Goal: Information Seeking & Learning: Learn about a topic

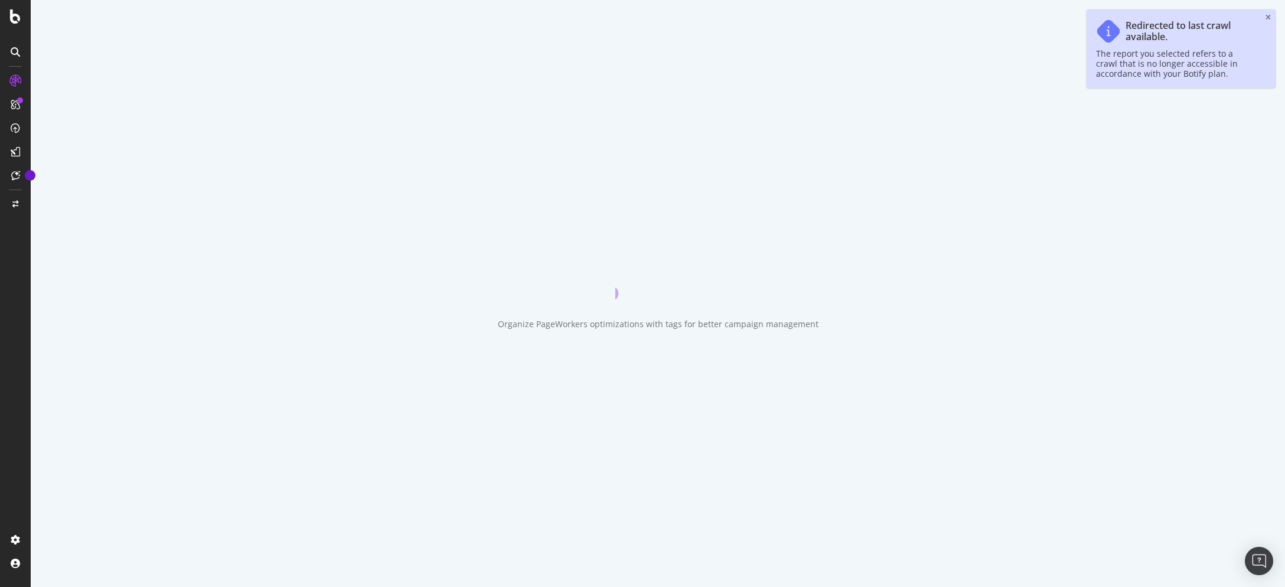
click at [1138, 48] on div "The report you selected refers to a crawl that is no longer accessible in accor…" at bounding box center [1175, 63] width 158 height 30
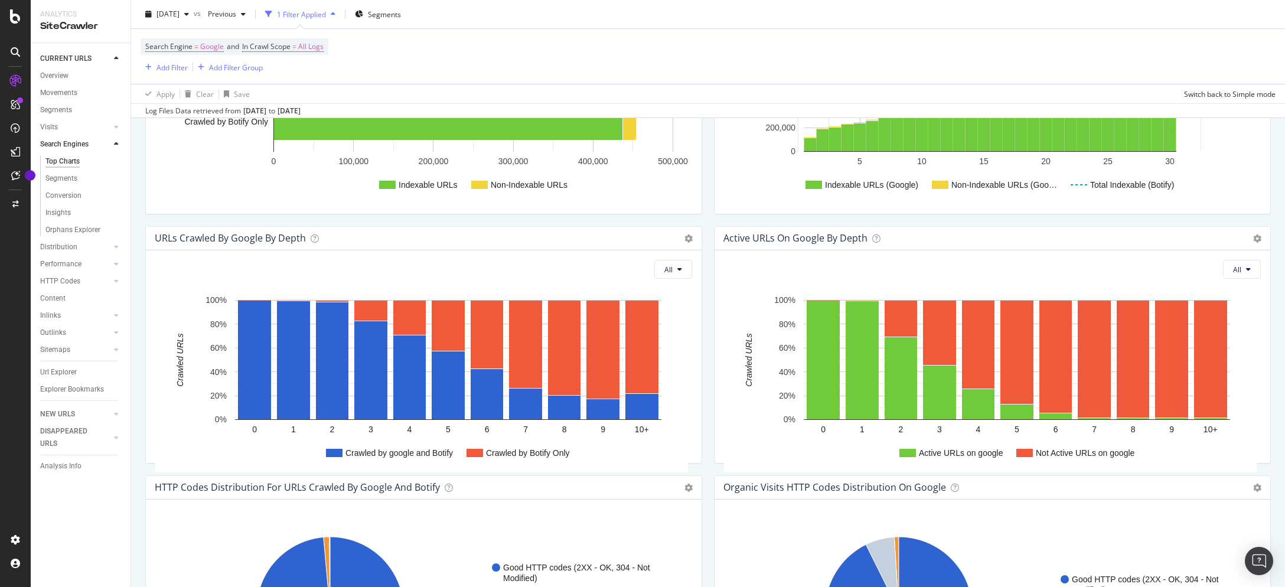
scroll to position [779, 0]
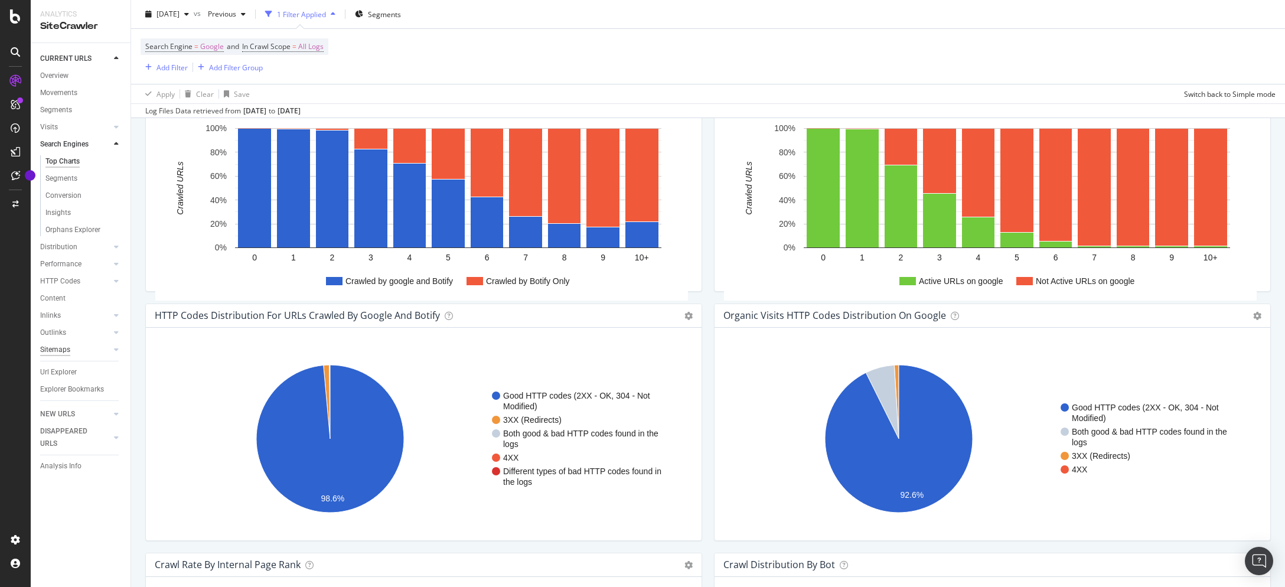
click at [53, 351] on div "Sitemaps" at bounding box center [55, 350] width 30 height 12
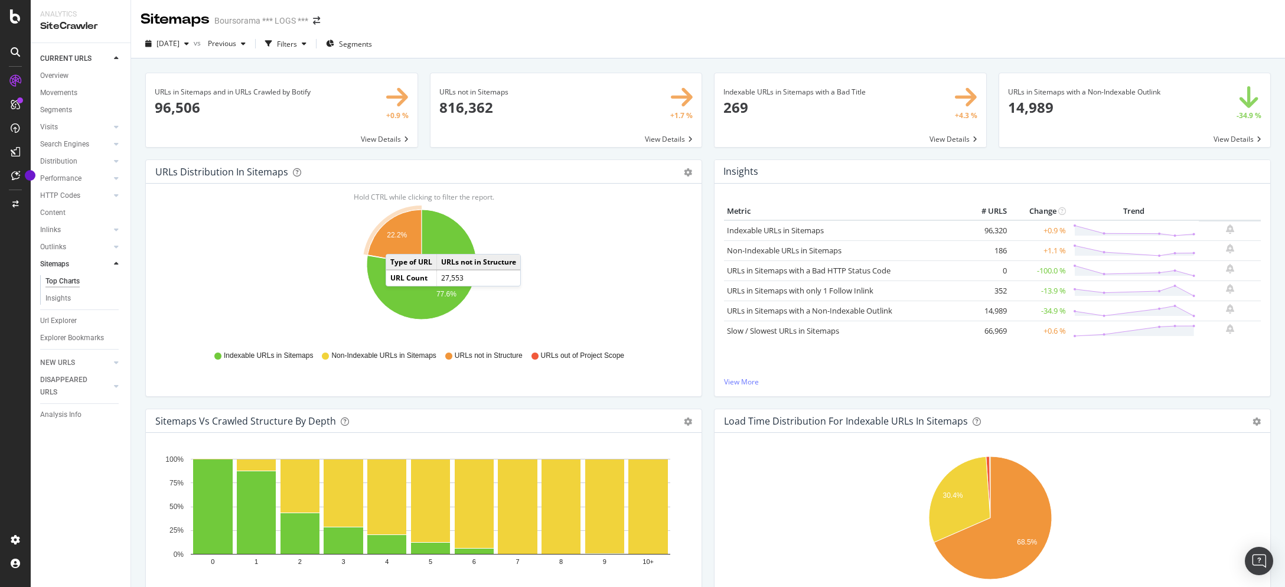
click at [397, 242] on icon "A chart." at bounding box center [394, 237] width 54 height 55
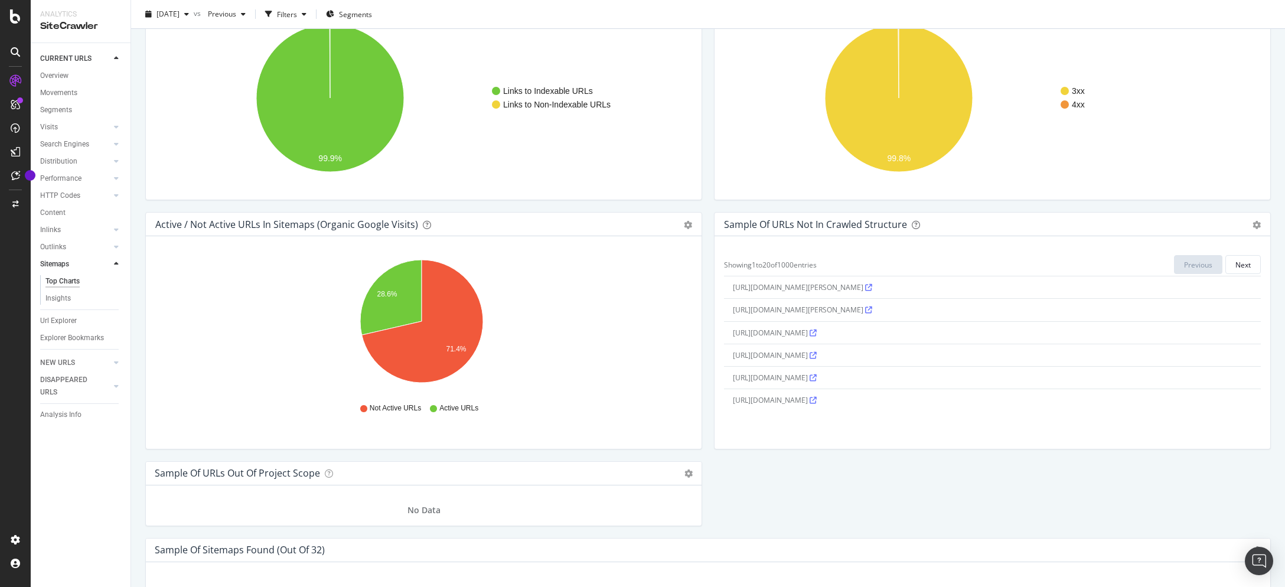
scroll to position [527, 0]
click at [1252, 223] on icon "gear" at bounding box center [1256, 225] width 8 height 8
click at [1204, 247] on span "Export as CSV" at bounding box center [1215, 248] width 107 height 16
click at [1081, 174] on rect "A chart." at bounding box center [990, 98] width 532 height 184
click at [1252, 226] on icon "gear" at bounding box center [1256, 225] width 8 height 8
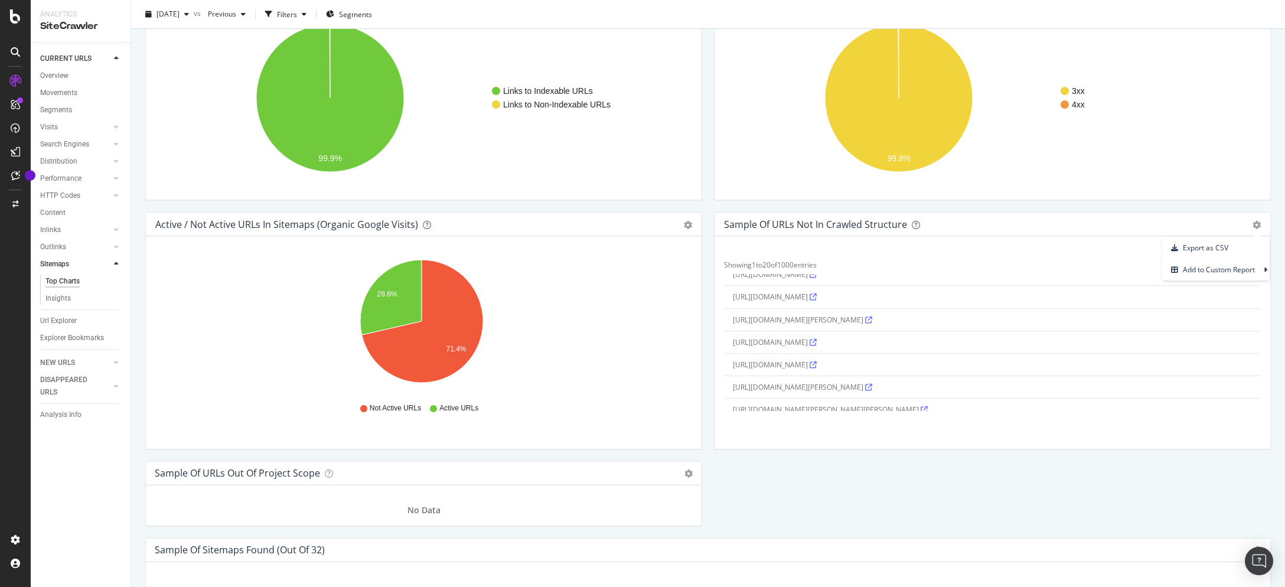
scroll to position [0, 0]
click at [1184, 247] on span "Export as CSV" at bounding box center [1215, 248] width 107 height 16
click at [1252, 223] on icon "gear" at bounding box center [1256, 225] width 8 height 8
click at [1122, 224] on div "Sample of URLs Not in Crawled Structure" at bounding box center [979, 224] width 511 height 12
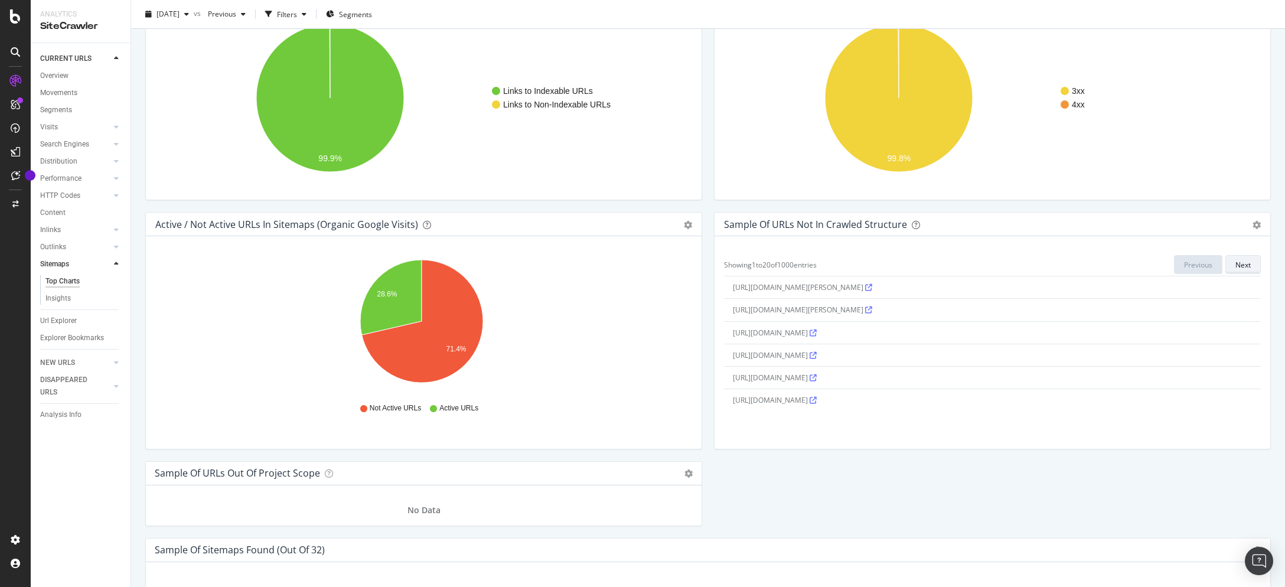
click at [1237, 268] on div "Next" at bounding box center [1242, 265] width 15 height 10
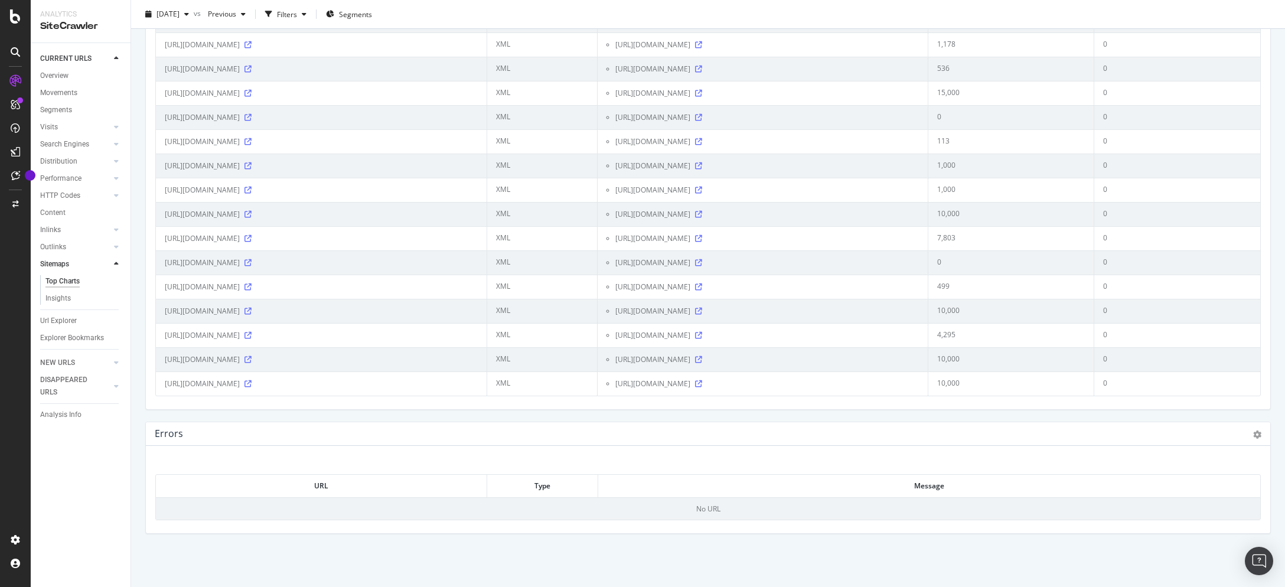
scroll to position [1865, 0]
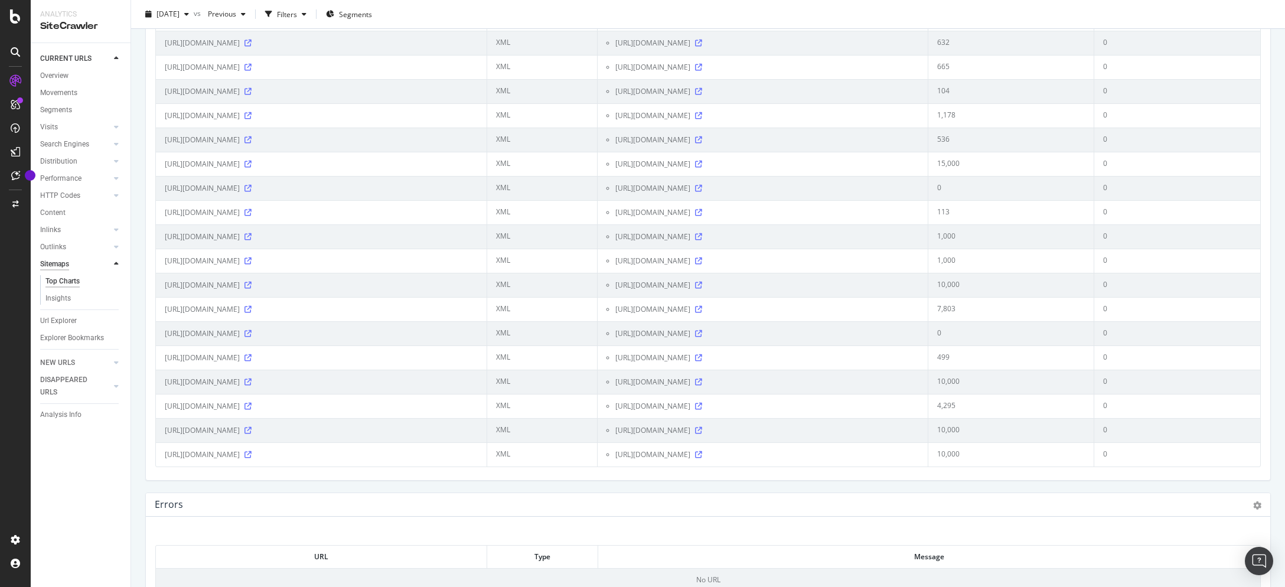
click at [58, 264] on div "Sitemaps" at bounding box center [54, 264] width 29 height 12
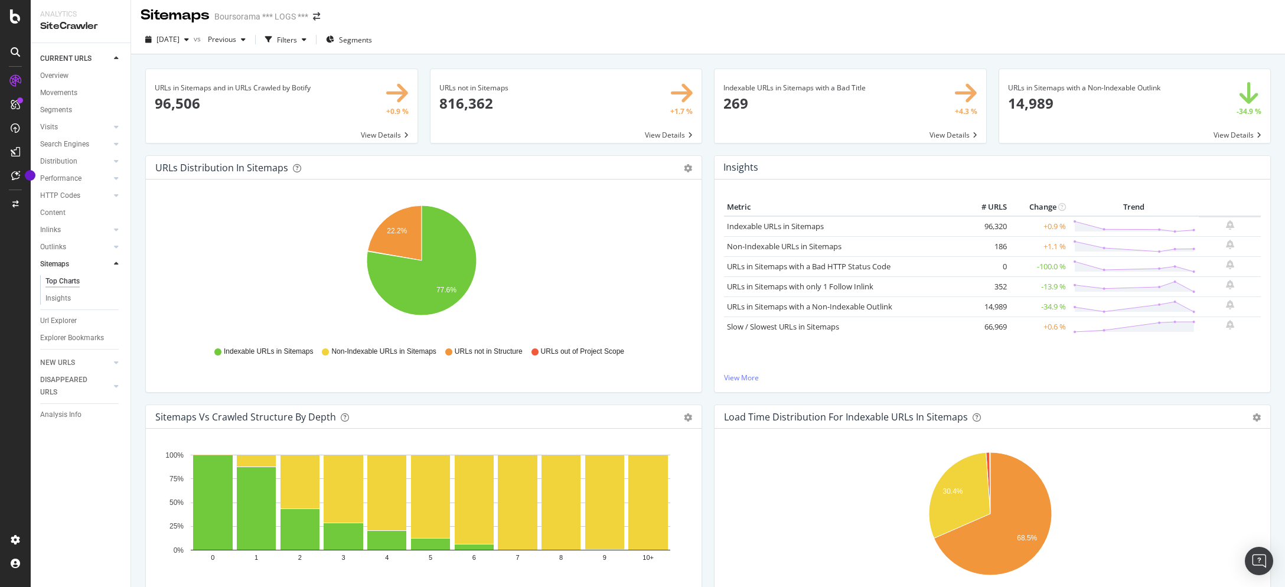
scroll to position [0, 0]
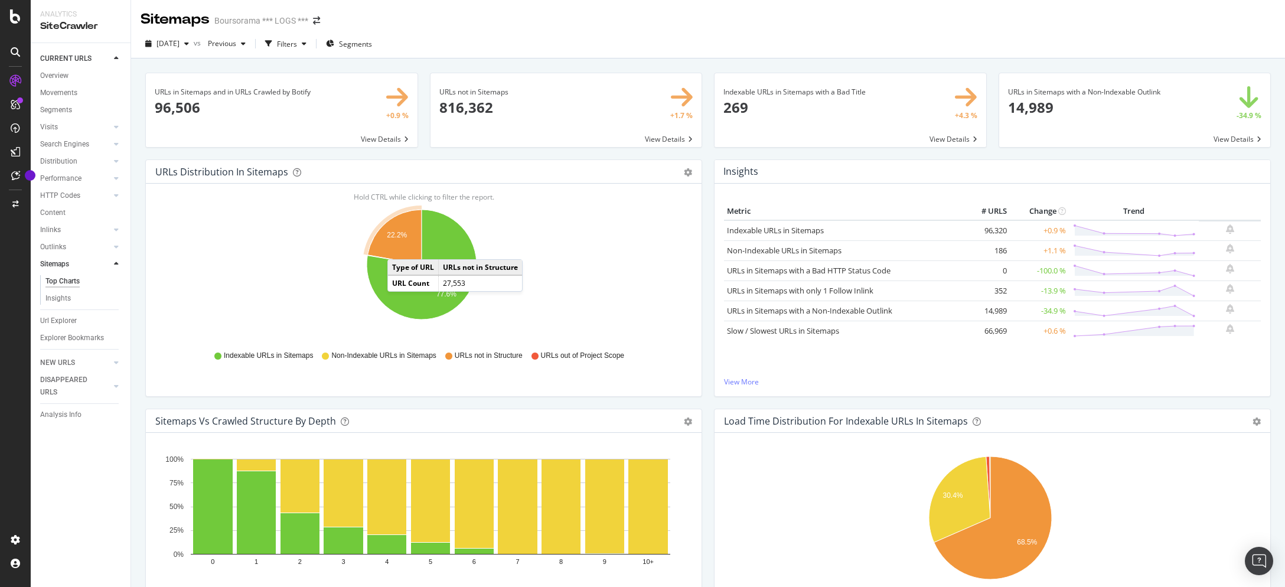
click at [399, 247] on icon "A chart." at bounding box center [394, 237] width 54 height 55
click at [684, 170] on icon "gear" at bounding box center [688, 172] width 8 height 8
click at [528, 247] on icon "22.2% 77.6%" at bounding box center [421, 270] width 532 height 137
click at [390, 241] on icon "A chart." at bounding box center [394, 237] width 54 height 55
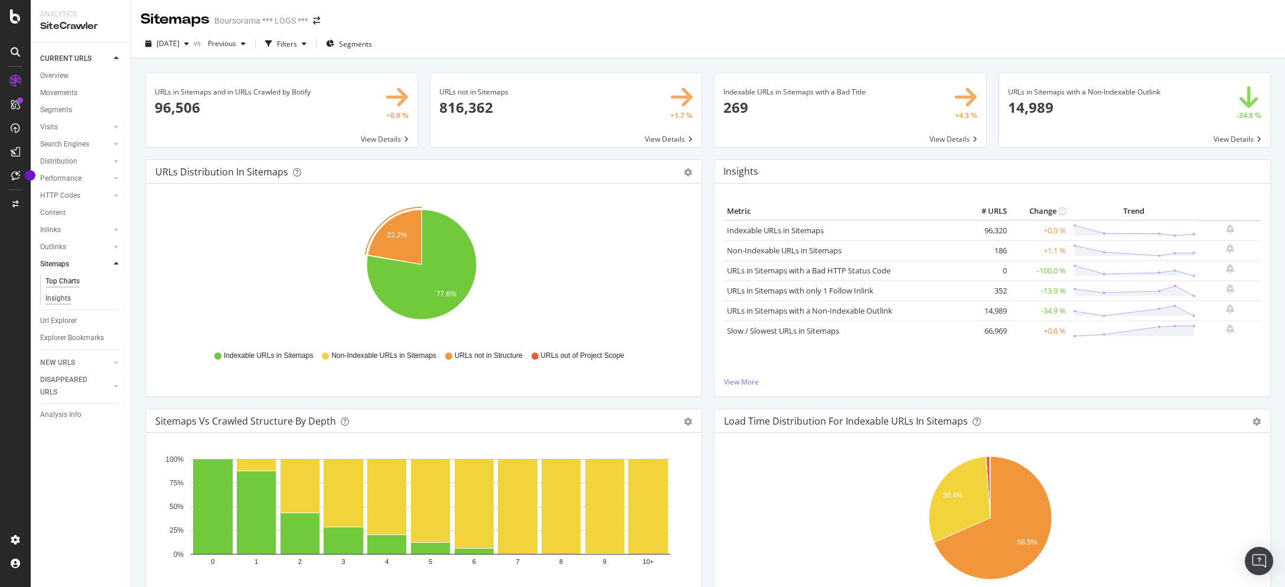
click at [53, 299] on div "Insights" at bounding box center [57, 298] width 25 height 12
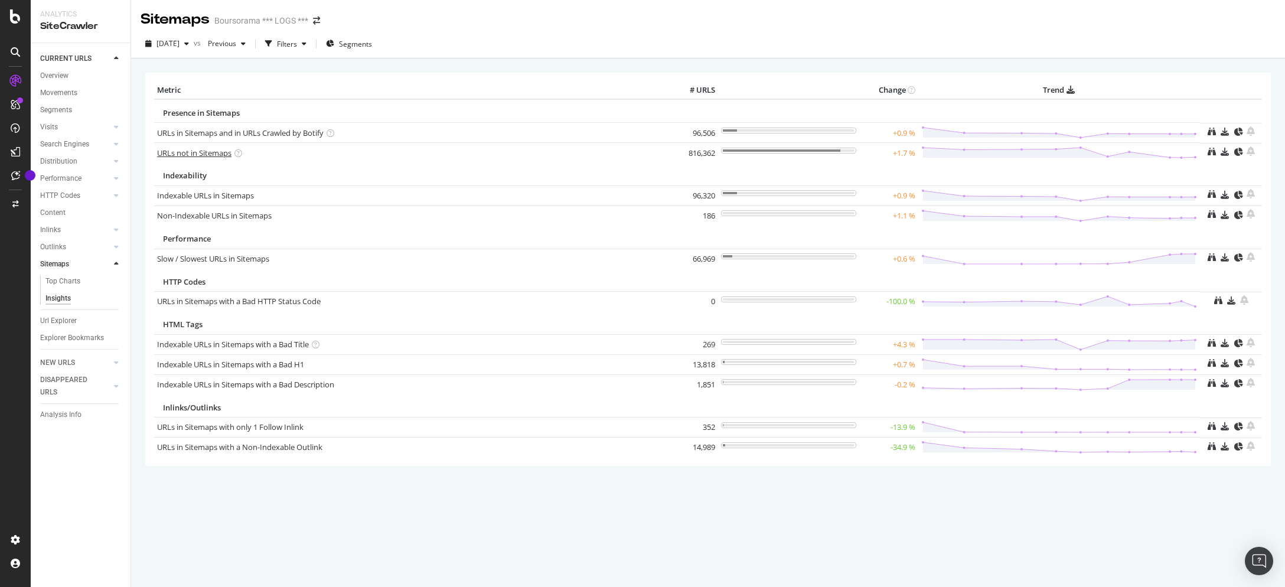
click at [208, 158] on link "URLs not in Sitemaps" at bounding box center [194, 153] width 74 height 11
click at [68, 280] on div "Top Charts" at bounding box center [62, 281] width 35 height 12
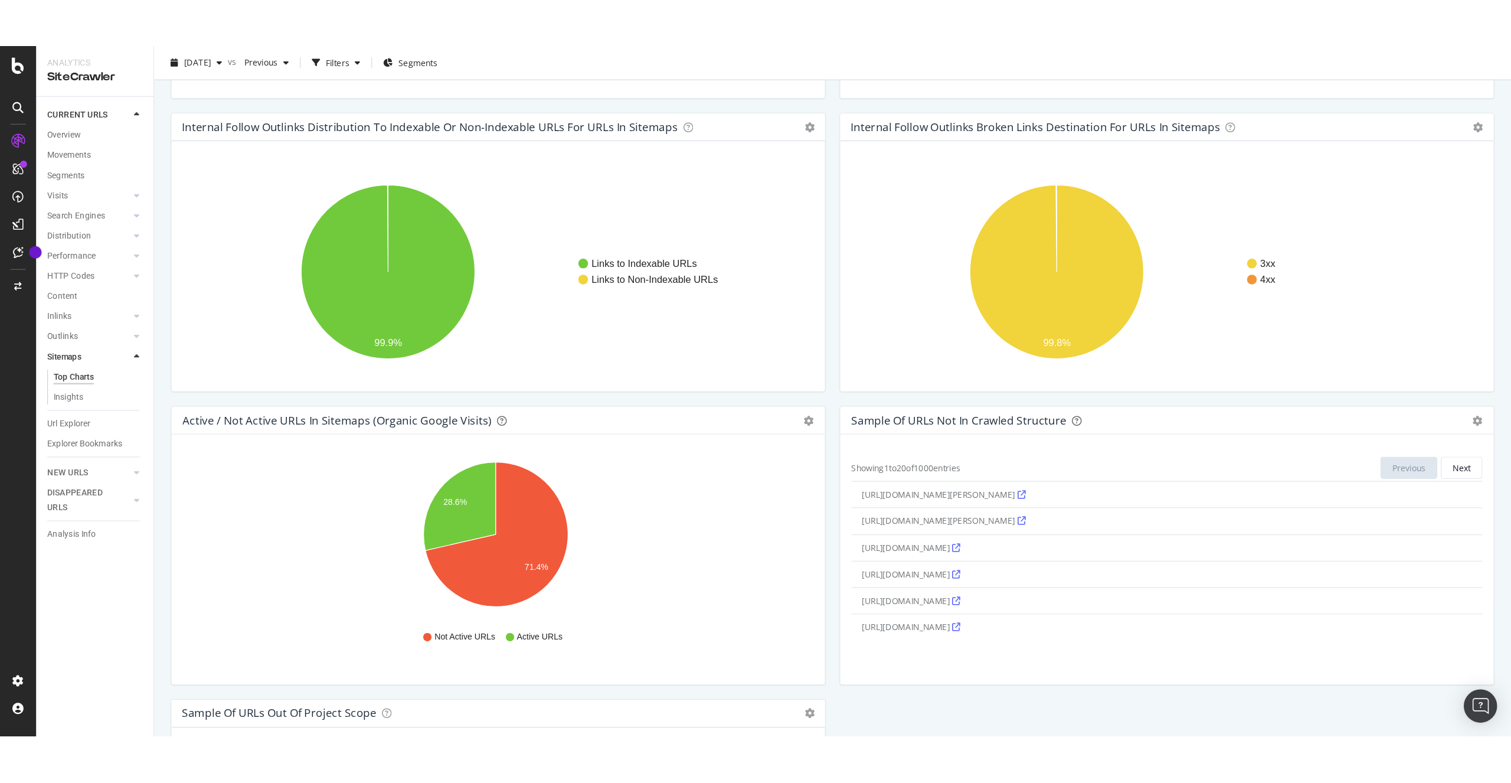
scroll to position [527, 0]
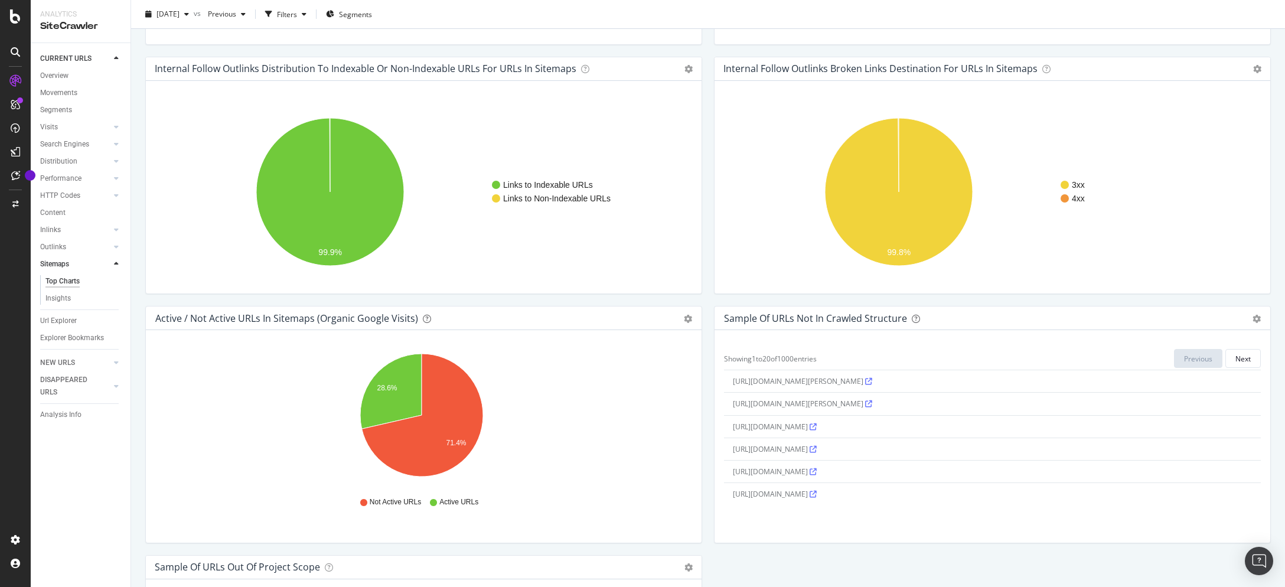
click at [816, 471] on icon at bounding box center [812, 471] width 7 height 7
click at [816, 473] on icon at bounding box center [812, 471] width 7 height 7
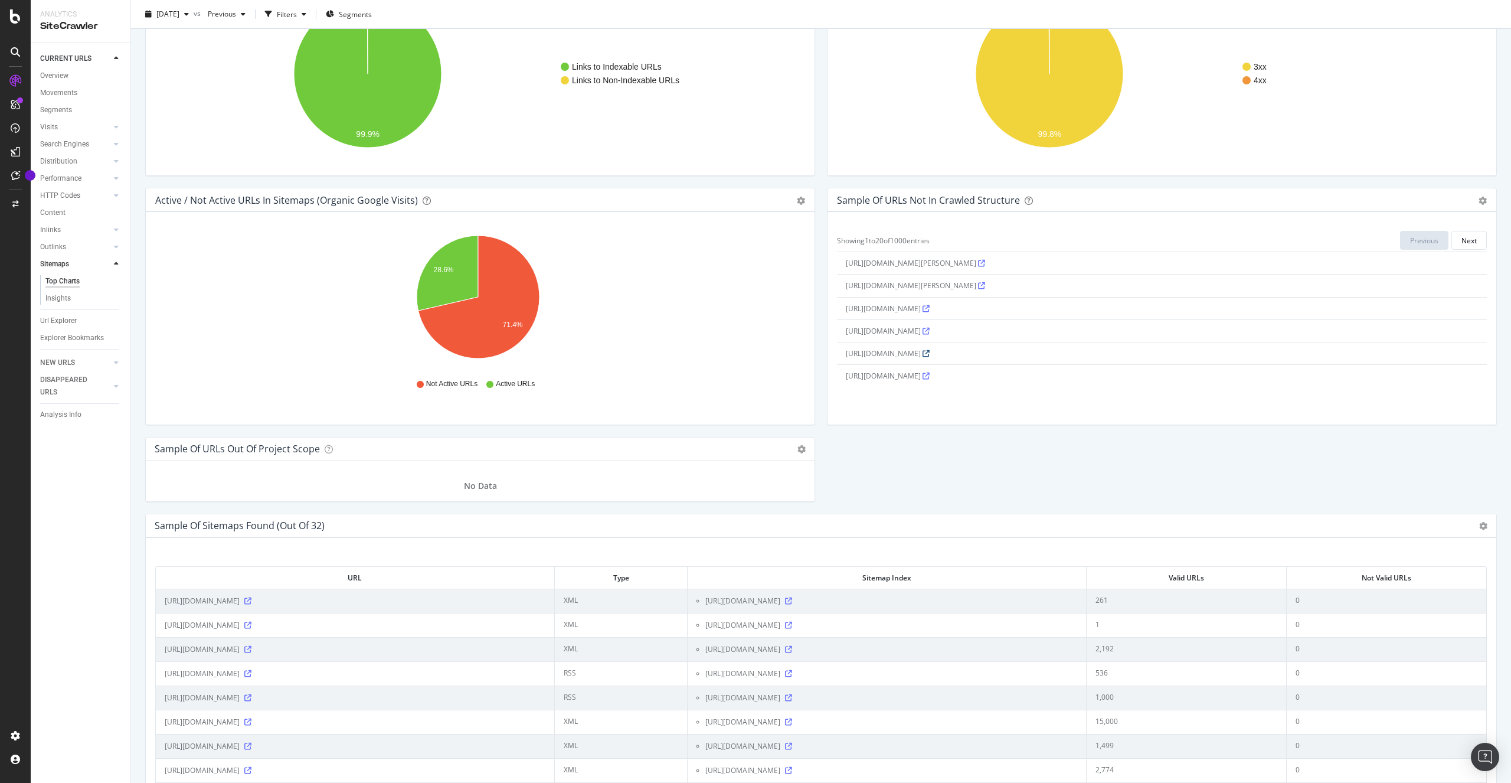
scroll to position [960, 0]
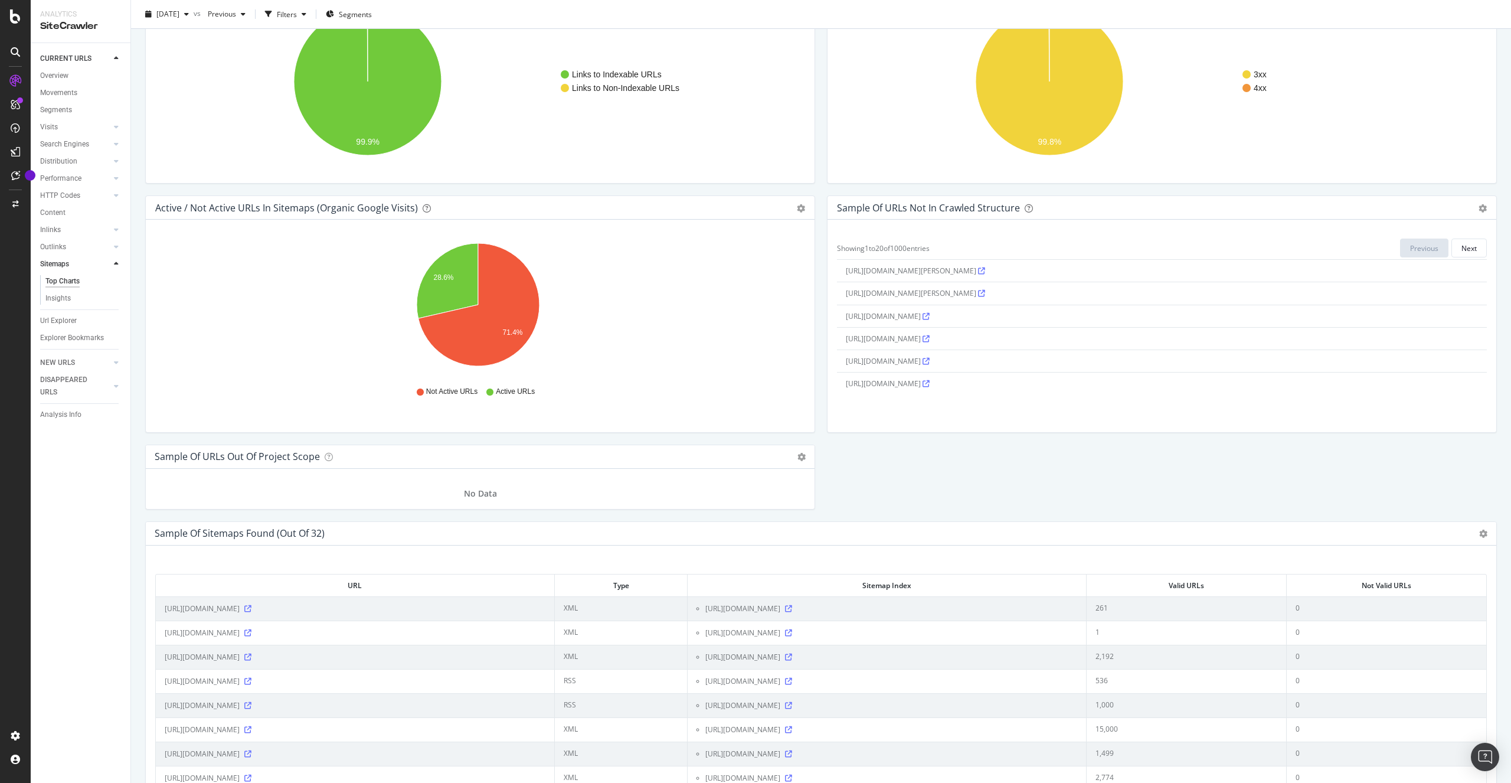
click at [930, 335] on icon at bounding box center [926, 338] width 7 height 7
click at [930, 385] on icon at bounding box center [926, 383] width 7 height 7
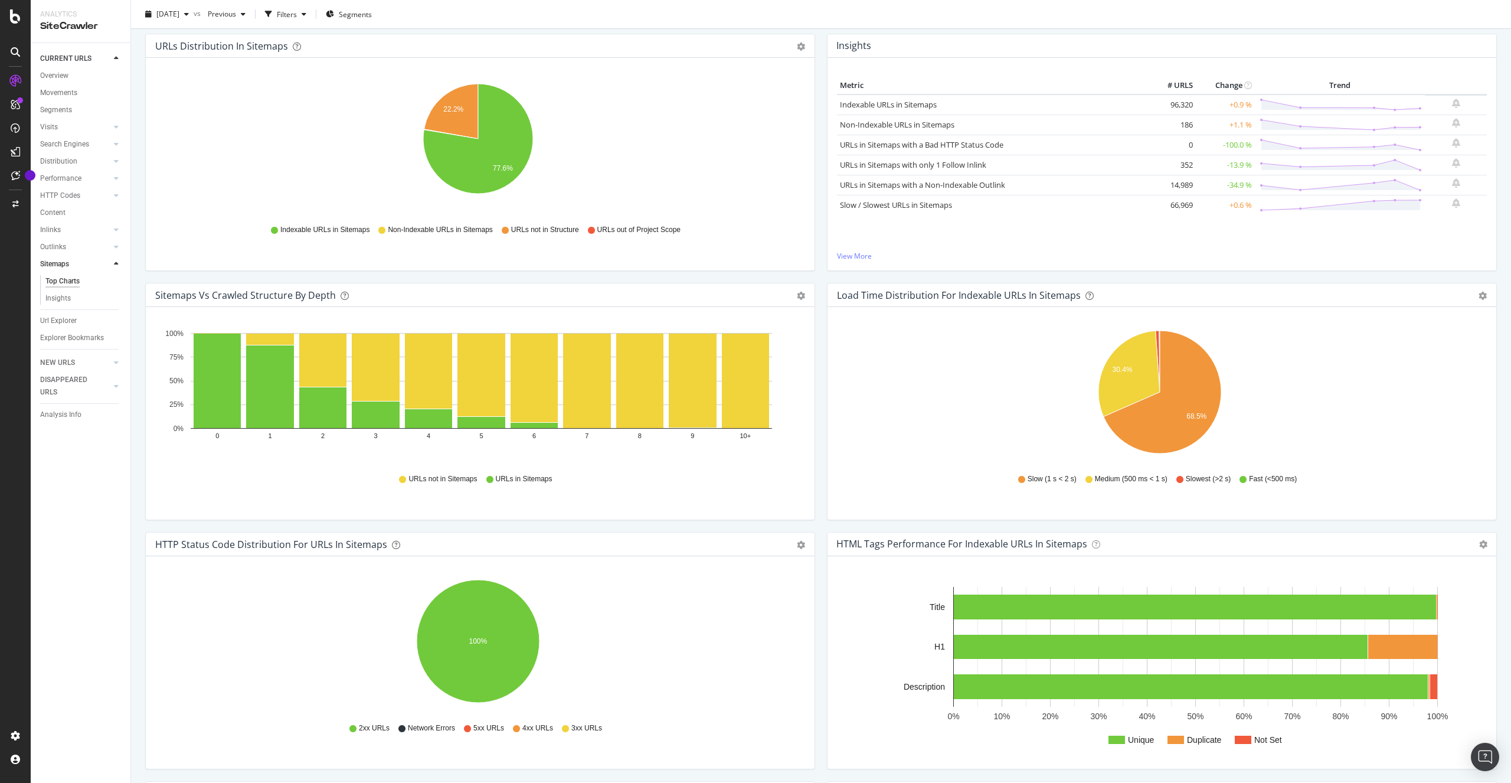
scroll to position [0, 0]
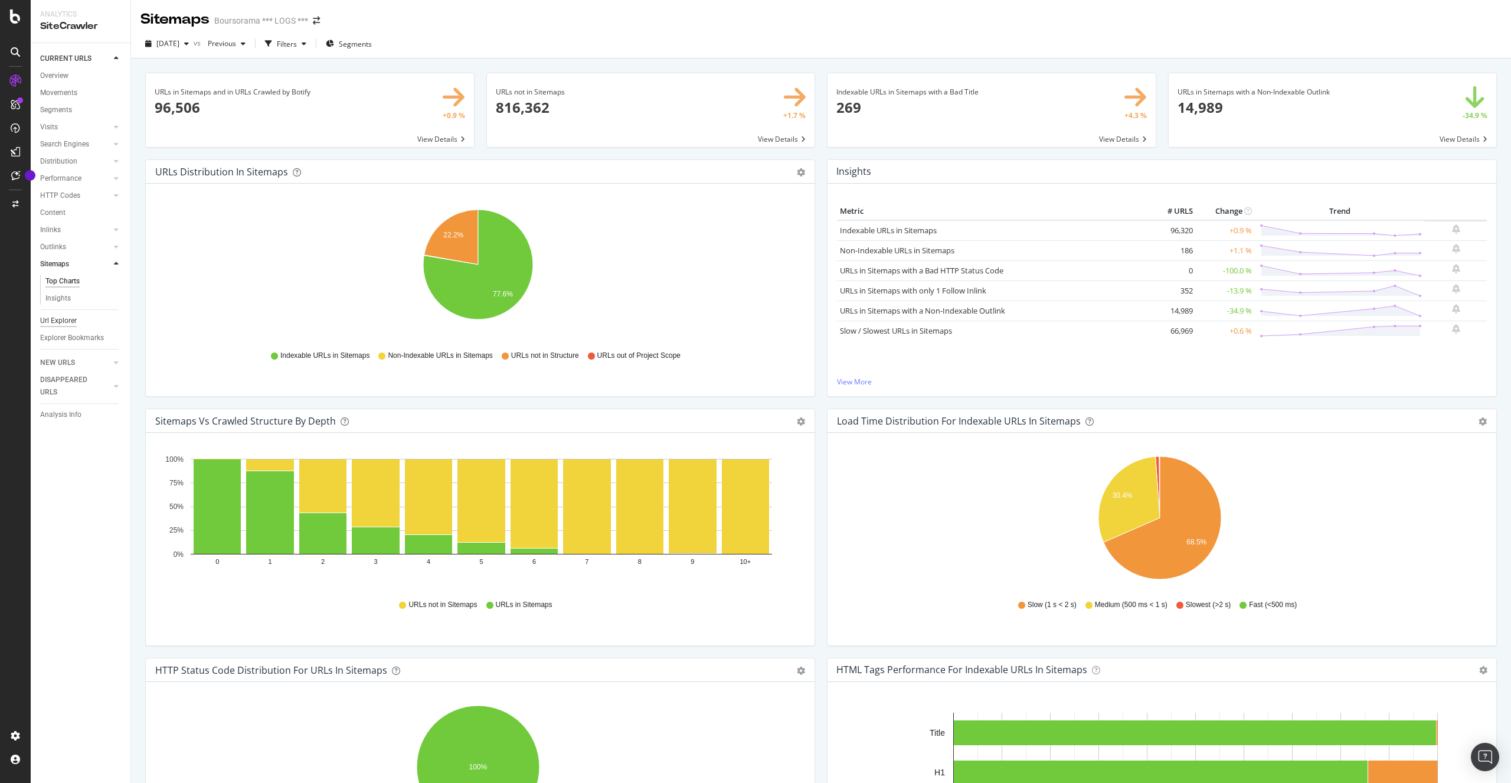
click at [64, 324] on div "Url Explorer" at bounding box center [58, 321] width 37 height 12
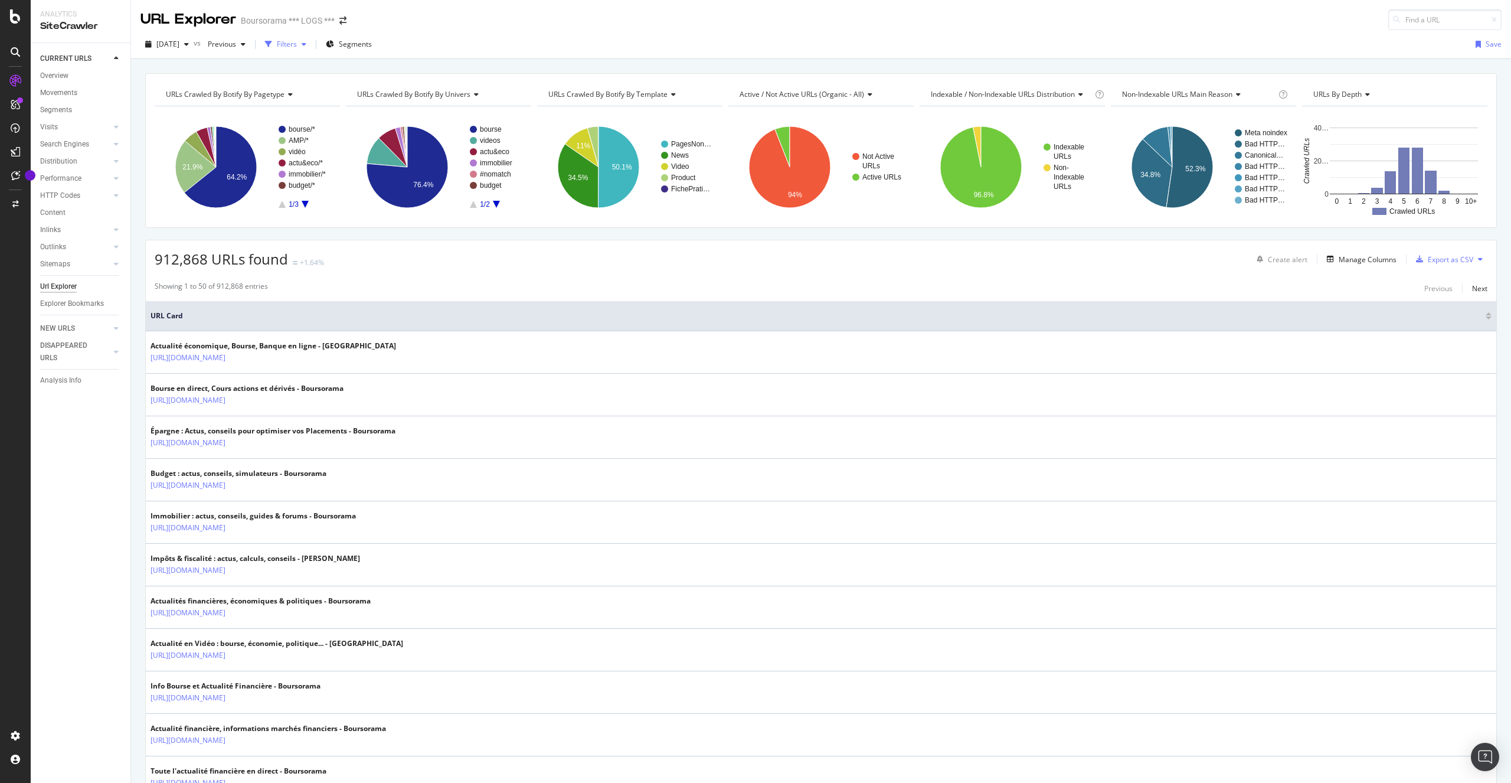
click at [297, 45] on div "Filters" at bounding box center [287, 44] width 20 height 10
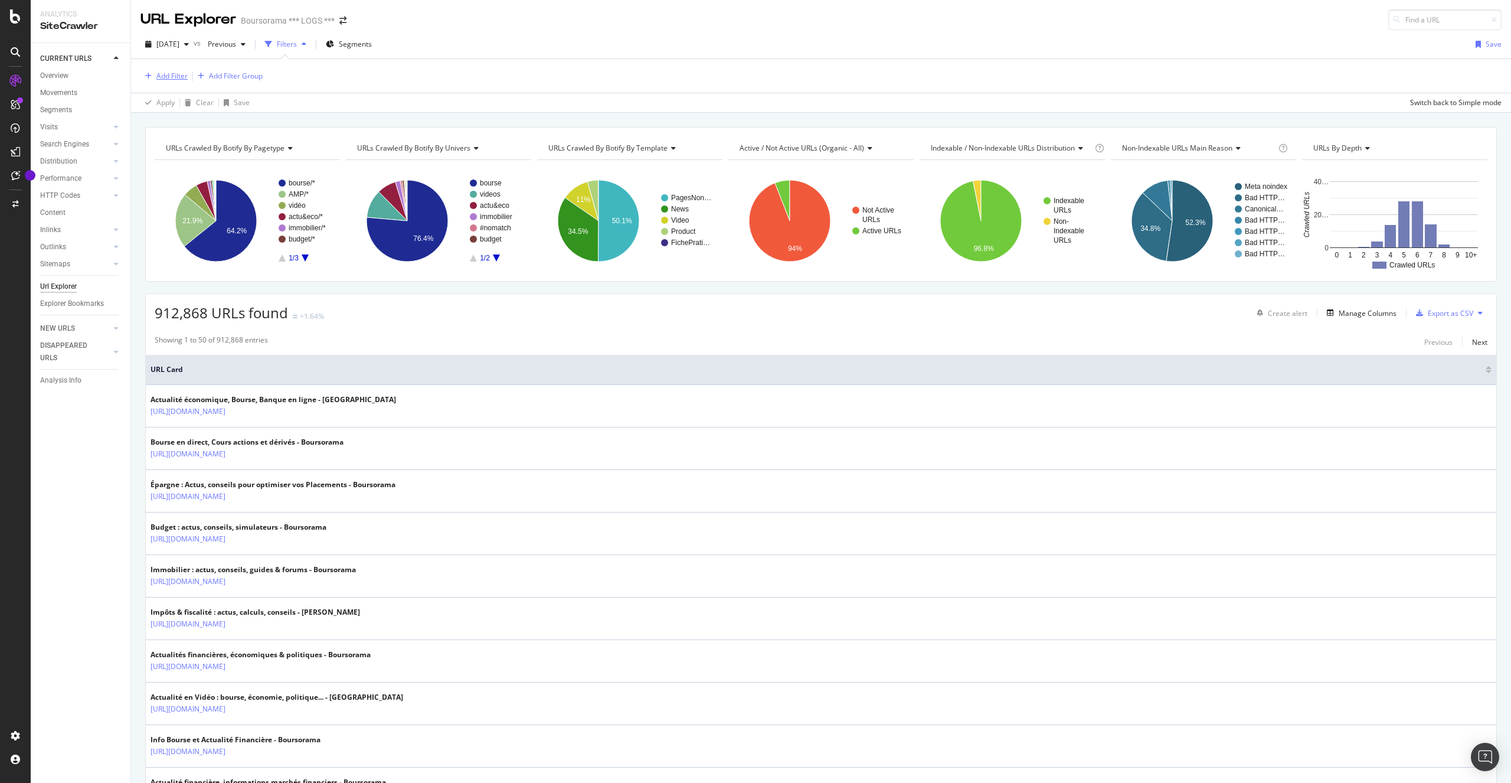
click at [172, 77] on div "Add Filter" at bounding box center [171, 76] width 31 height 10
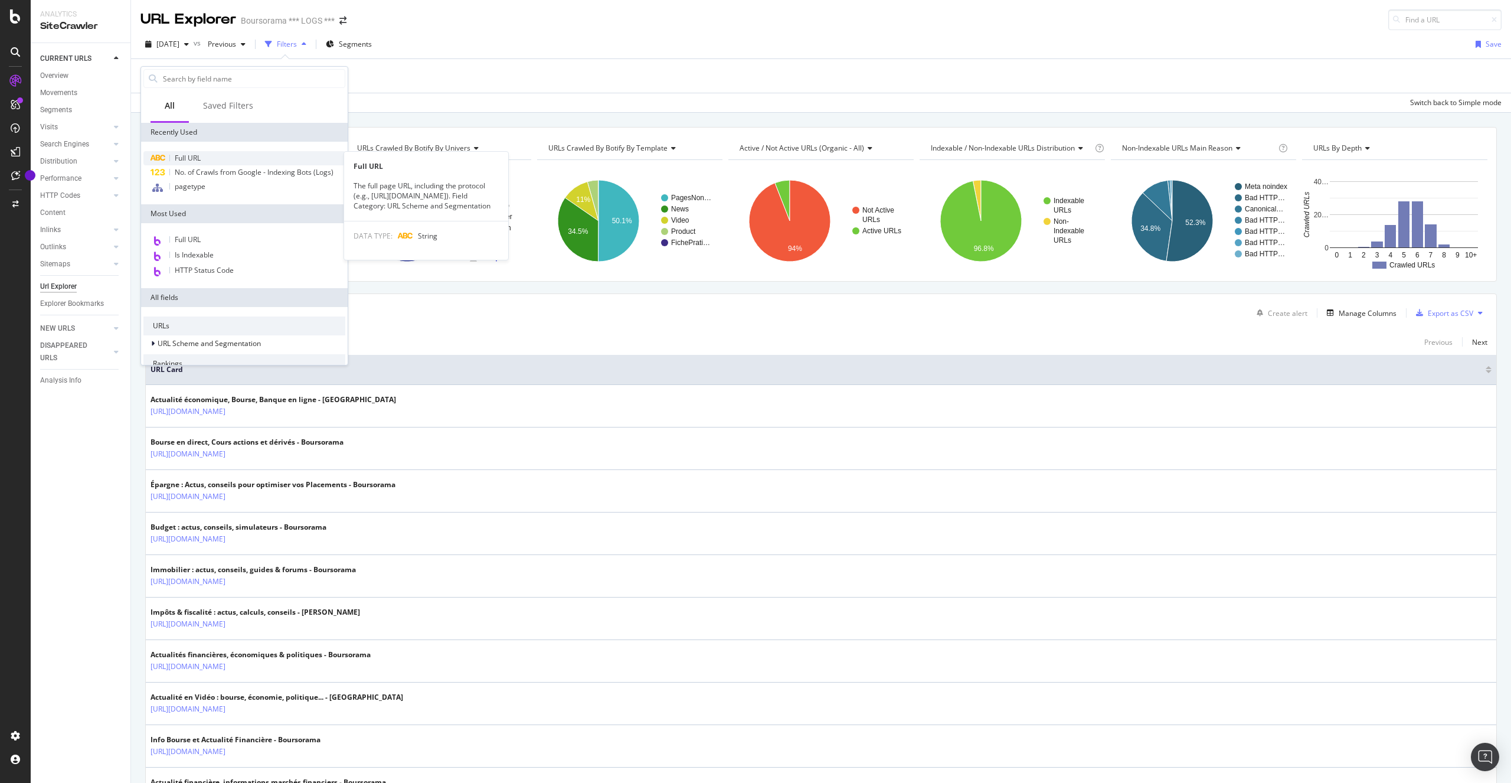
click at [200, 156] on span "Full URL" at bounding box center [188, 158] width 26 height 10
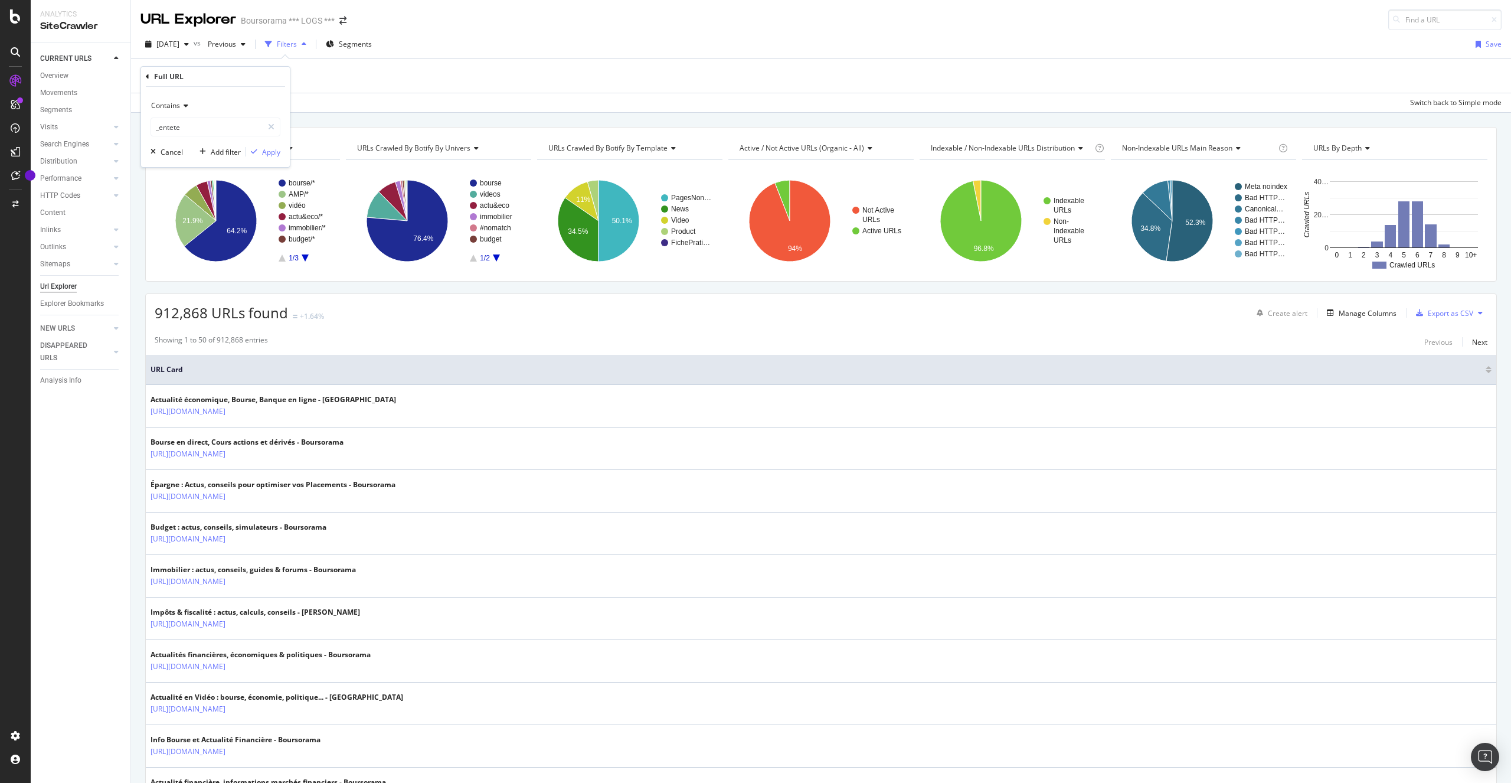
click at [184, 104] on icon at bounding box center [184, 105] width 8 height 7
click at [180, 224] on span "Contains" at bounding box center [171, 222] width 31 height 10
click at [200, 124] on input "_entete" at bounding box center [207, 126] width 112 height 19
paste input "https://www.boursobank.com/aide-en-ligne/offre-jeune/mon-passage-a-la-majorite/…"
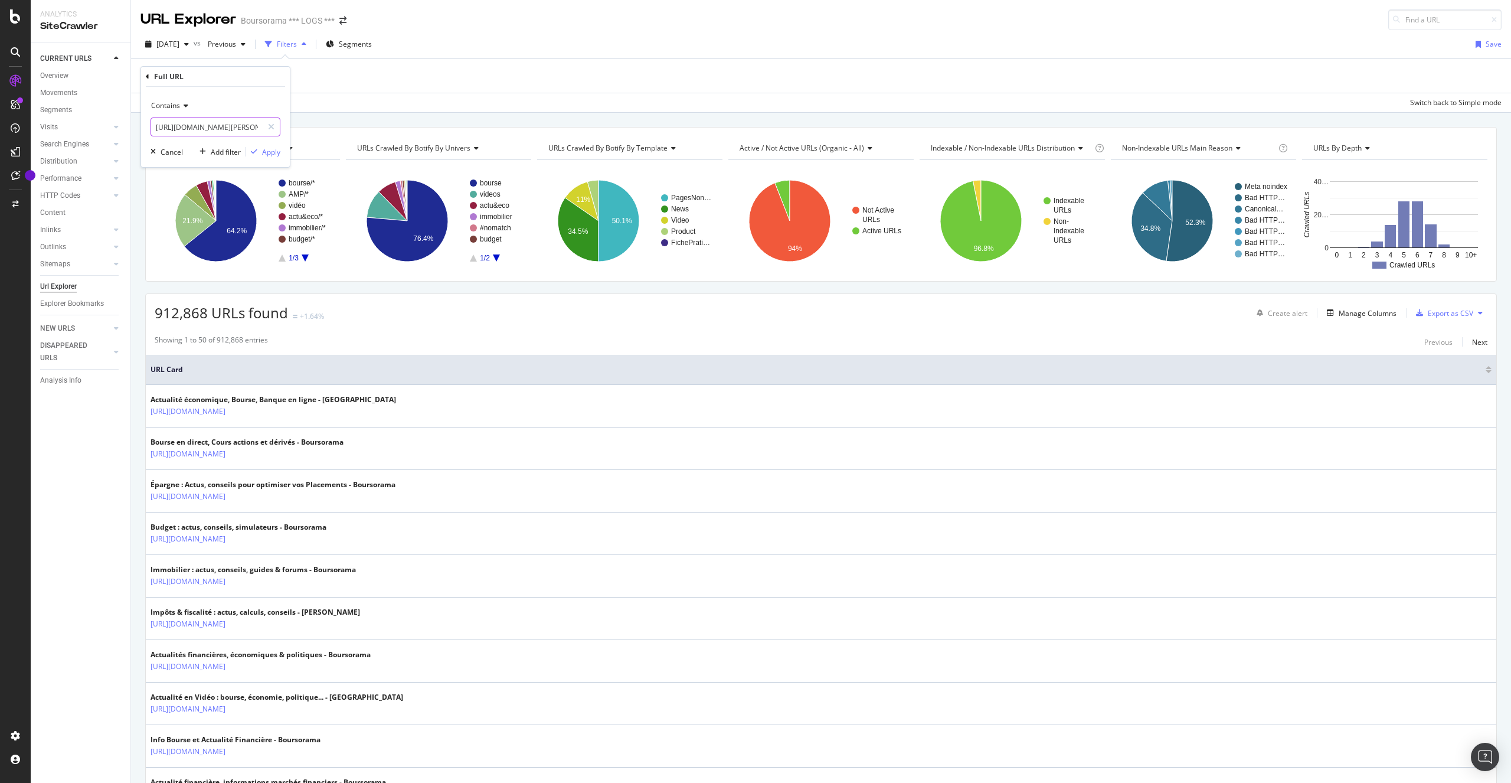
scroll to position [0, 596]
click at [207, 126] on input "https://www.boursobank.com/aide-en-ligne/offre-jeune/mon-passage-a-la-majorite/…" at bounding box center [207, 126] width 112 height 19
type input "/aide-en-ligne/offre-jeune/mon-passage-a-la-majorite/question/quand-la-carte-fr…"
click at [46, 26] on div "SiteCrawler" at bounding box center [80, 26] width 81 height 14
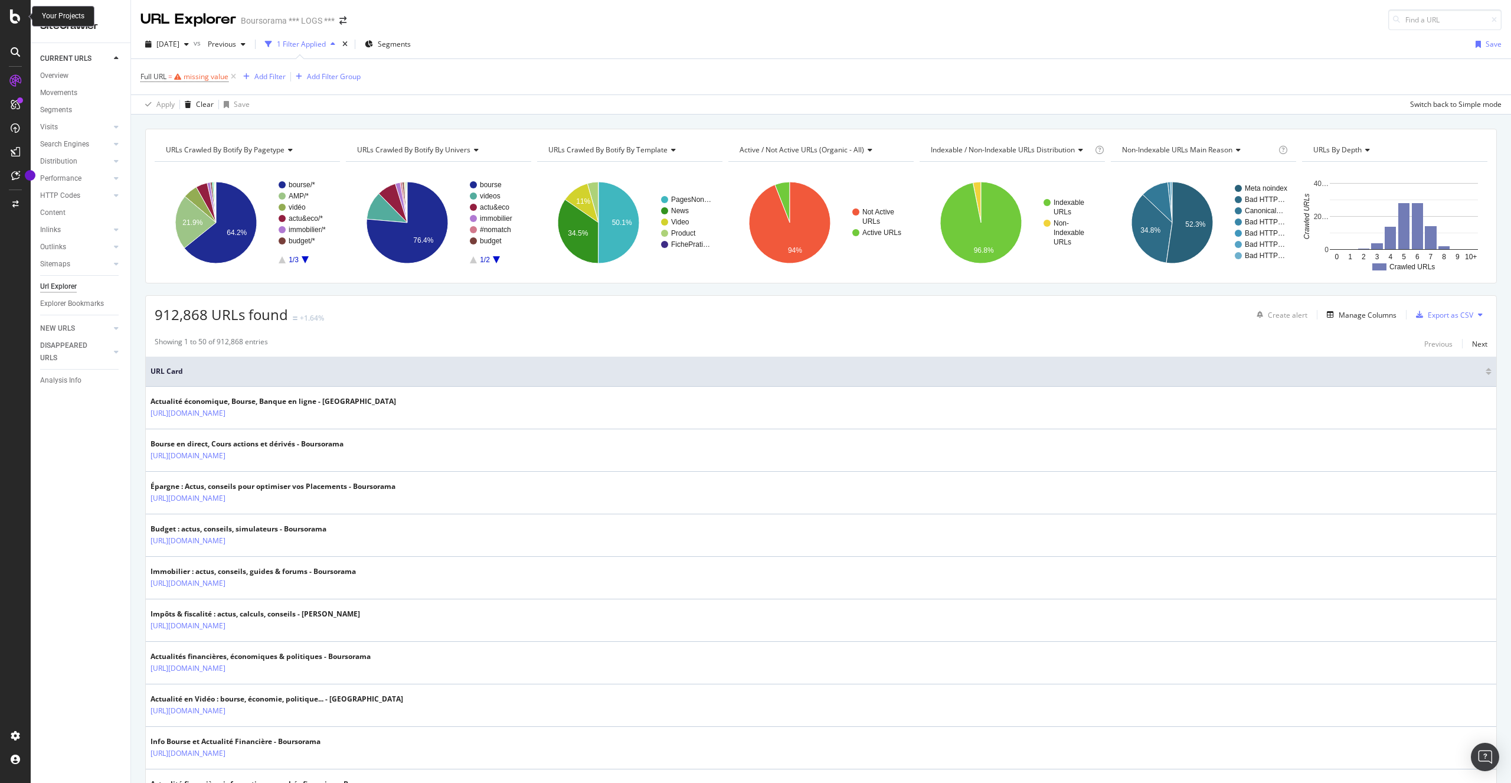
click at [18, 17] on icon at bounding box center [15, 16] width 11 height 14
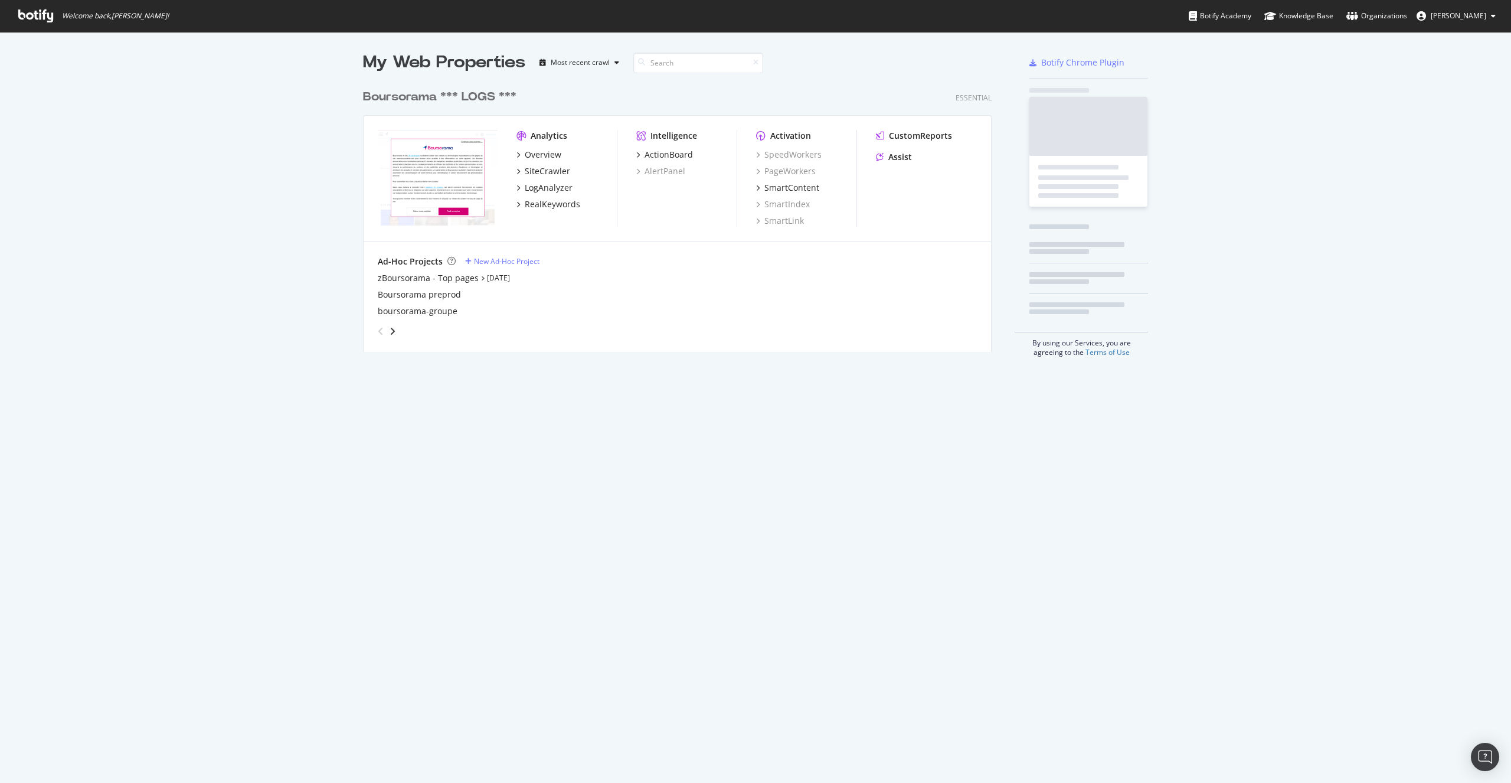
scroll to position [774, 1494]
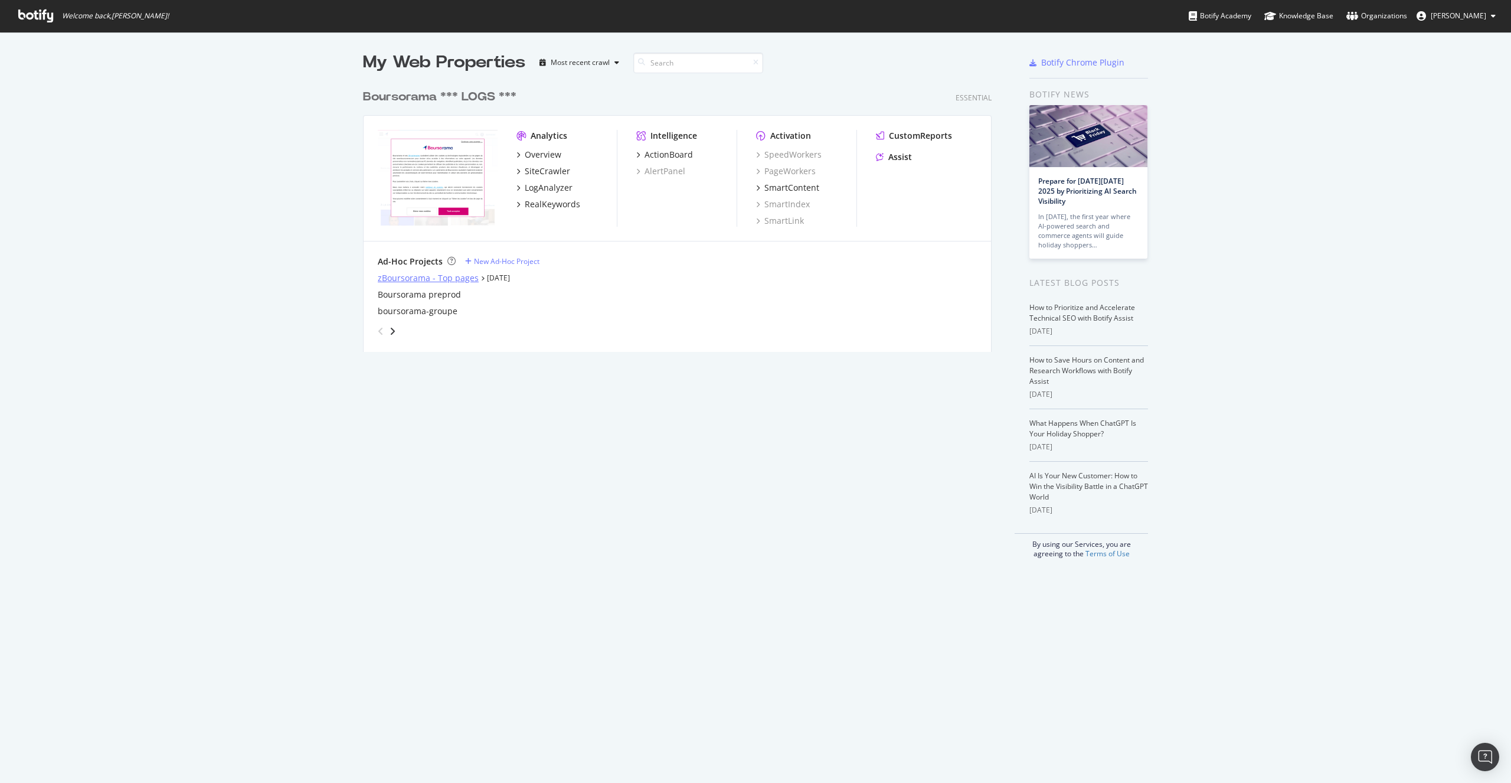
click at [450, 280] on div "zBoursorama - Top pages" at bounding box center [428, 278] width 101 height 12
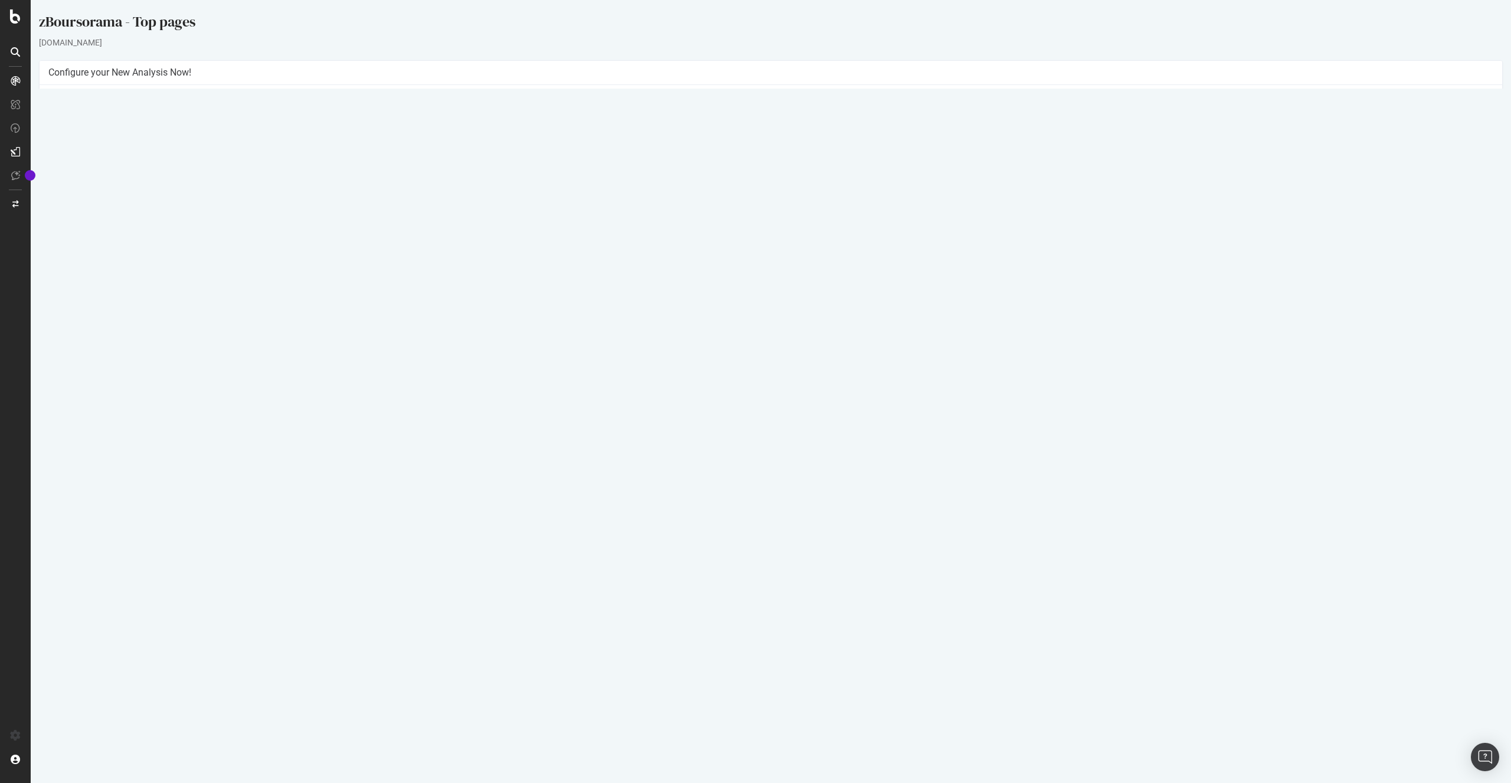
click at [86, 387] on link "2025 Sep. 9th report" at bounding box center [79, 386] width 45 height 10
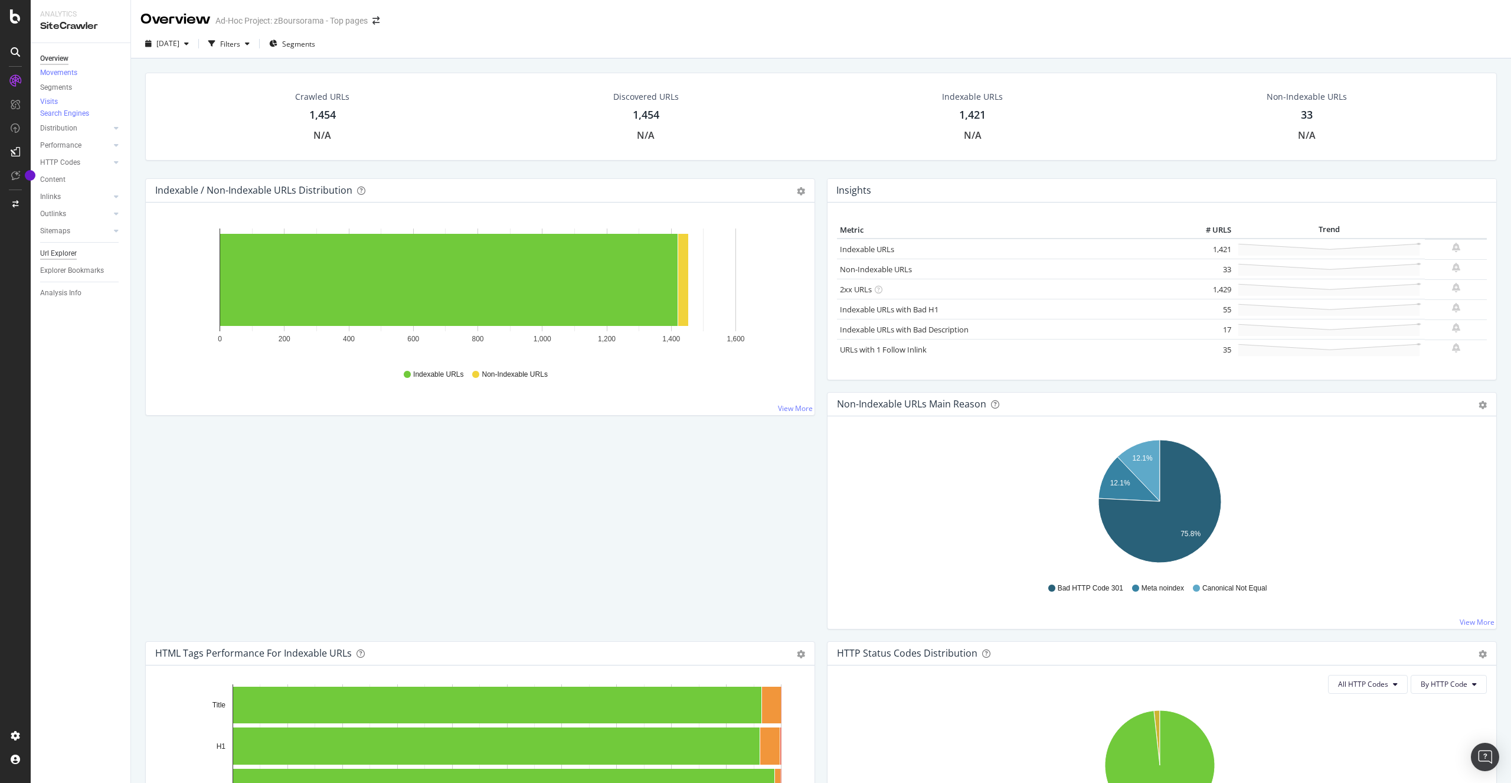
click at [55, 260] on div "Url Explorer" at bounding box center [58, 253] width 37 height 12
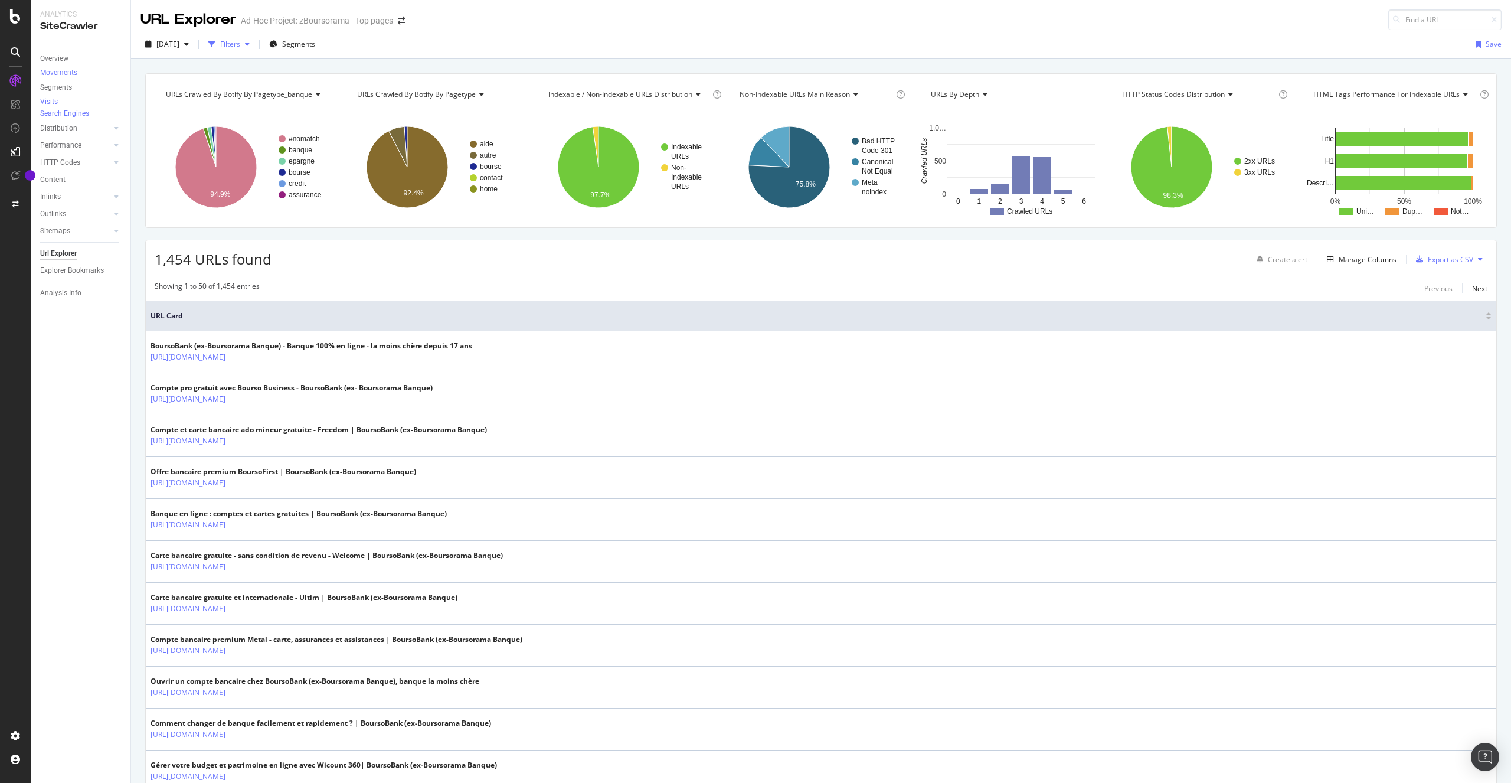
click at [240, 46] on div "Filters" at bounding box center [230, 44] width 20 height 10
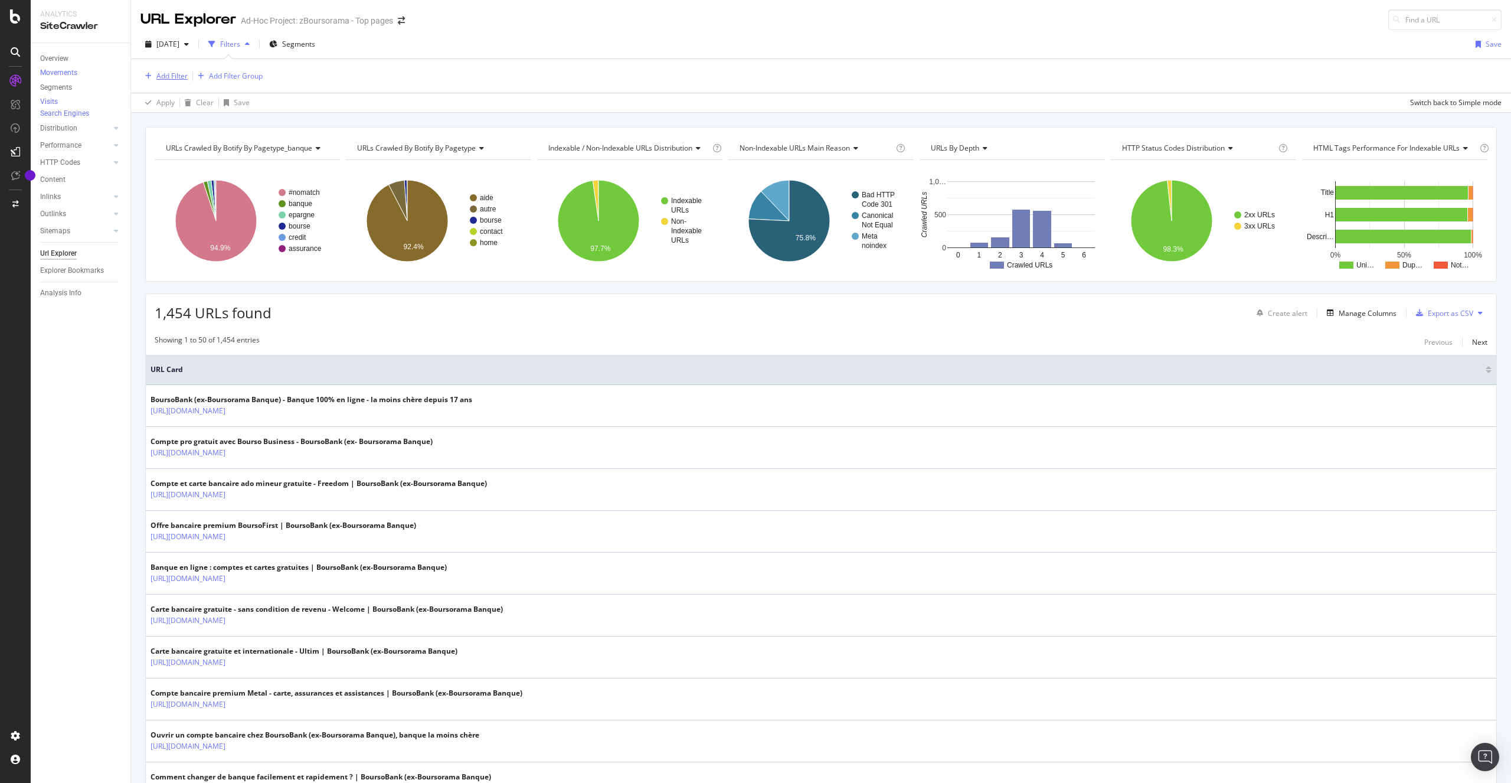
click at [175, 76] on div "Add Filter" at bounding box center [171, 76] width 31 height 10
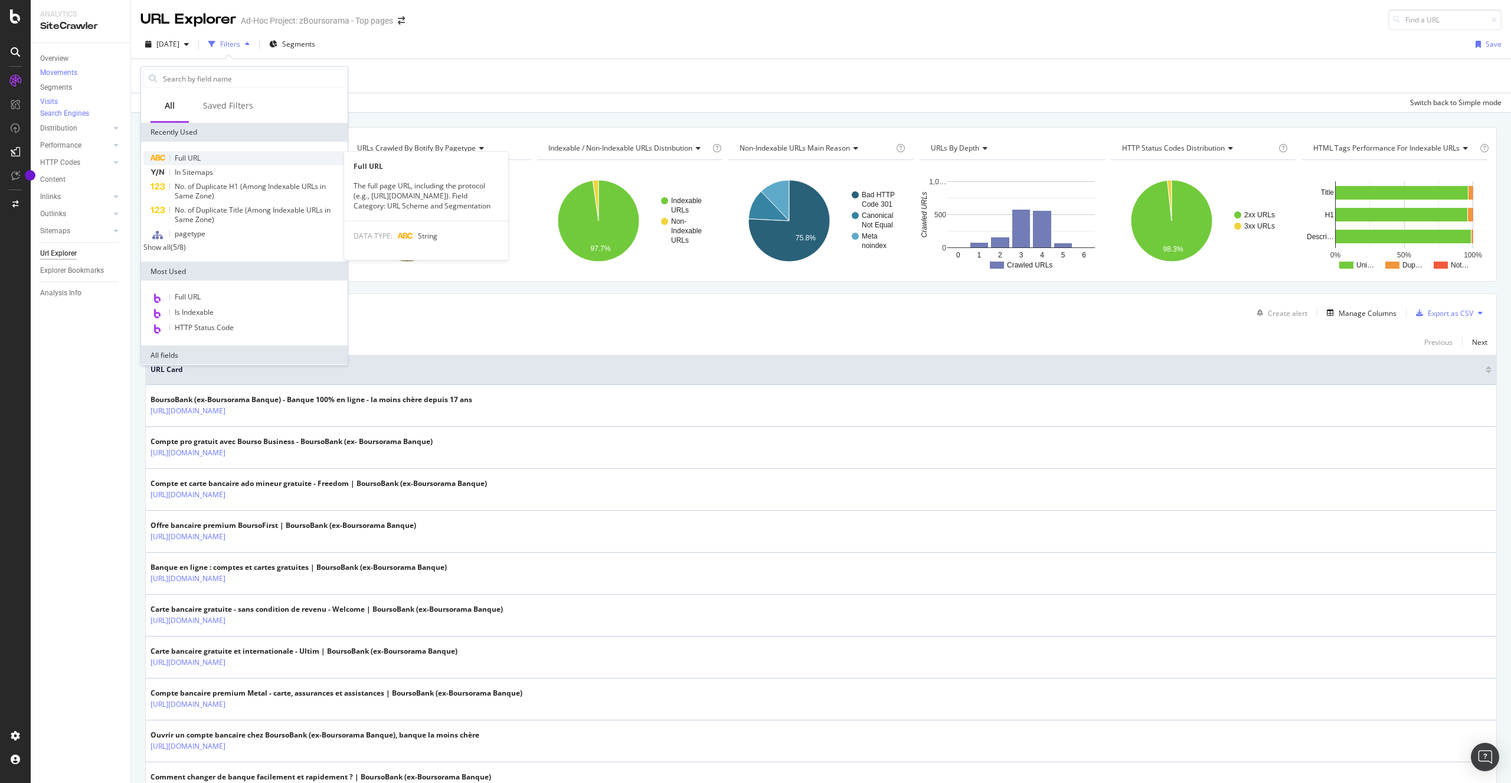
click at [188, 156] on span "Full URL" at bounding box center [188, 158] width 26 height 10
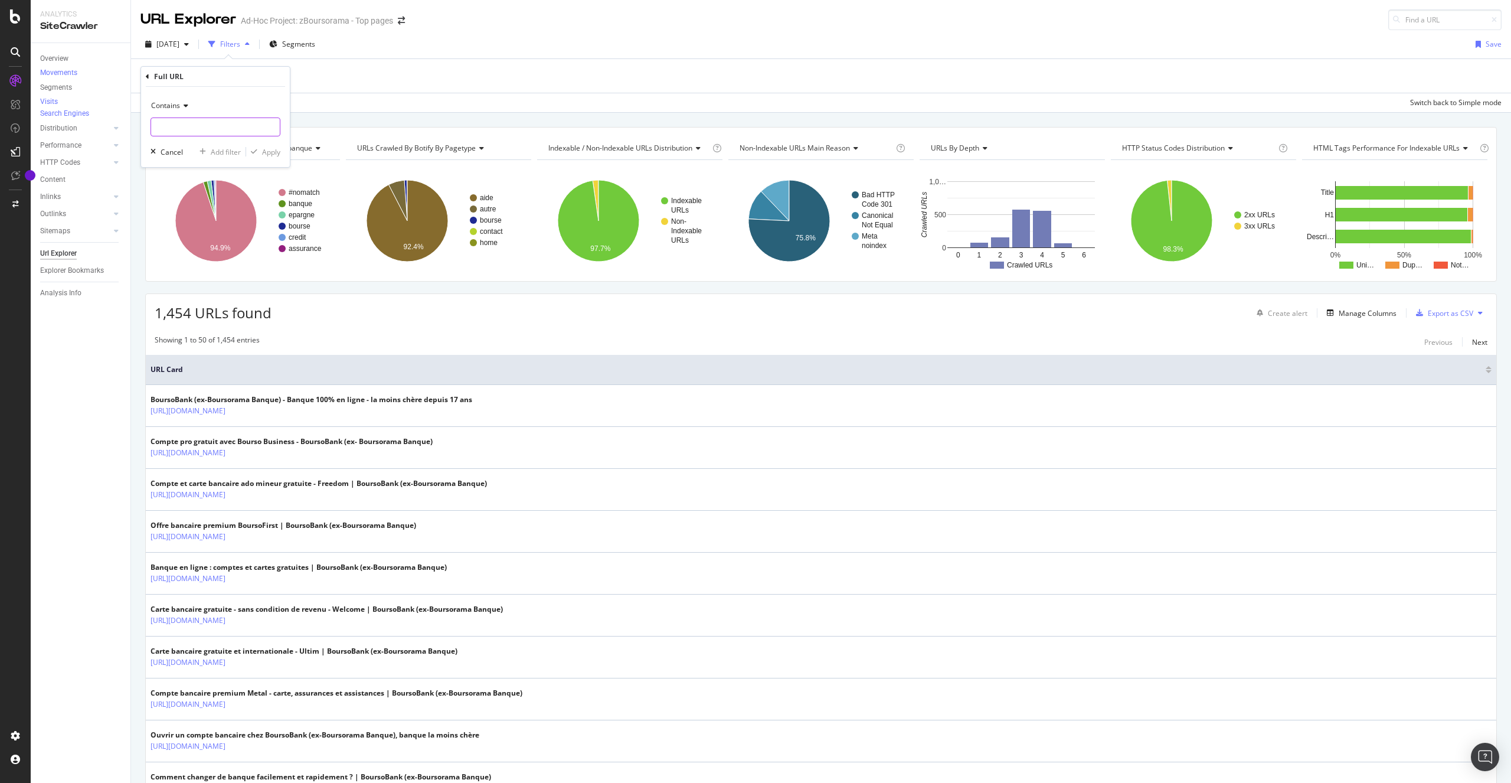
click at [191, 126] on input "text" at bounding box center [215, 126] width 129 height 19
paste input "https://www.boursobank.com/aide-en-ligne/offre-jeune/mon-passage-a-la-majorite/…"
type input "/aide-en-ligne/offre-jeune/mon-passage-a-la-majorite/question/quand-la-carte-fr…"
click at [269, 152] on div "Apply" at bounding box center [271, 152] width 18 height 10
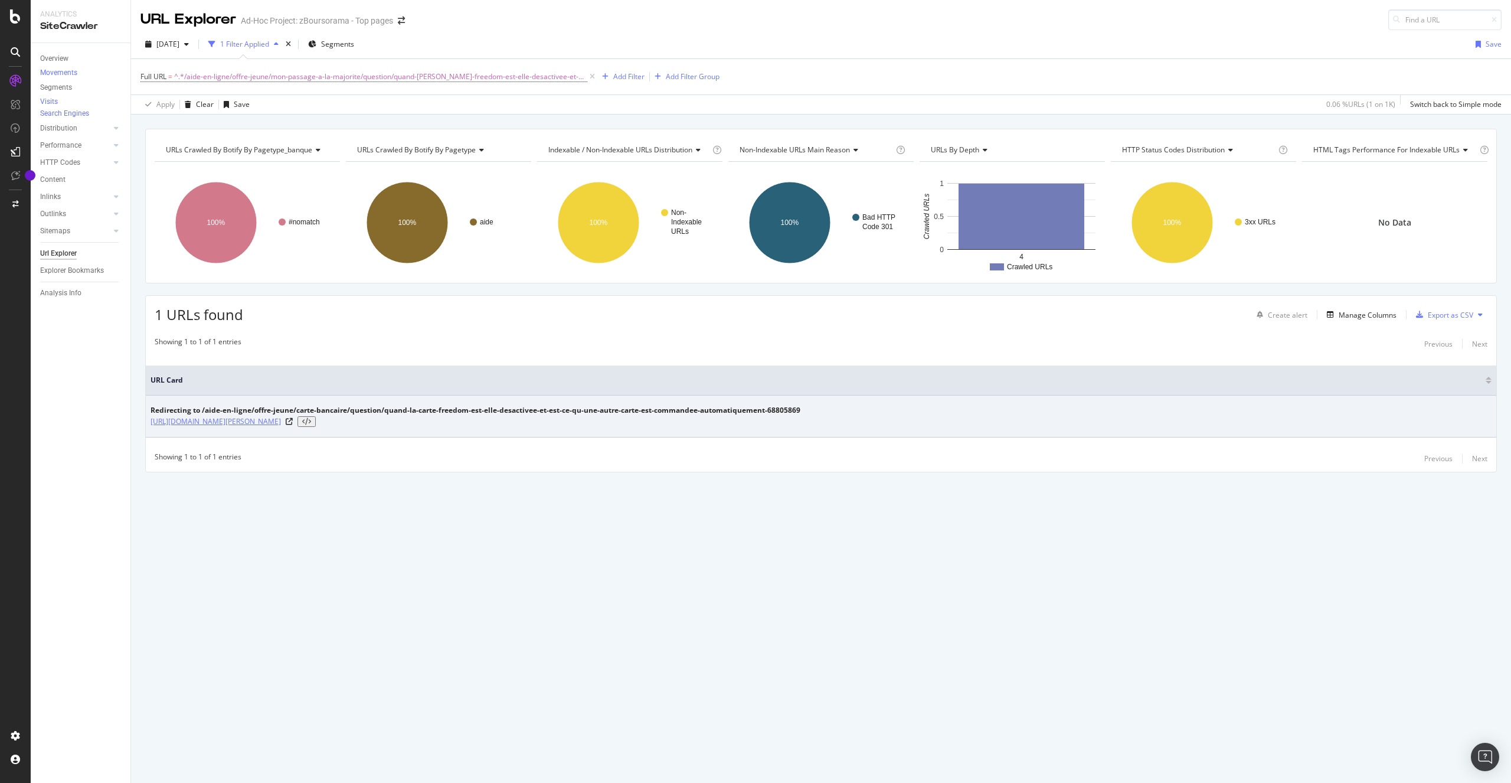
click at [281, 422] on link "https://www.boursobank.com/aide-en-ligne/offre-jeune/mon-passage-a-la-majorite/…" at bounding box center [216, 422] width 130 height 12
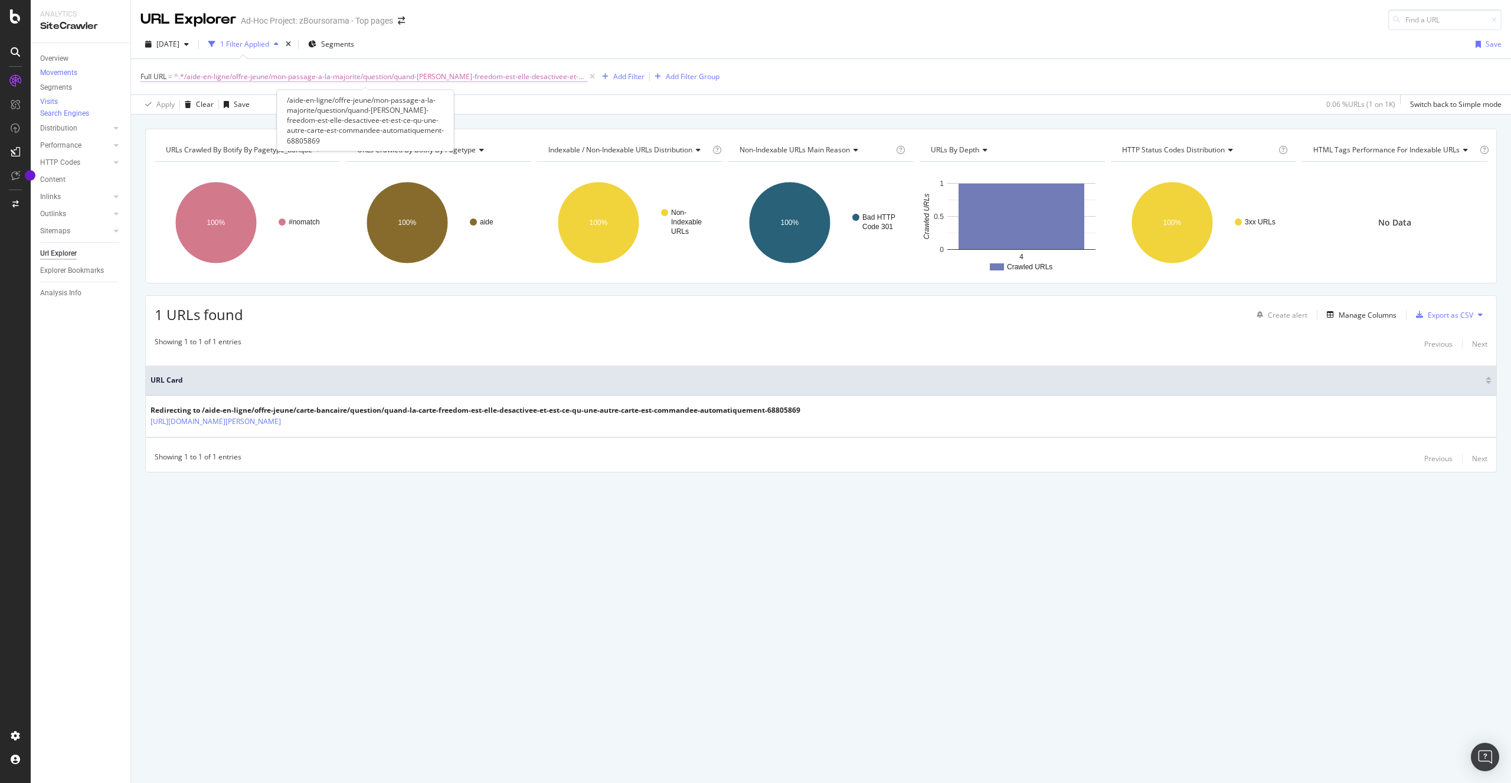
click at [240, 79] on span "^.*/aide-en-ligne/offre-jeune/mon-passage-a-la-majorite/question/quand-la-carte…" at bounding box center [380, 76] width 413 height 17
click at [270, 126] on icon at bounding box center [271, 126] width 6 height 8
click at [227, 125] on input "text" at bounding box center [215, 125] width 129 height 19
paste input "https://www.boursobank.com/ouvrir-un-compte"
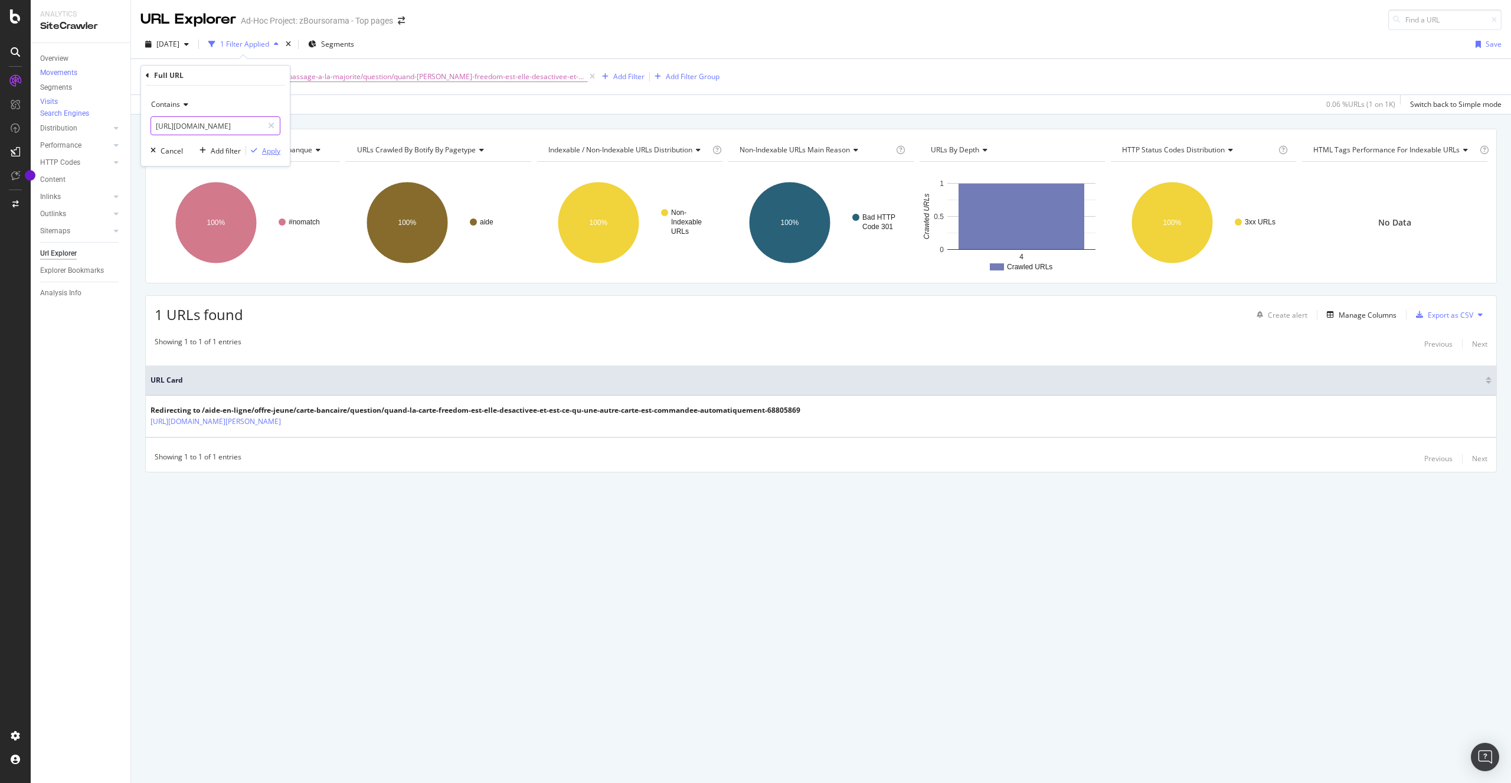
type input "https://www.boursobank.com/ouvrir-un-compte"
click at [268, 149] on div "Apply" at bounding box center [271, 151] width 18 height 10
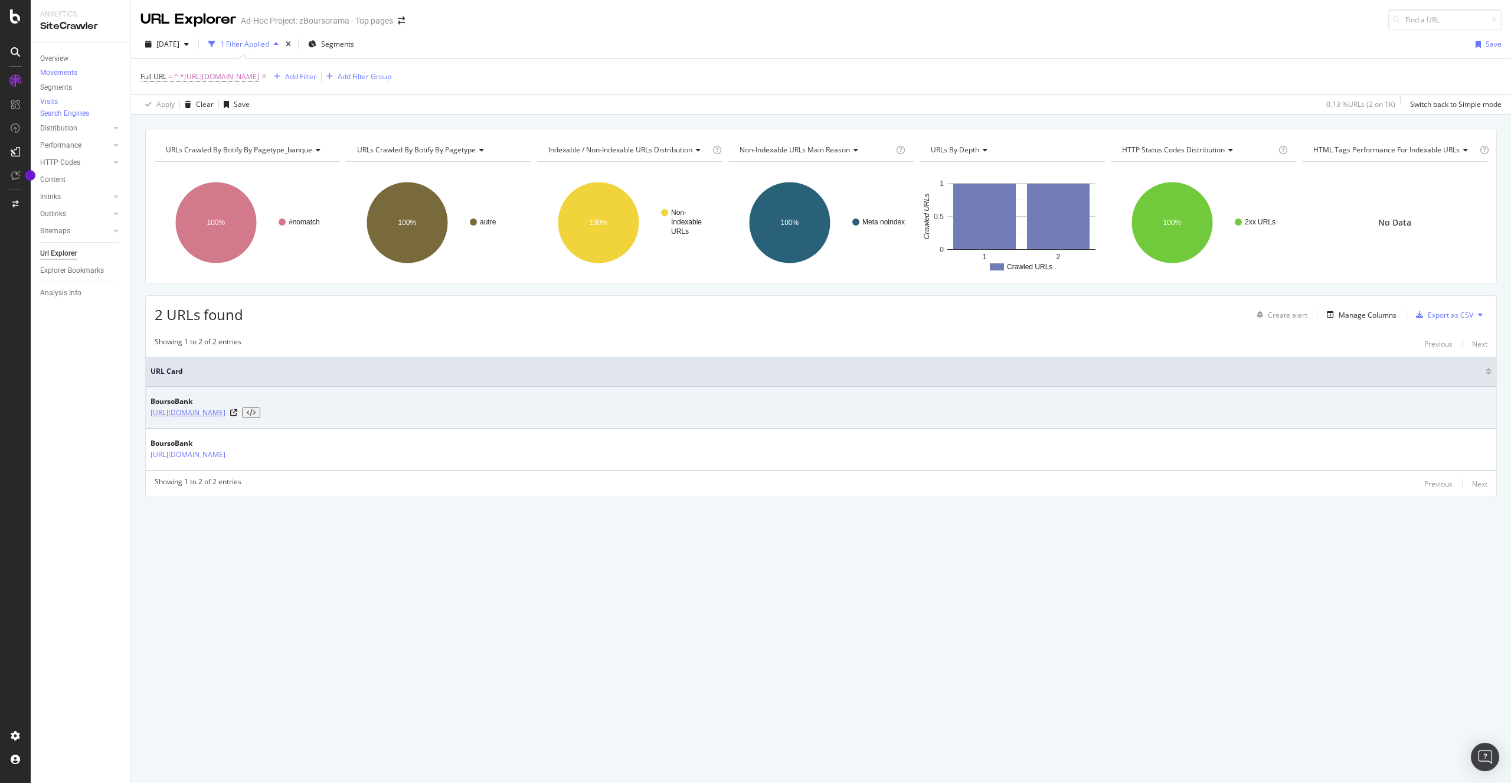
click at [226, 413] on link "https://www.boursobank.com/ouvrir-un-compte" at bounding box center [188, 413] width 75 height 12
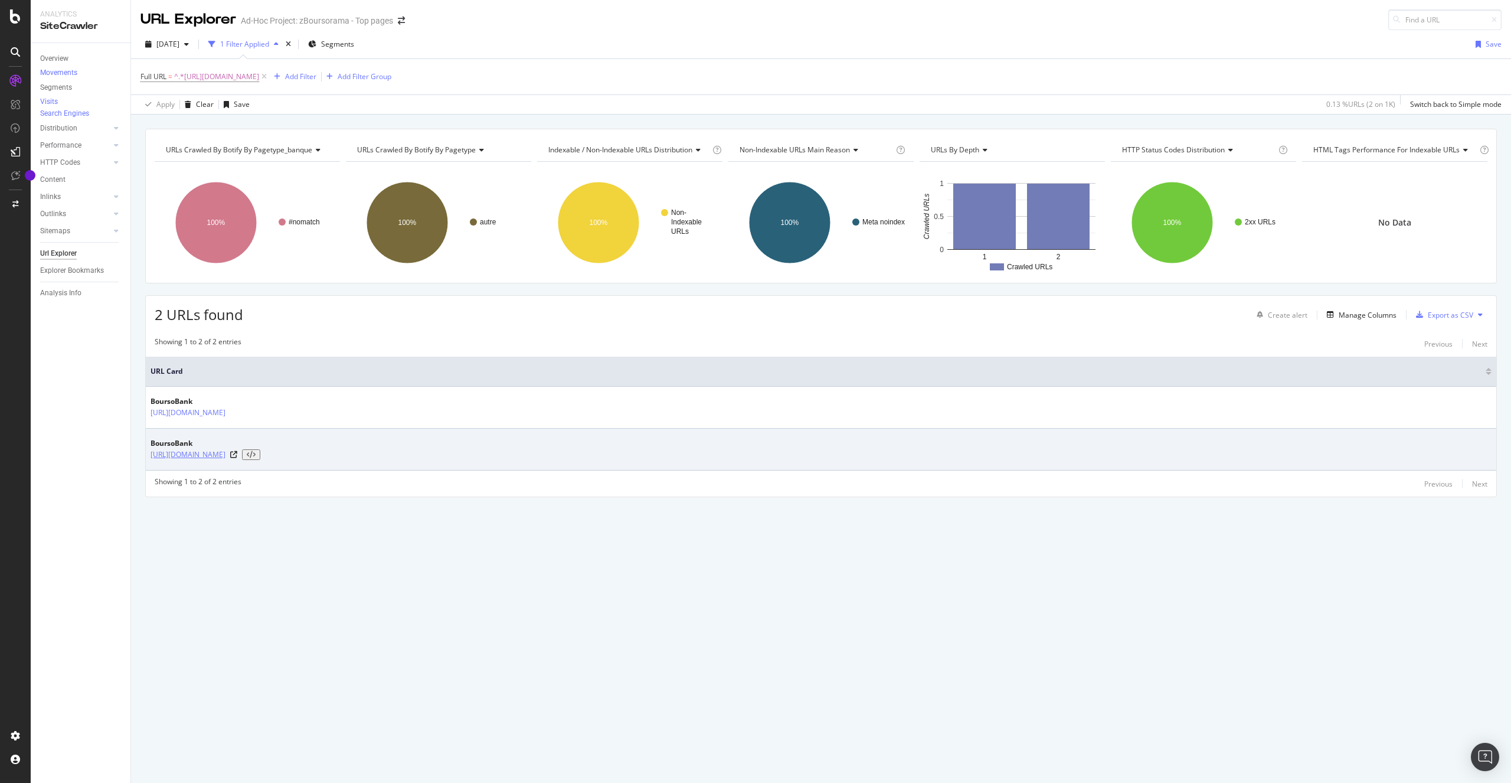
click at [226, 452] on link "https://www.boursobank.com/ouvrir-un-compte?landing=landing_vitrine_offre_metal" at bounding box center [188, 455] width 75 height 12
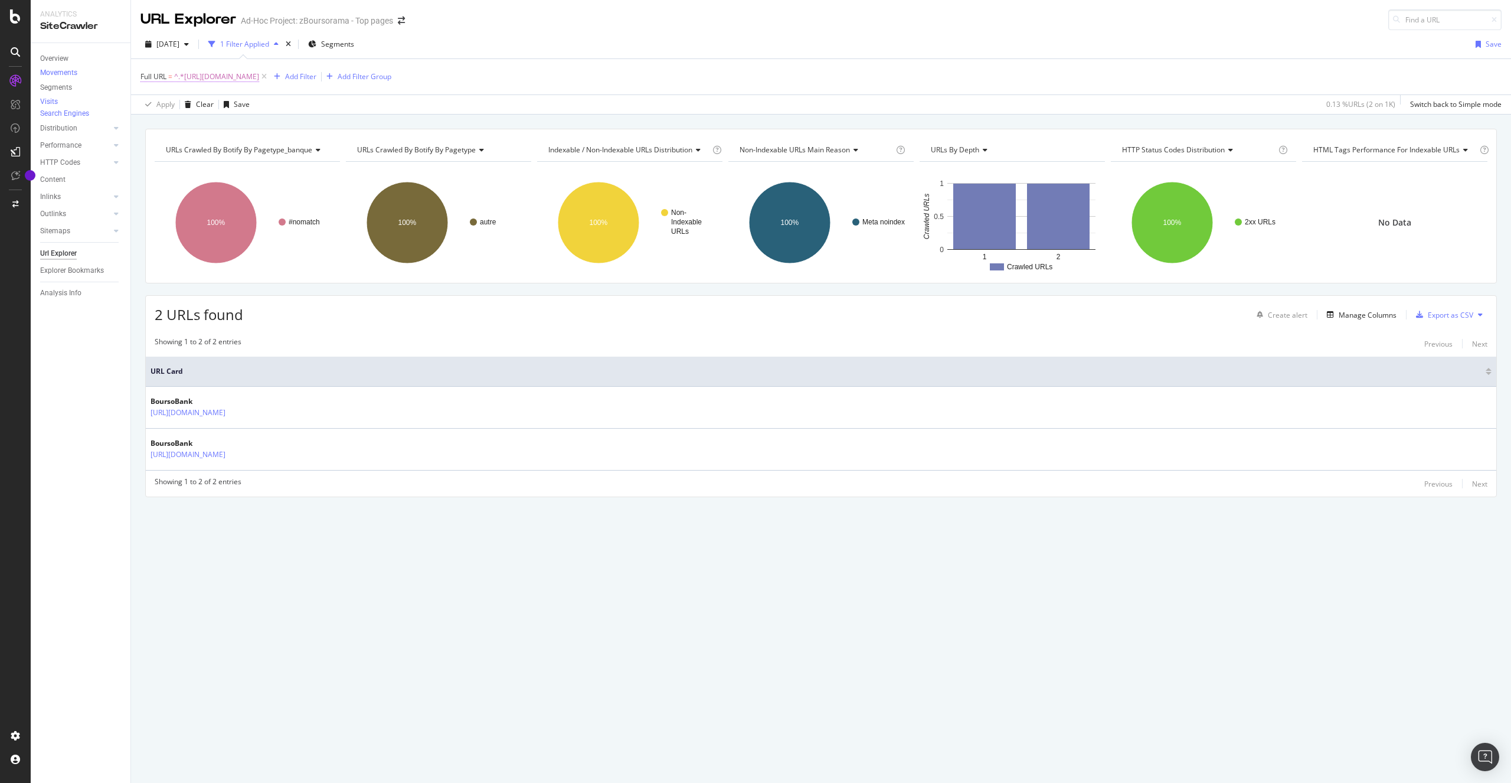
click at [259, 79] on span "^.*https://www.boursobank.com/ouvrir-un-compte.*$" at bounding box center [216, 76] width 85 height 17
click at [271, 129] on icon at bounding box center [271, 126] width 6 height 8
click at [238, 127] on input "https://www.boursobank.com/ouvrir-un-compte" at bounding box center [215, 125] width 129 height 19
paste input "https://www.boursobank.com/epargne/assurance-vie/videos"
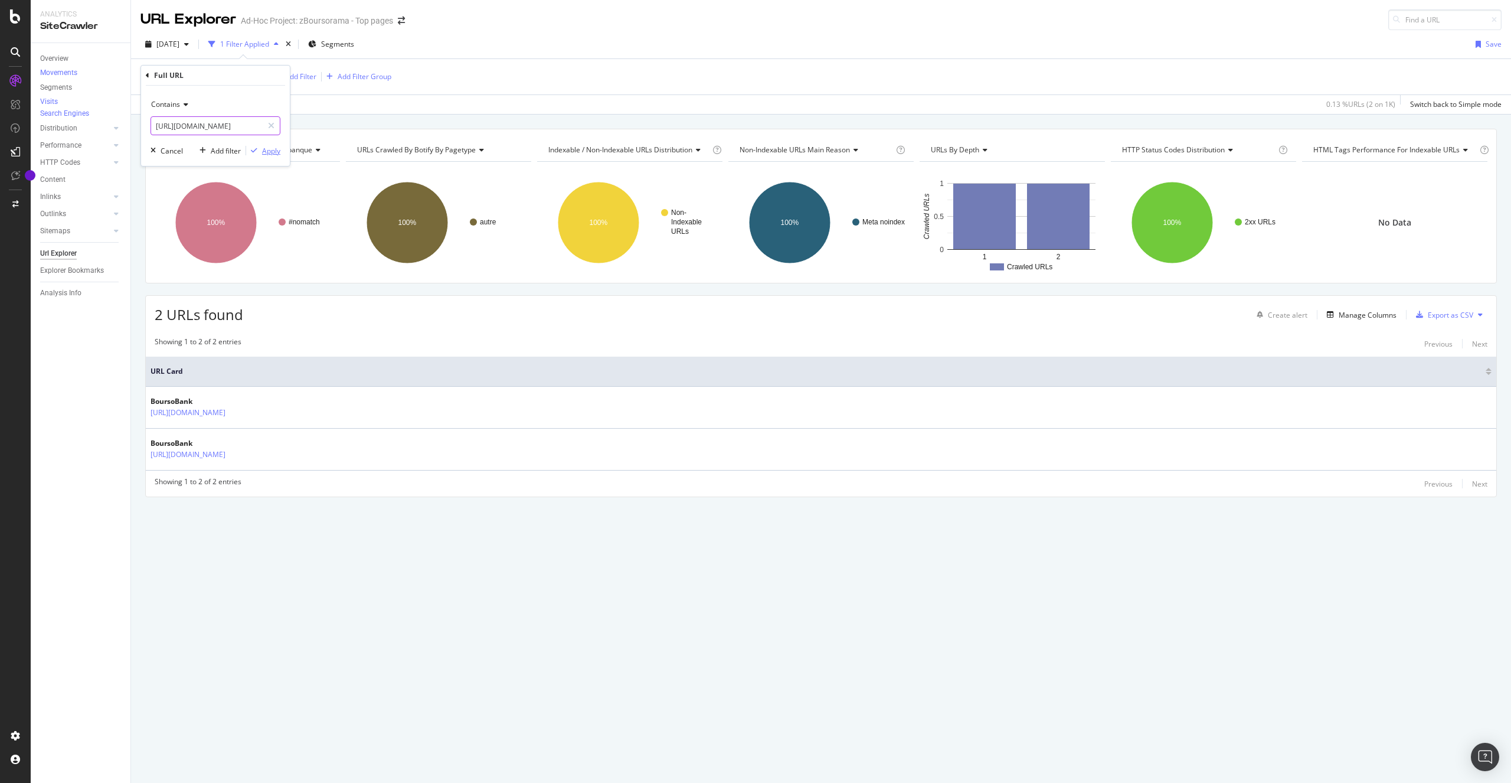
type input "https://www.boursobank.com/epargne/assurance-vie/videos"
click at [271, 152] on div "Apply" at bounding box center [271, 151] width 18 height 10
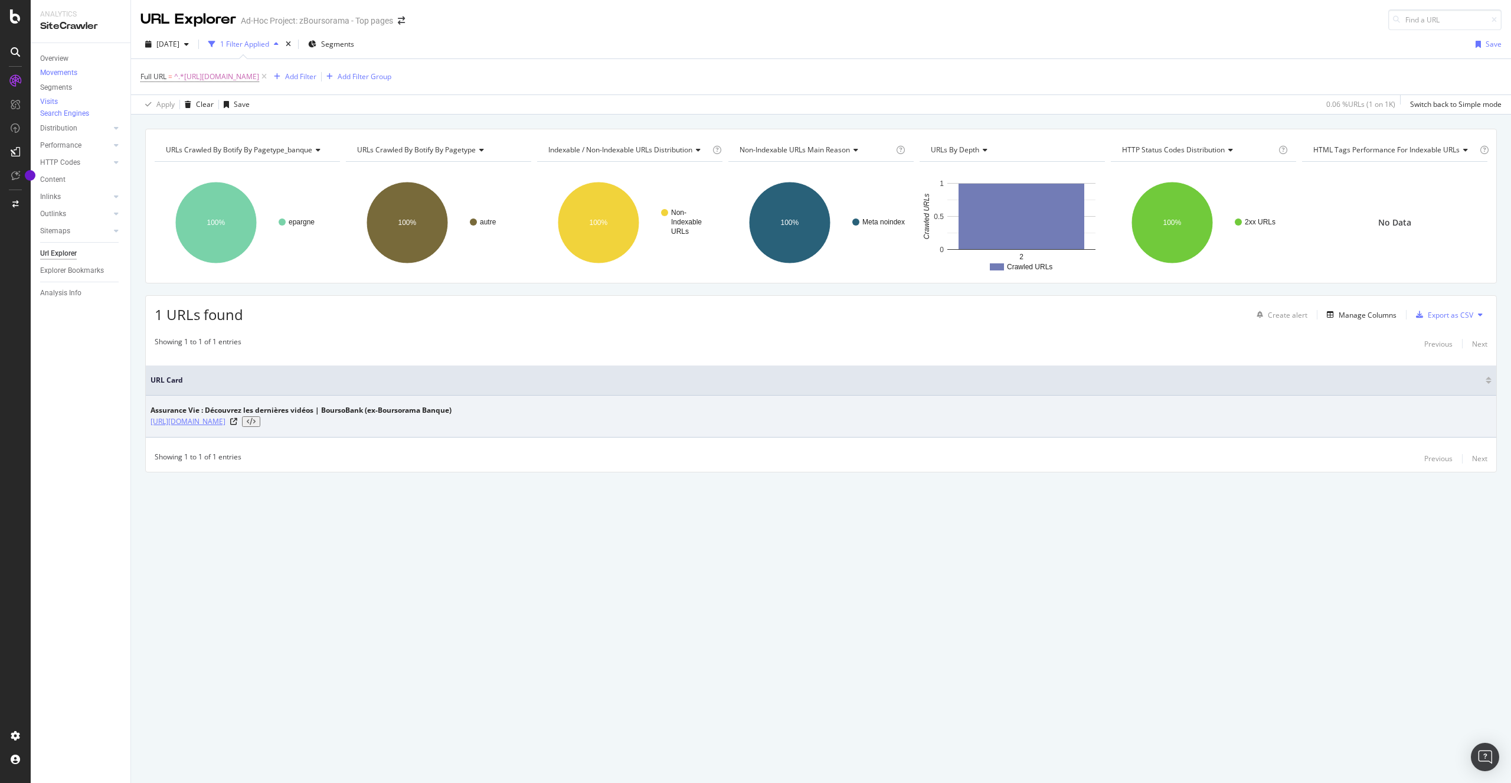
click at [226, 423] on link "https://www.boursobank.com/epargne/assurance-vie/videos" at bounding box center [188, 422] width 75 height 12
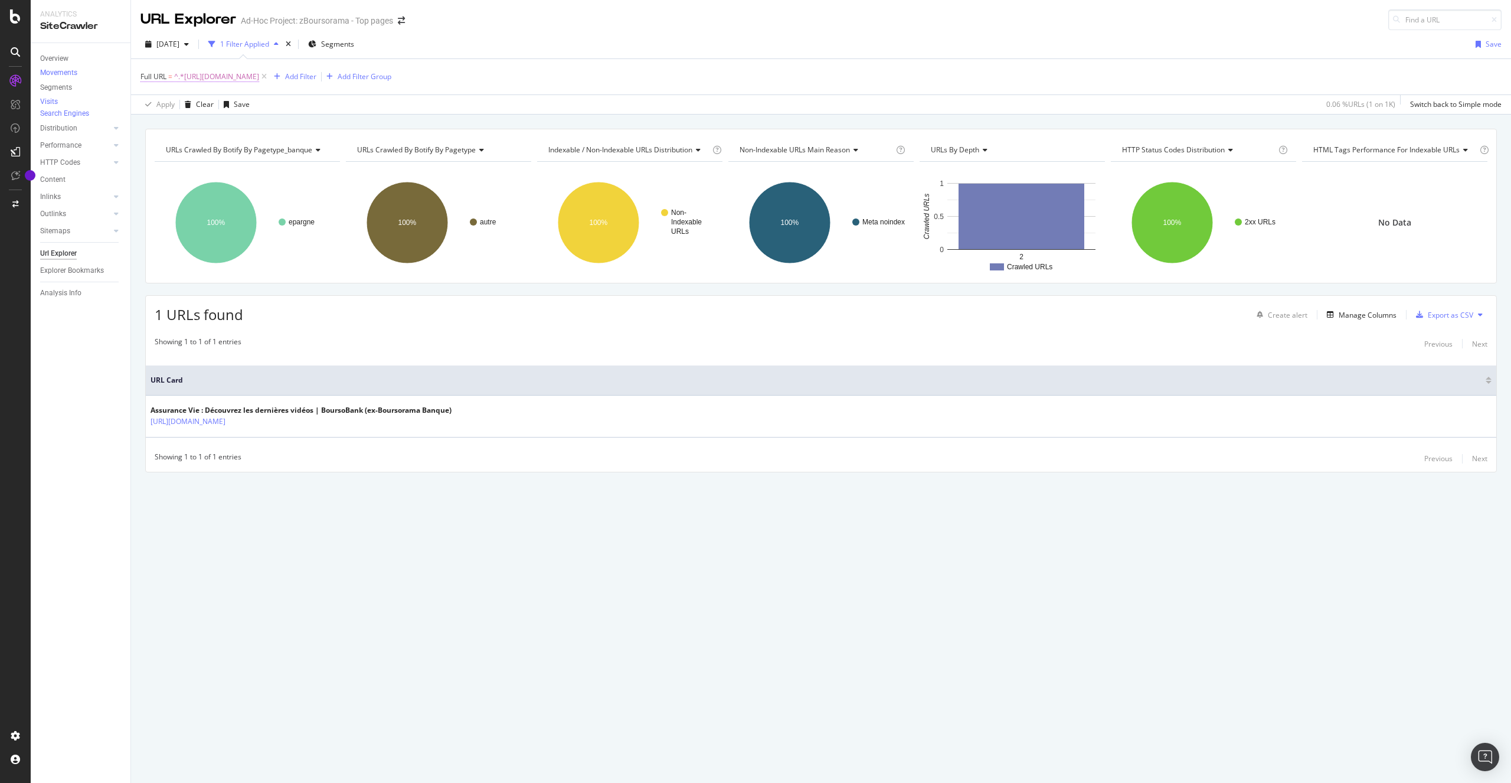
click at [259, 73] on span "^.*https://www.boursobank.com/epargne/assurance-vie/videos.*$" at bounding box center [216, 76] width 85 height 17
click at [273, 123] on icon at bounding box center [271, 126] width 6 height 8
click at [235, 127] on input "https://www.boursobank.com/epargne/assurance-vie/videos" at bounding box center [215, 125] width 129 height 19
paste input "https://www.boursobank.com/epargne/assurance-vie/actualites"
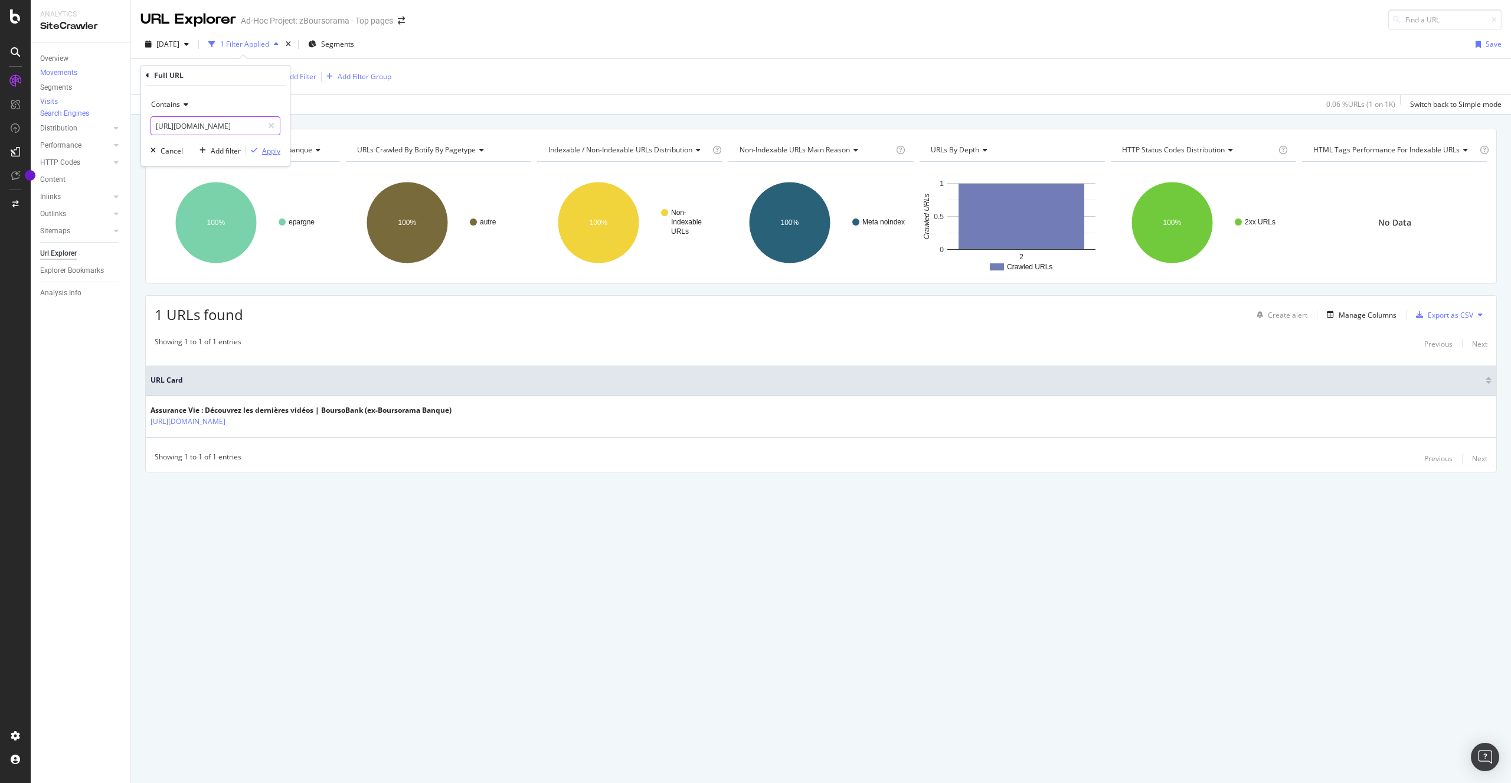
type input "https://www.boursobank.com/epargne/assurance-vie/actualites"
click at [270, 151] on div "Apply" at bounding box center [271, 151] width 18 height 10
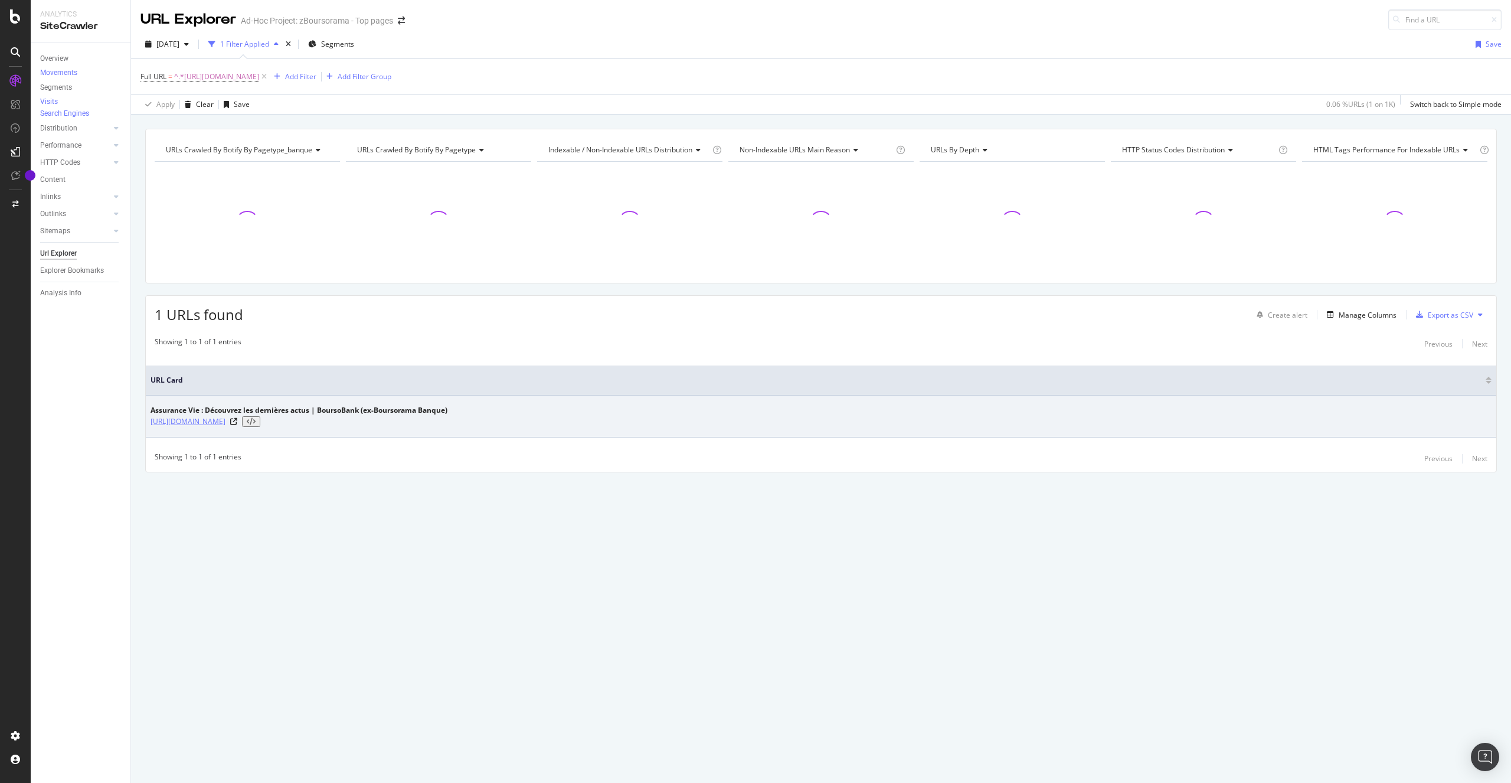
click at [226, 422] on link "https://www.boursobank.com/epargne/assurance-vie/actualites" at bounding box center [188, 422] width 75 height 12
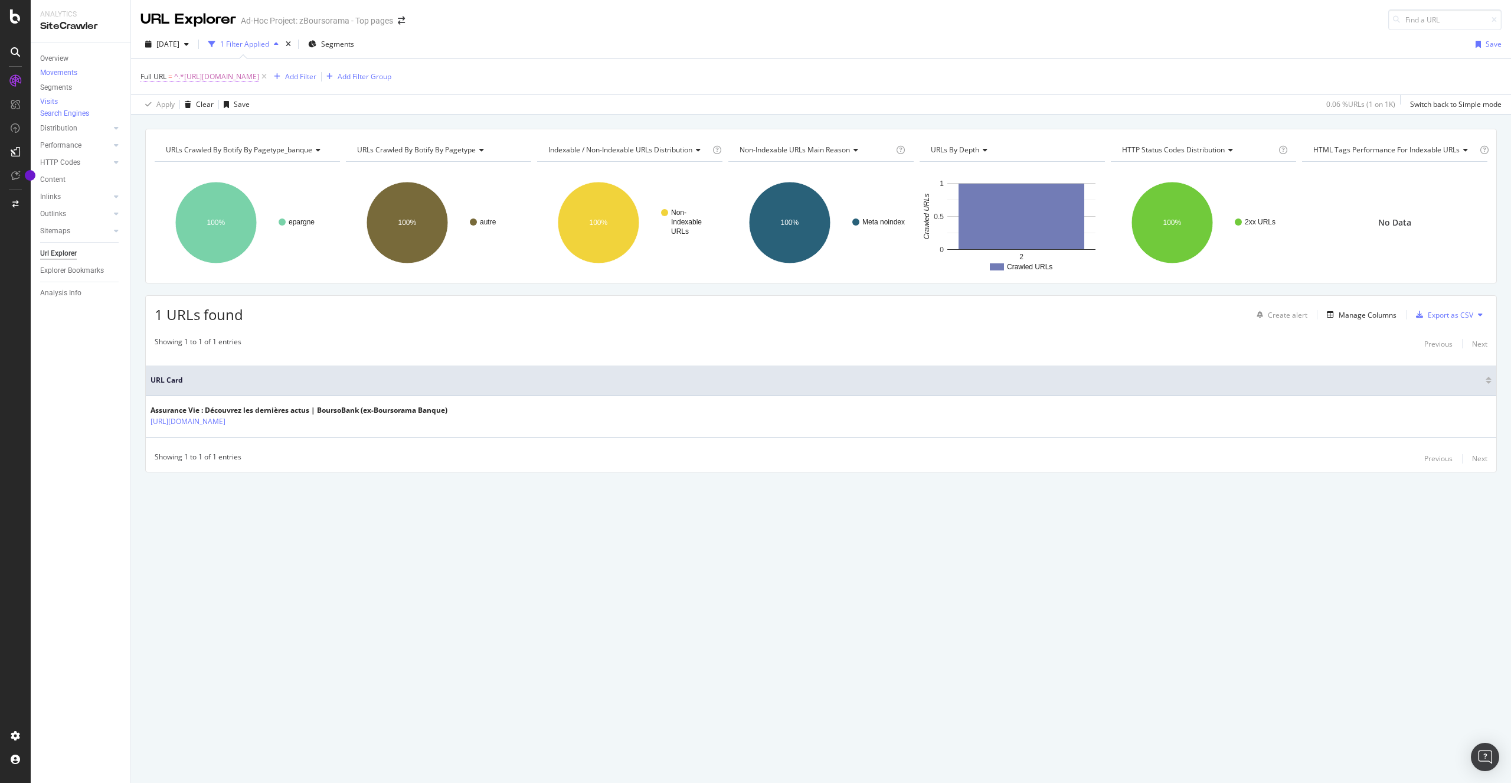
click at [259, 78] on span "^.*https://www.boursobank.com/epargne/assurance-vie/actualites.*$" at bounding box center [216, 76] width 85 height 17
click at [225, 127] on input "https://www.boursobank.com/epargne/assurance-vie/actualites" at bounding box center [207, 125] width 112 height 19
paste input "contact/SERVICE_COMMERCIAL_PROSPECT"
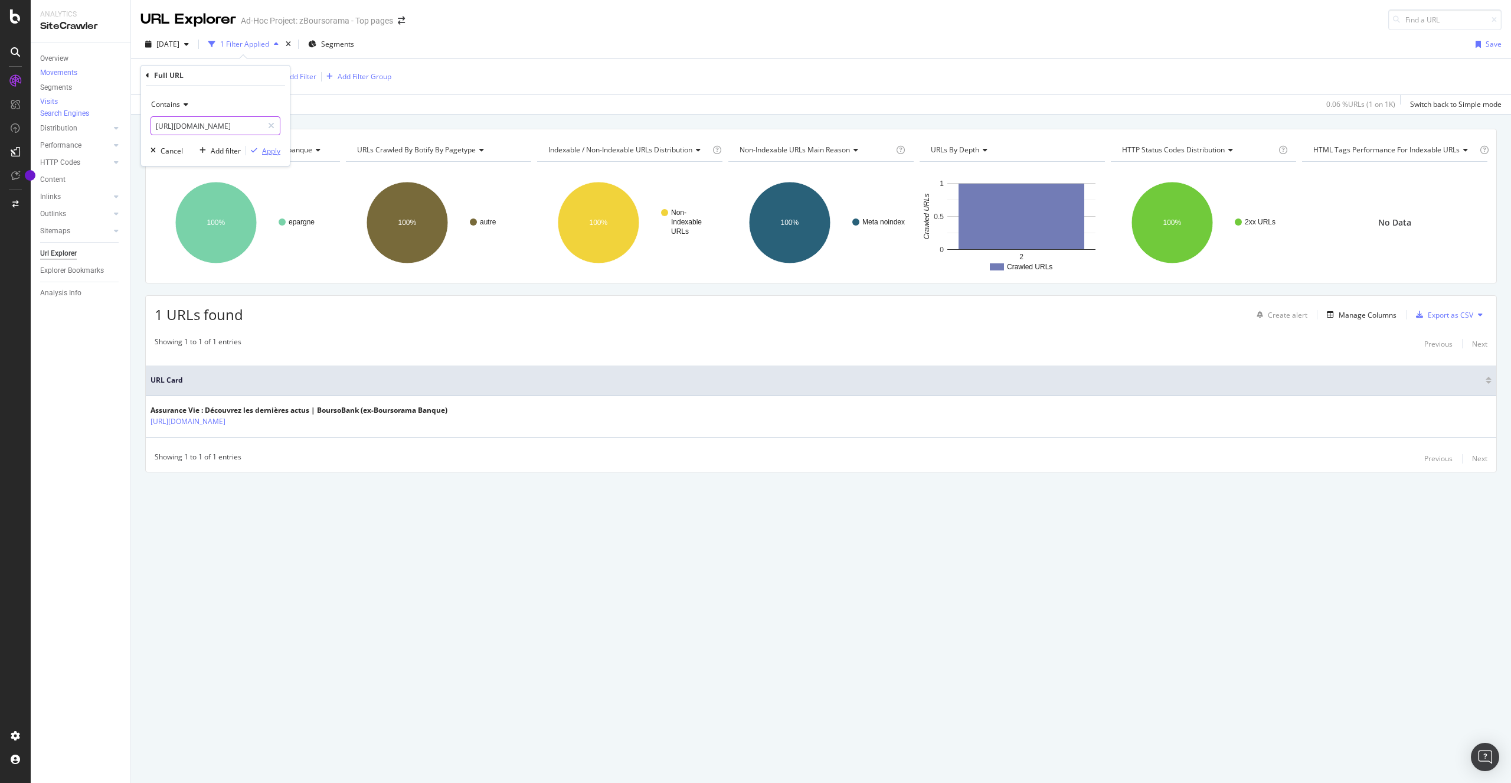
type input "[URL][DOMAIN_NAME]"
click at [273, 148] on div "Apply" at bounding box center [271, 151] width 18 height 10
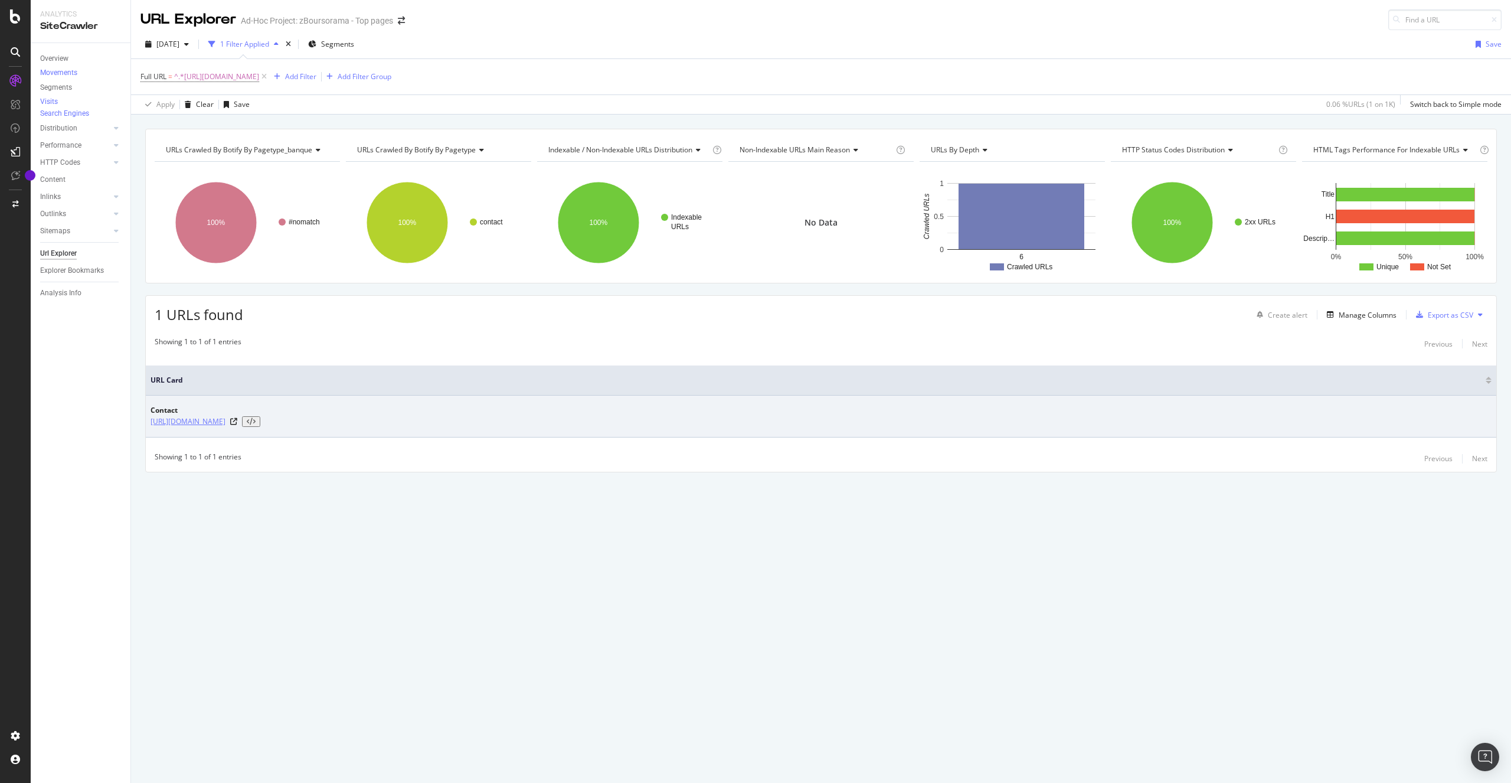
click at [226, 416] on link "[URL][DOMAIN_NAME]" at bounding box center [188, 422] width 75 height 12
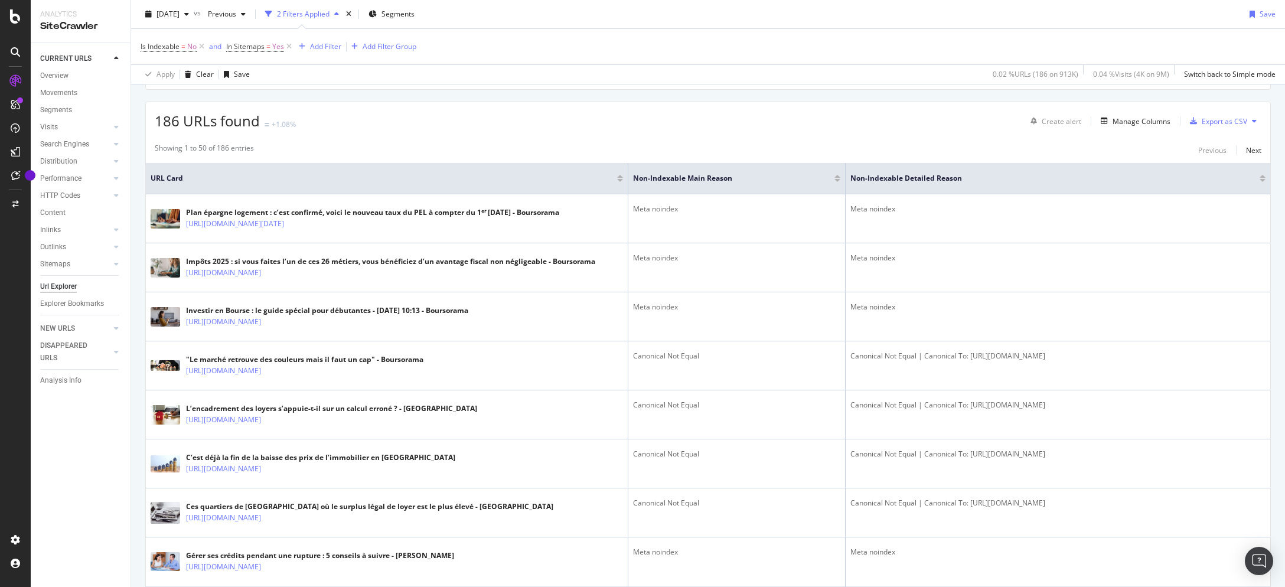
scroll to position [142, 0]
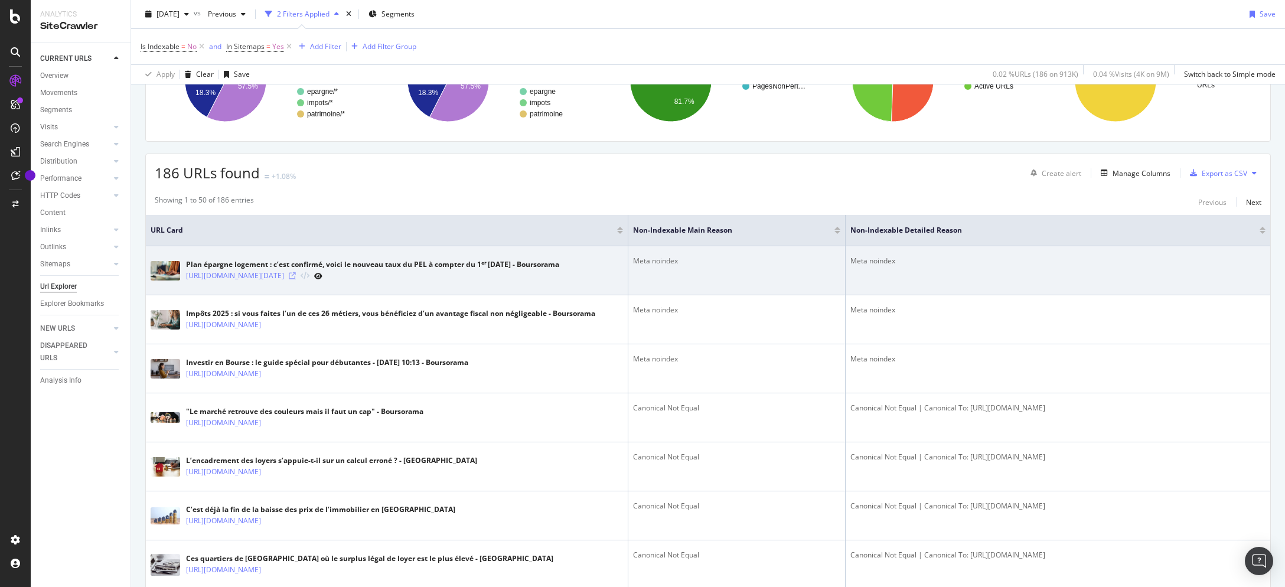
click at [296, 279] on icon at bounding box center [292, 275] width 7 height 7
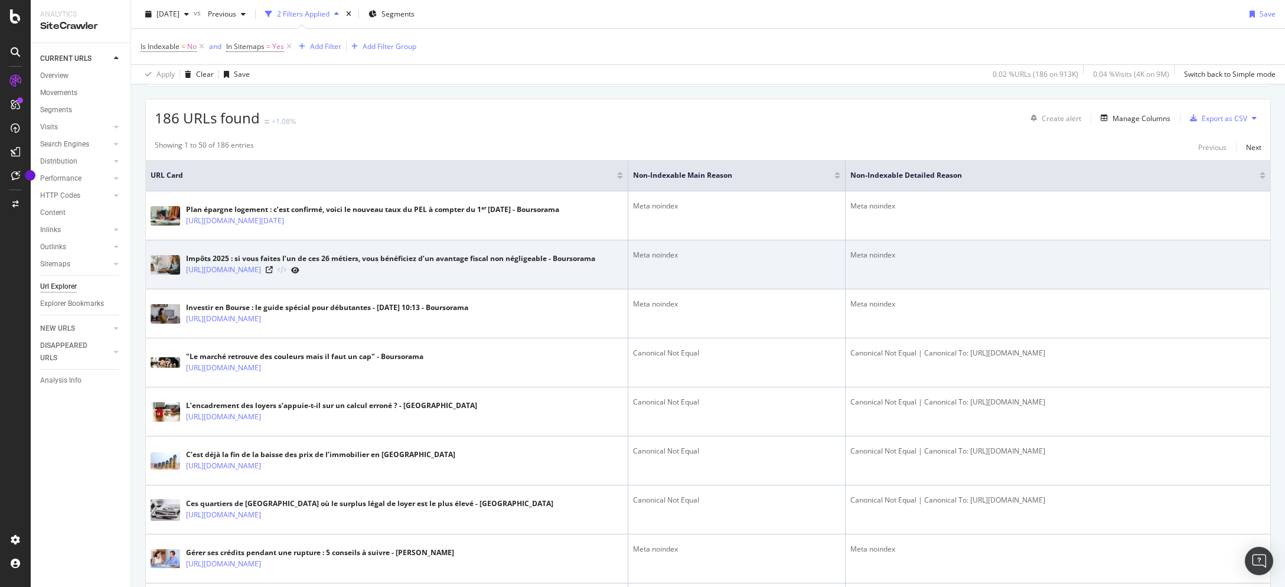
scroll to position [213, 0]
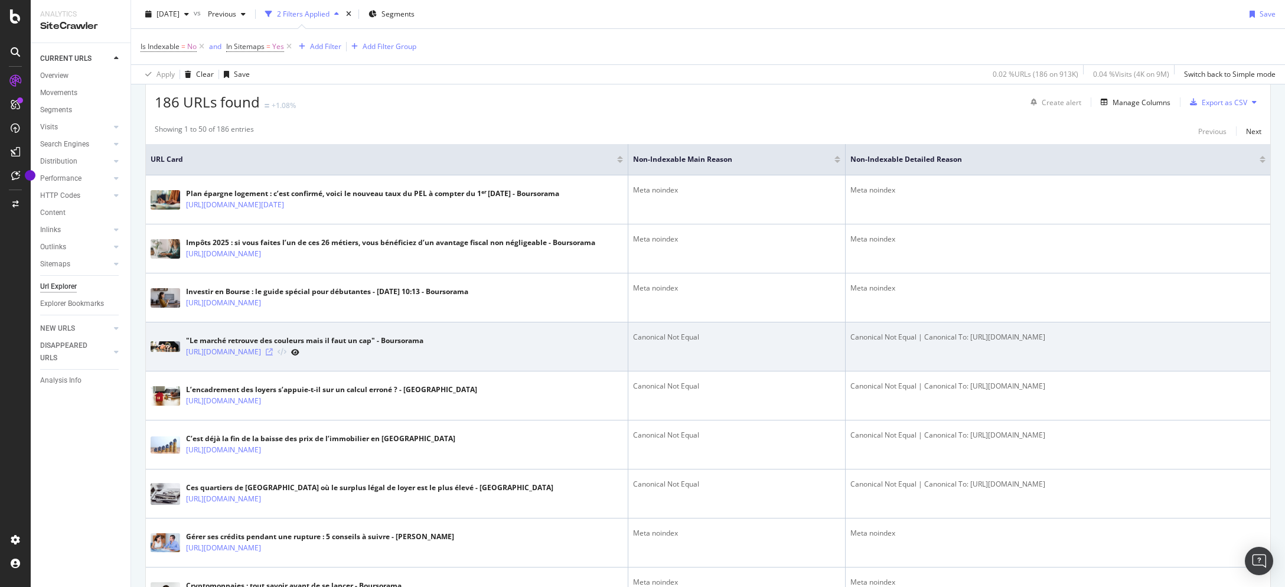
click at [273, 355] on icon at bounding box center [269, 351] width 7 height 7
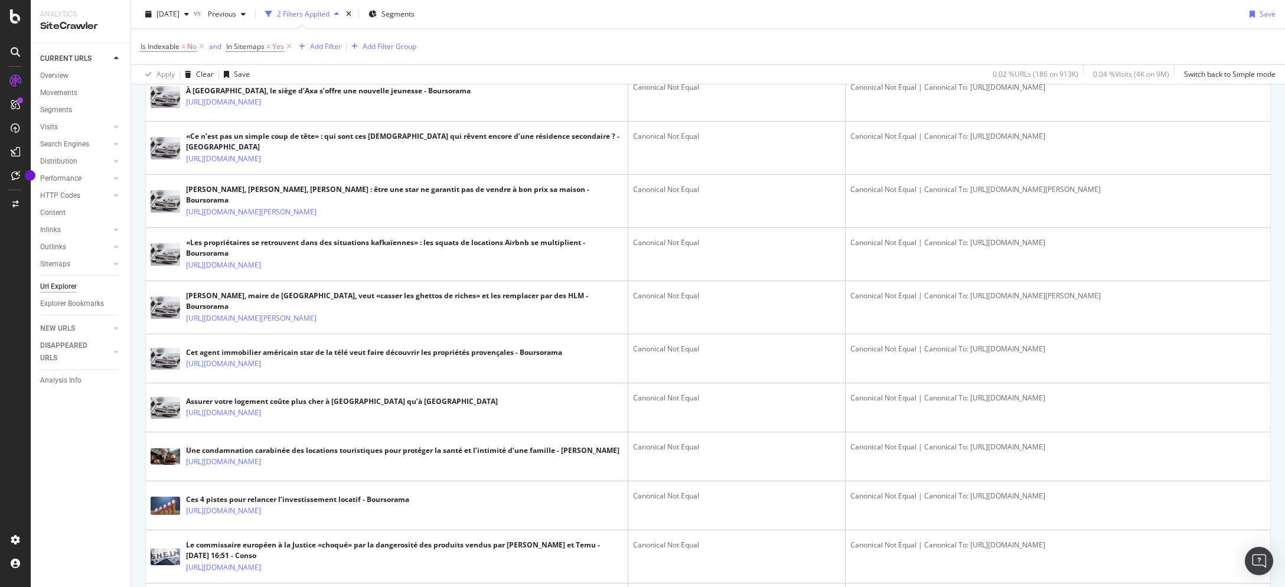
scroll to position [992, 0]
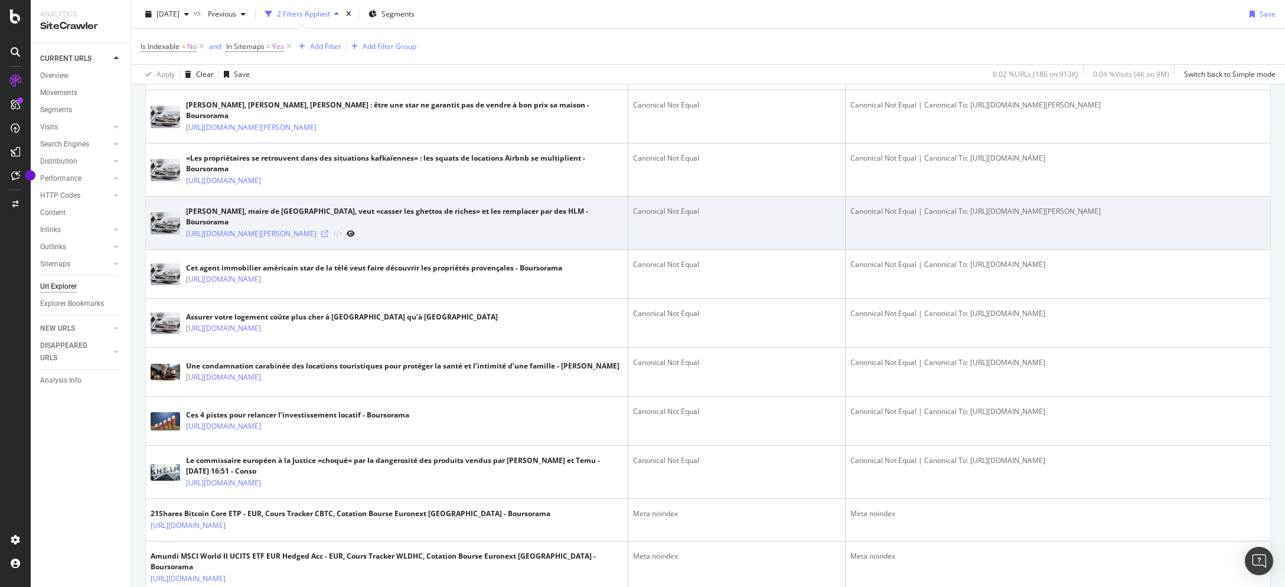
click at [328, 237] on icon at bounding box center [324, 233] width 7 height 7
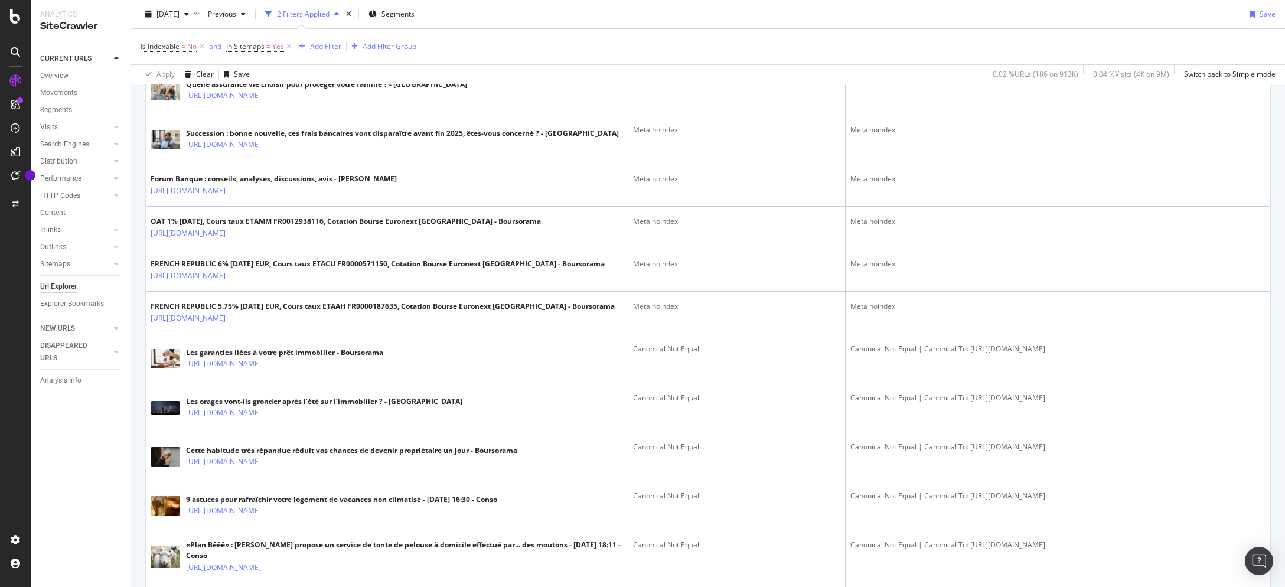
scroll to position [1983, 0]
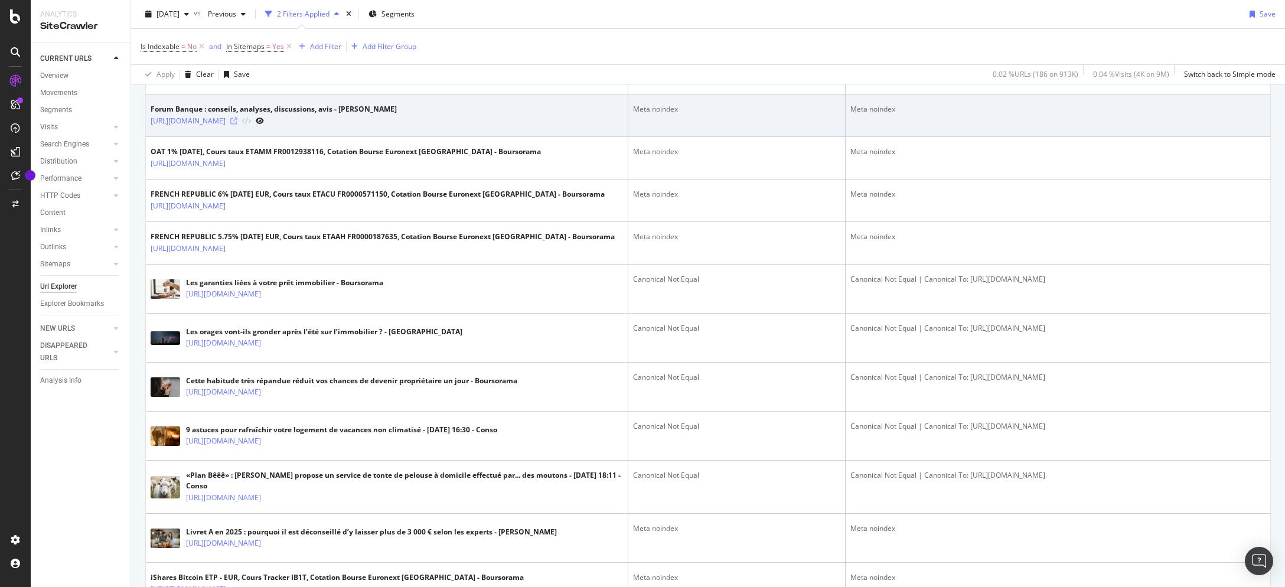
click at [237, 125] on icon at bounding box center [233, 120] width 7 height 7
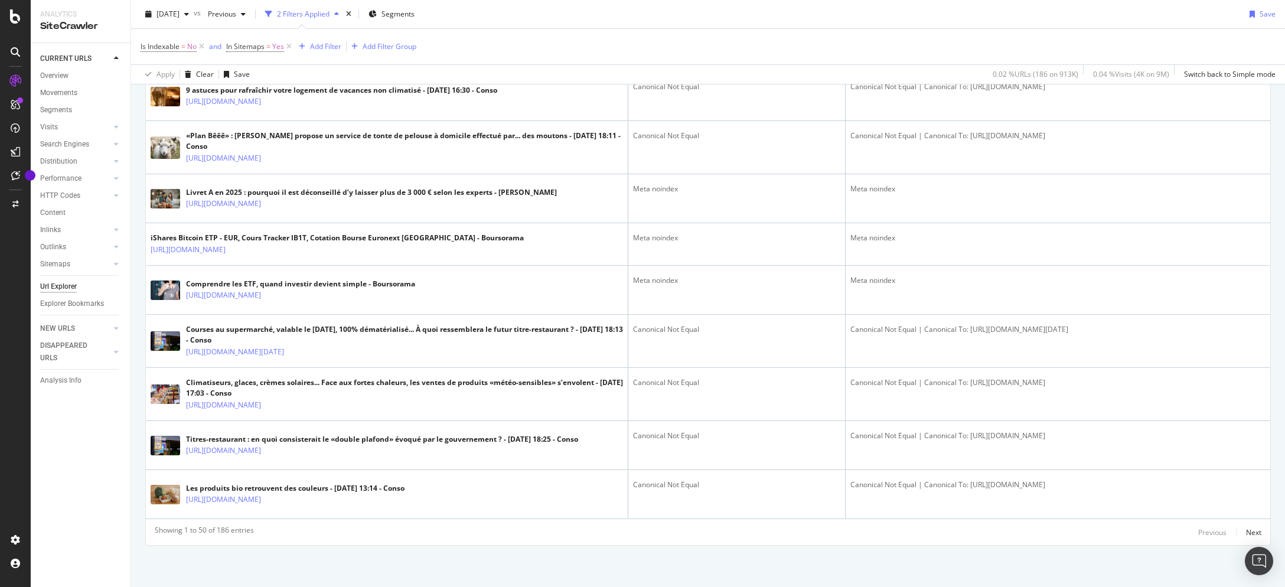
scroll to position [2593, 0]
click at [1246, 530] on div "Next" at bounding box center [1253, 532] width 15 height 10
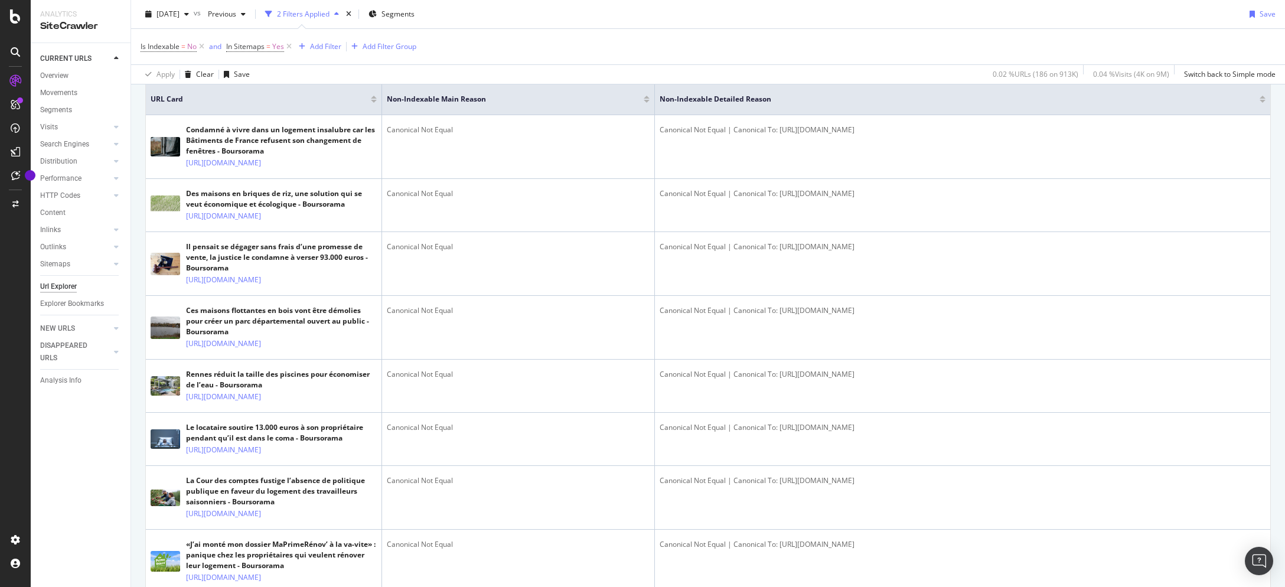
scroll to position [425, 0]
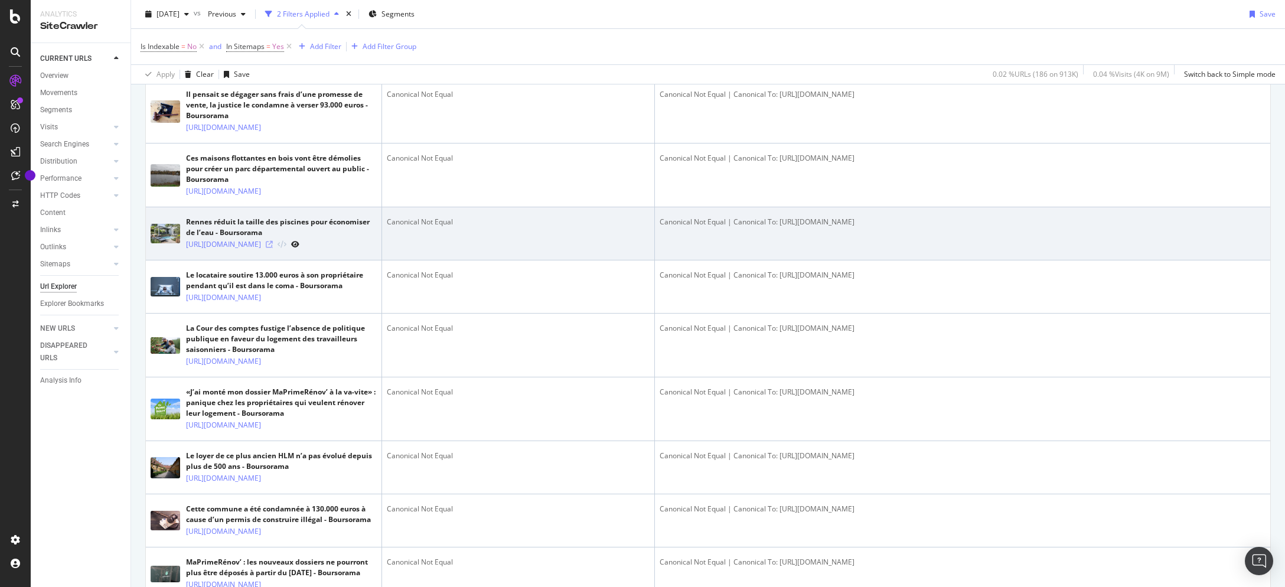
click at [273, 248] on icon at bounding box center [269, 244] width 7 height 7
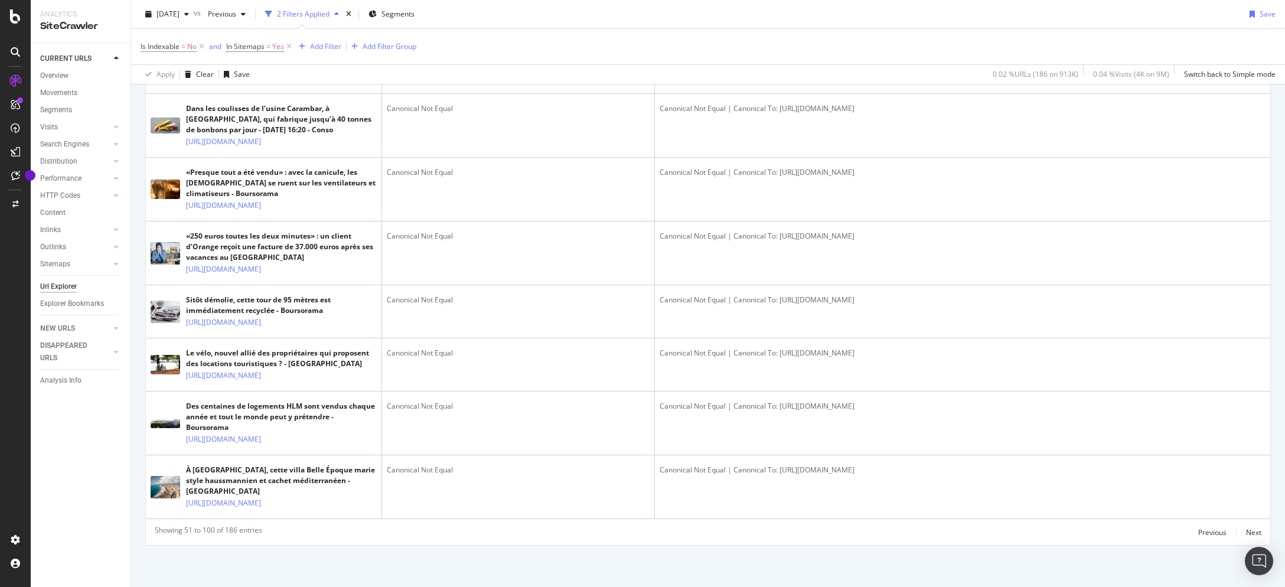
scroll to position [4882, 0]
click at [1246, 535] on div "Next" at bounding box center [1253, 532] width 15 height 10
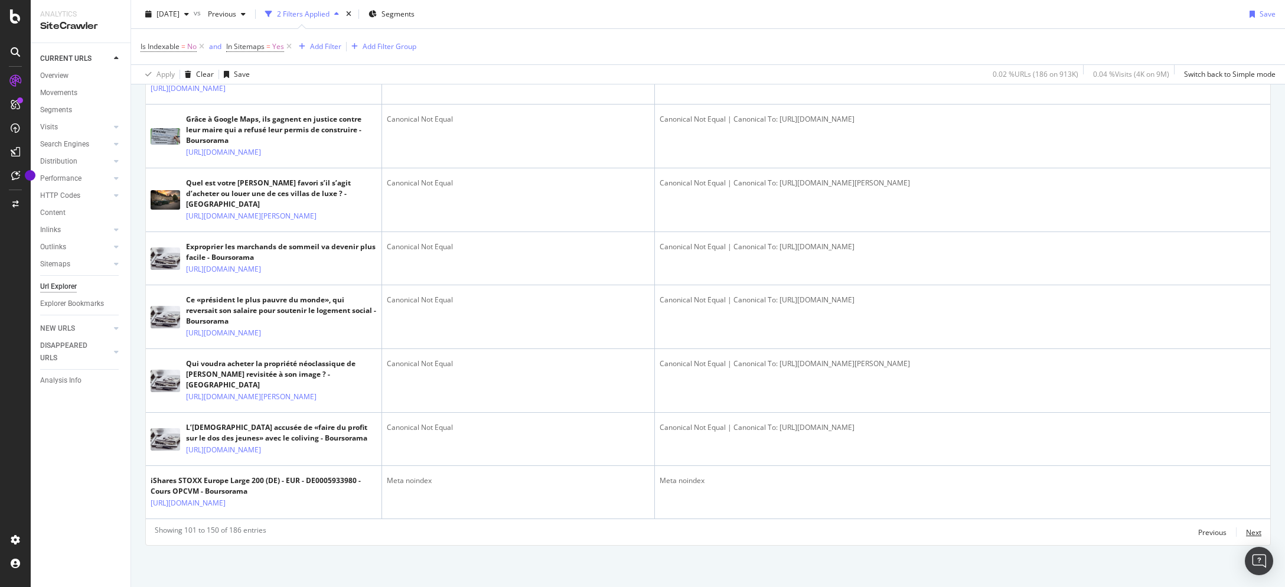
scroll to position [4504, 0]
click at [1246, 534] on div "Next" at bounding box center [1253, 532] width 15 height 10
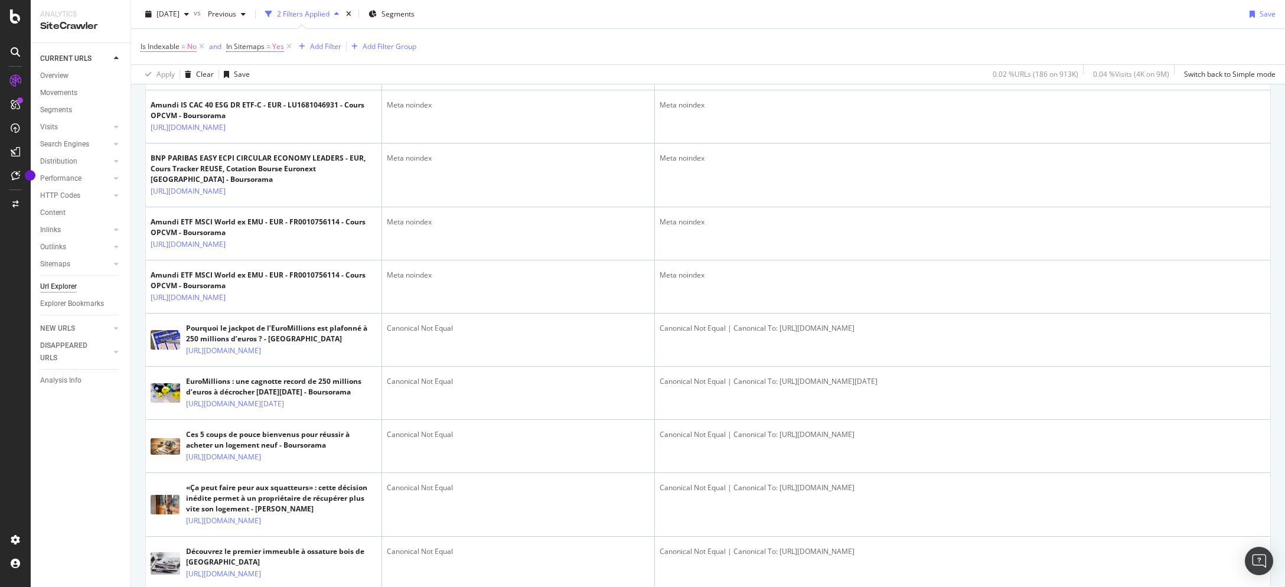
scroll to position [1558, 0]
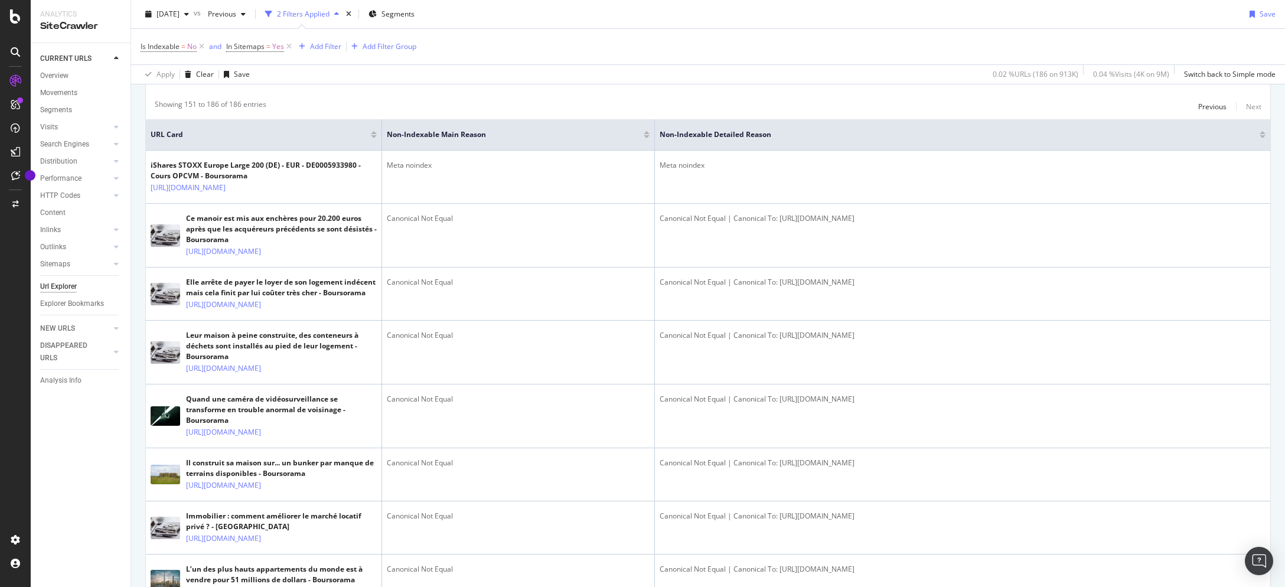
scroll to position [0, 0]
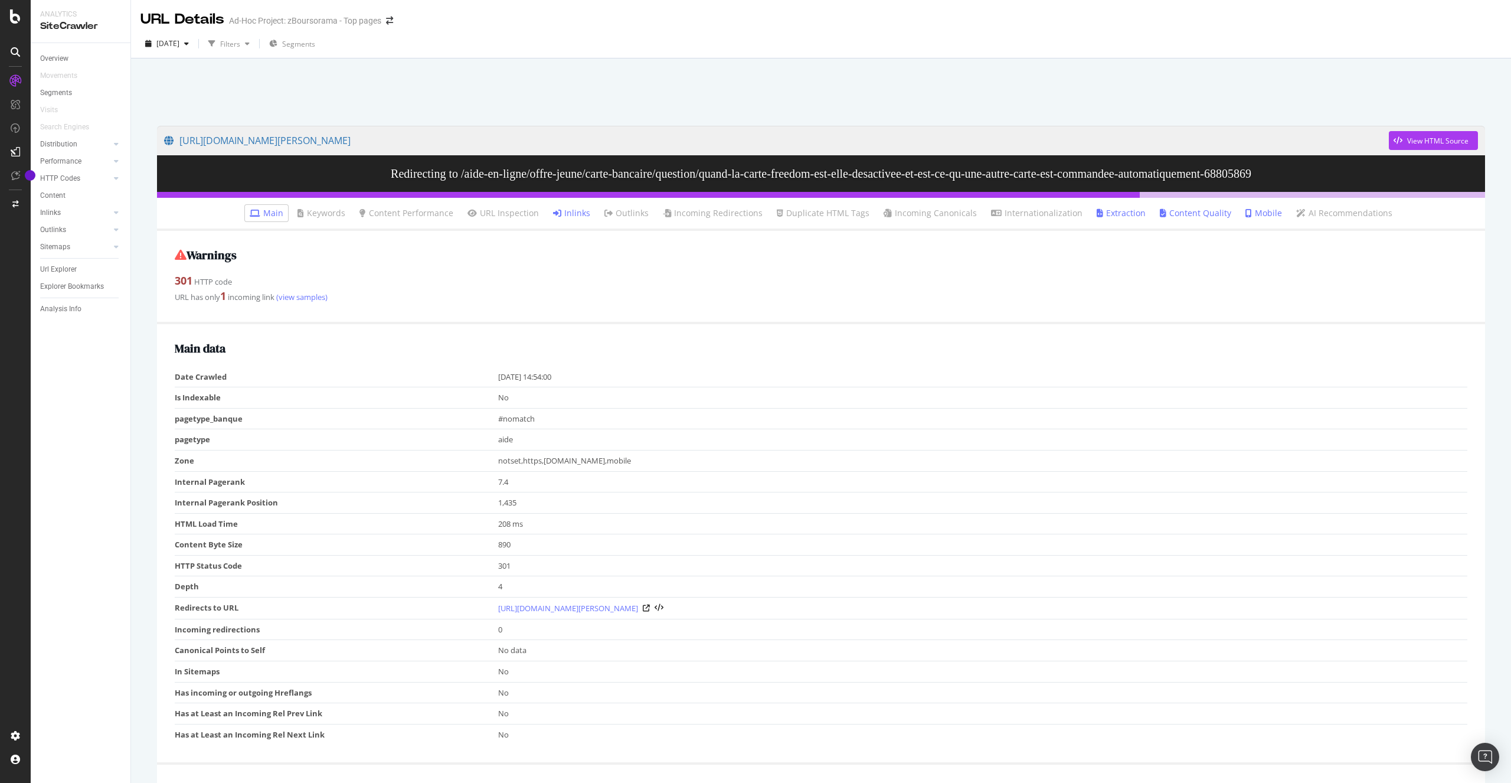
click at [583, 211] on link "Inlinks" at bounding box center [571, 213] width 37 height 12
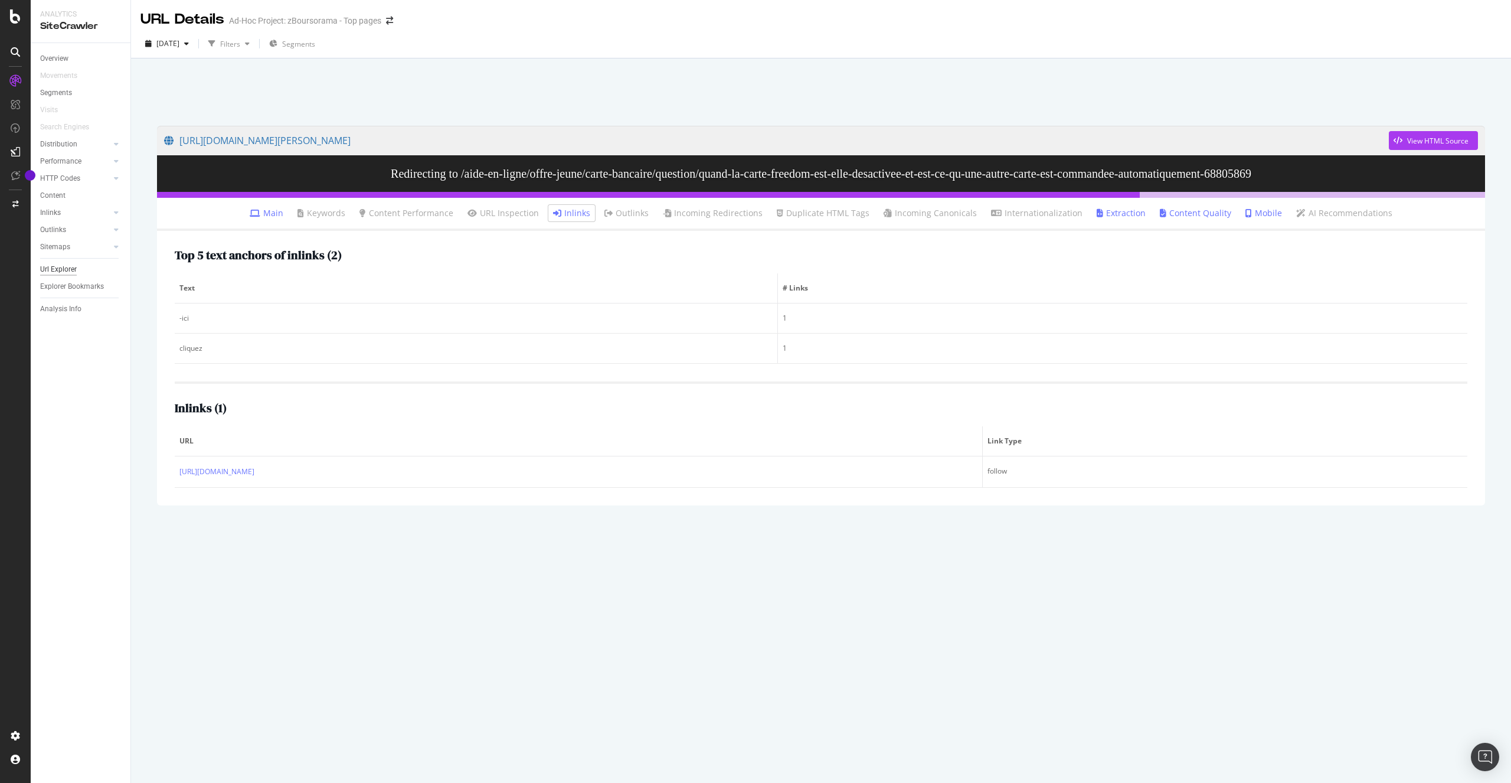
click at [65, 267] on div "Url Explorer" at bounding box center [58, 269] width 37 height 12
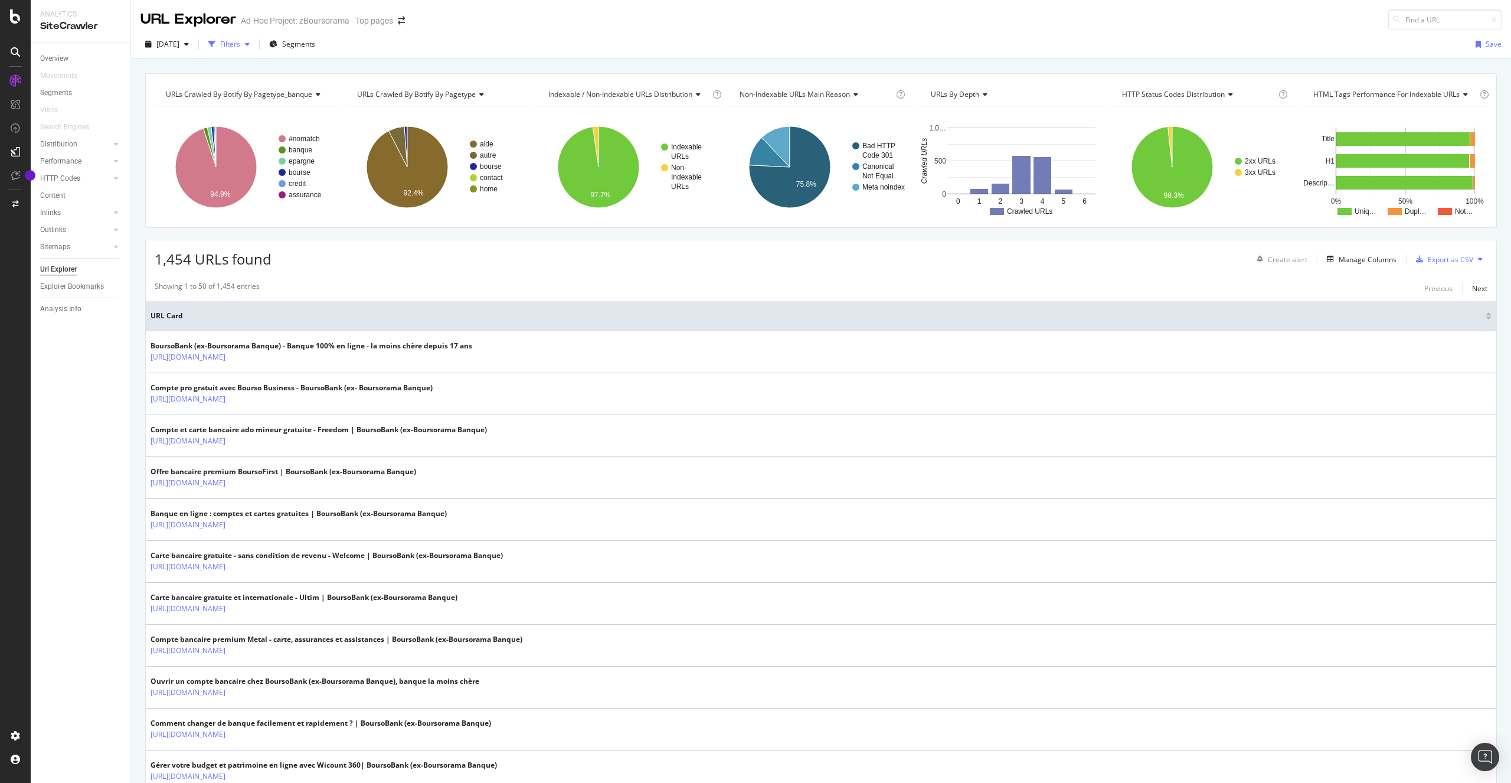
click at [240, 44] on div "Filters" at bounding box center [230, 44] width 20 height 10
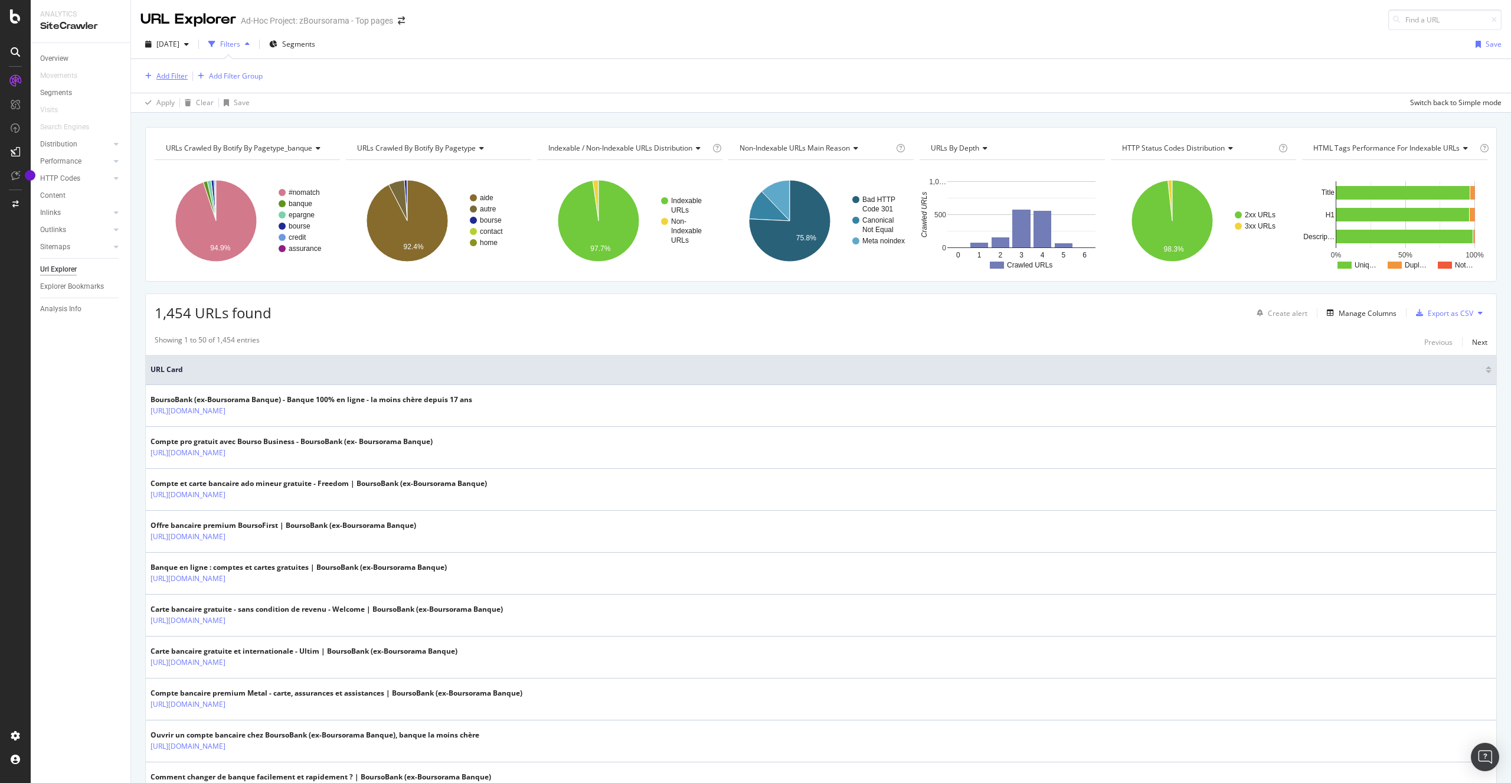
click at [173, 76] on div "Add Filter" at bounding box center [171, 76] width 31 height 10
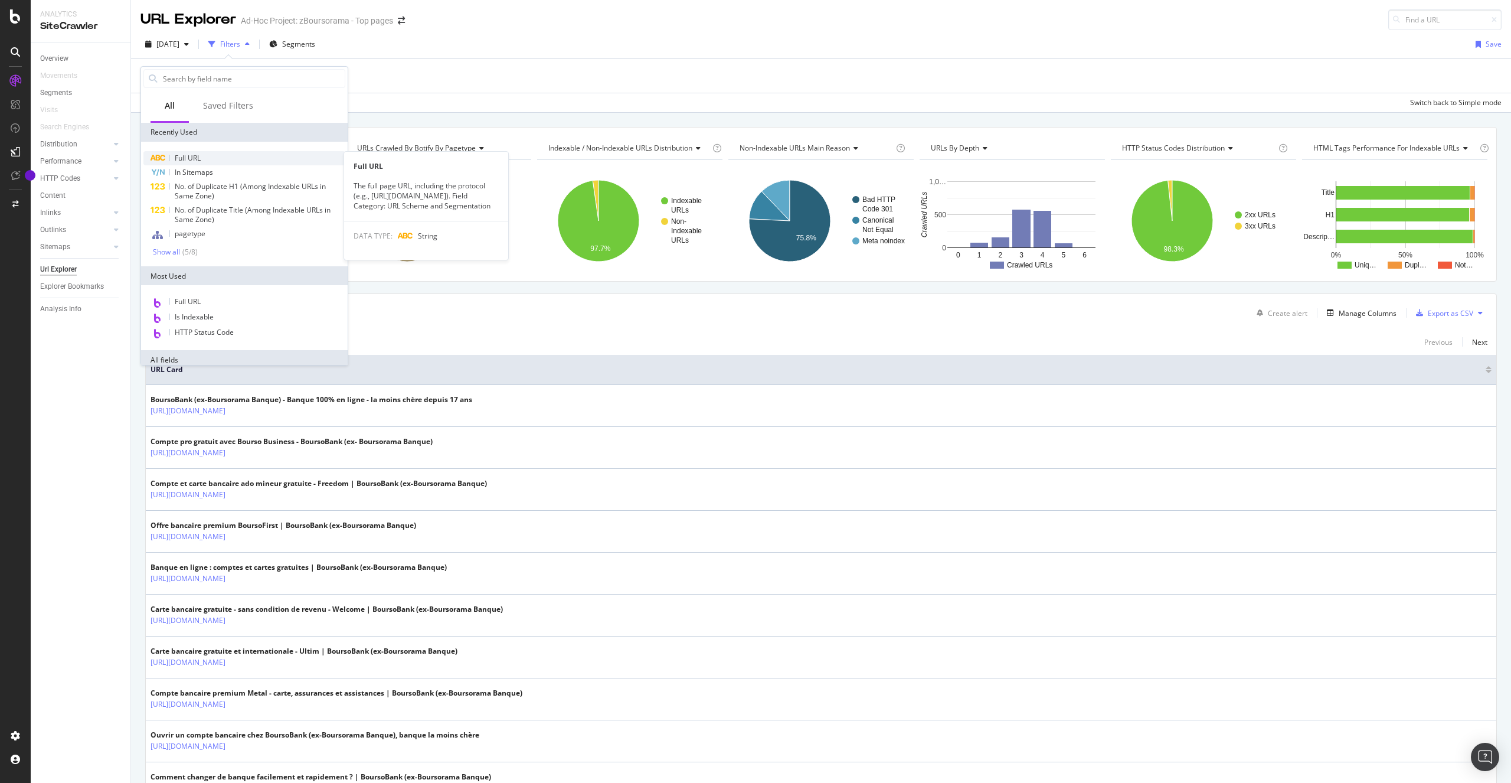
click at [196, 158] on span "Full URL" at bounding box center [188, 158] width 26 height 10
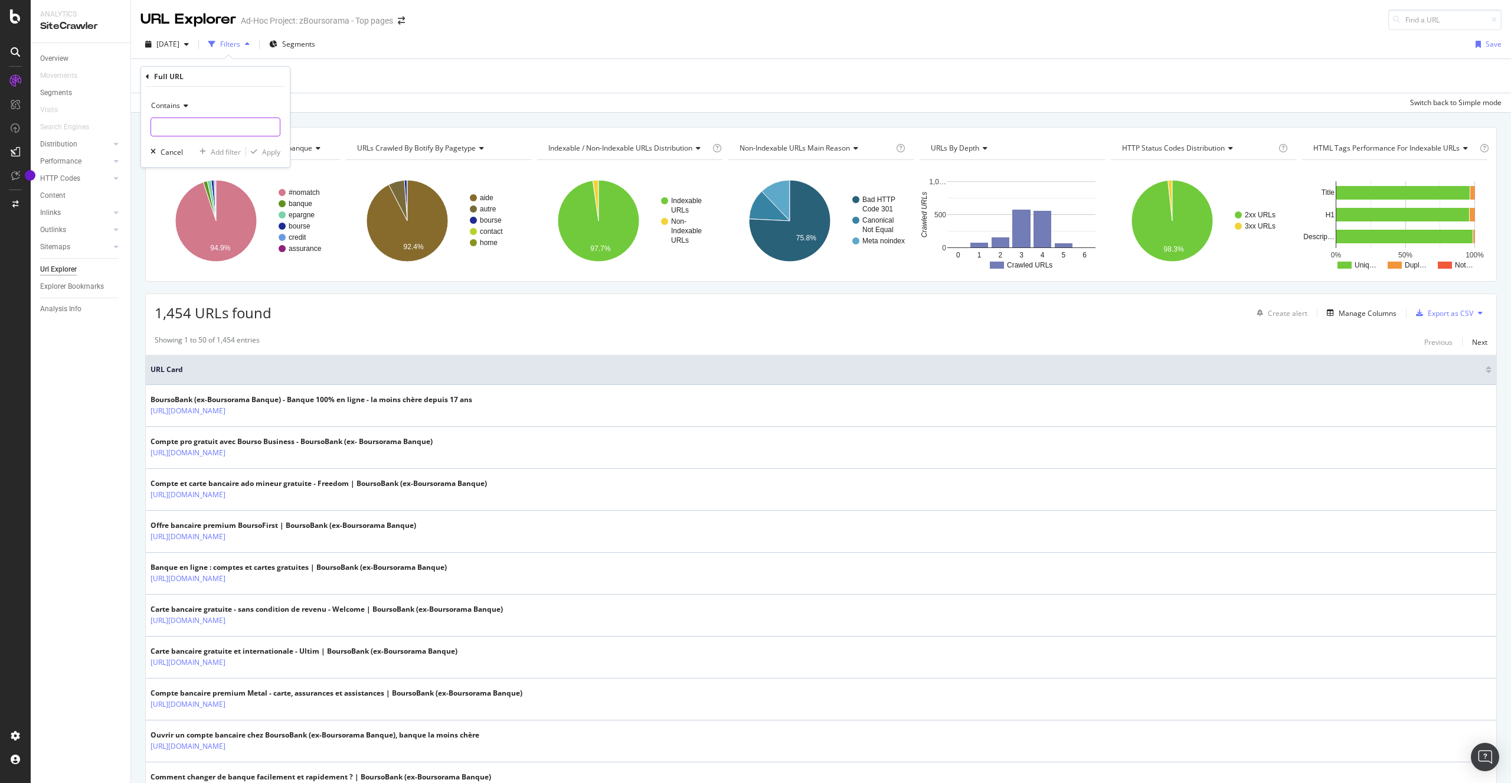
click at [198, 132] on input "text" at bounding box center [215, 126] width 129 height 19
paste input "Obfusquer les liens menant à cette page"
type input "Obfusquer les liens menant à cette page"
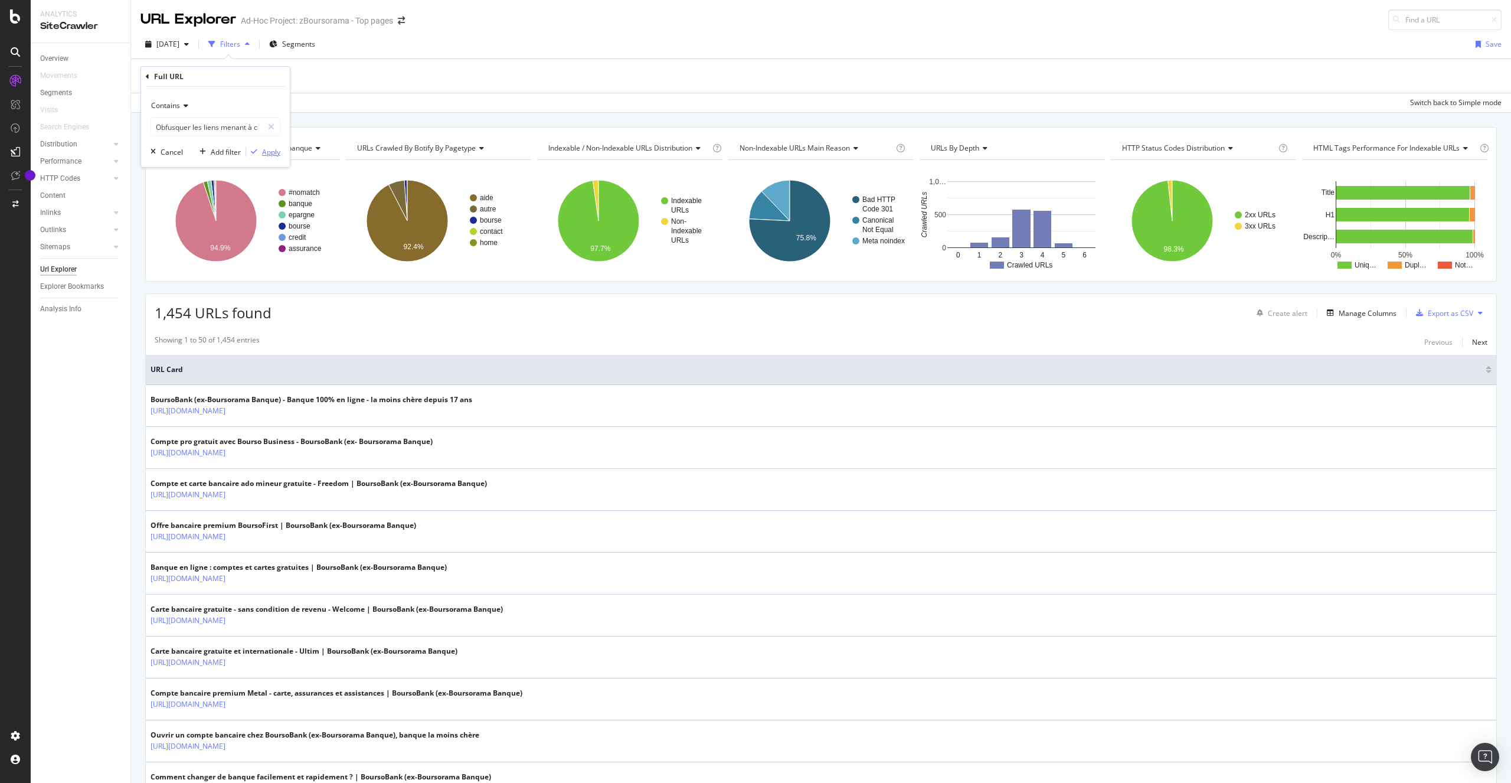
click at [279, 156] on div "Apply" at bounding box center [271, 152] width 18 height 10
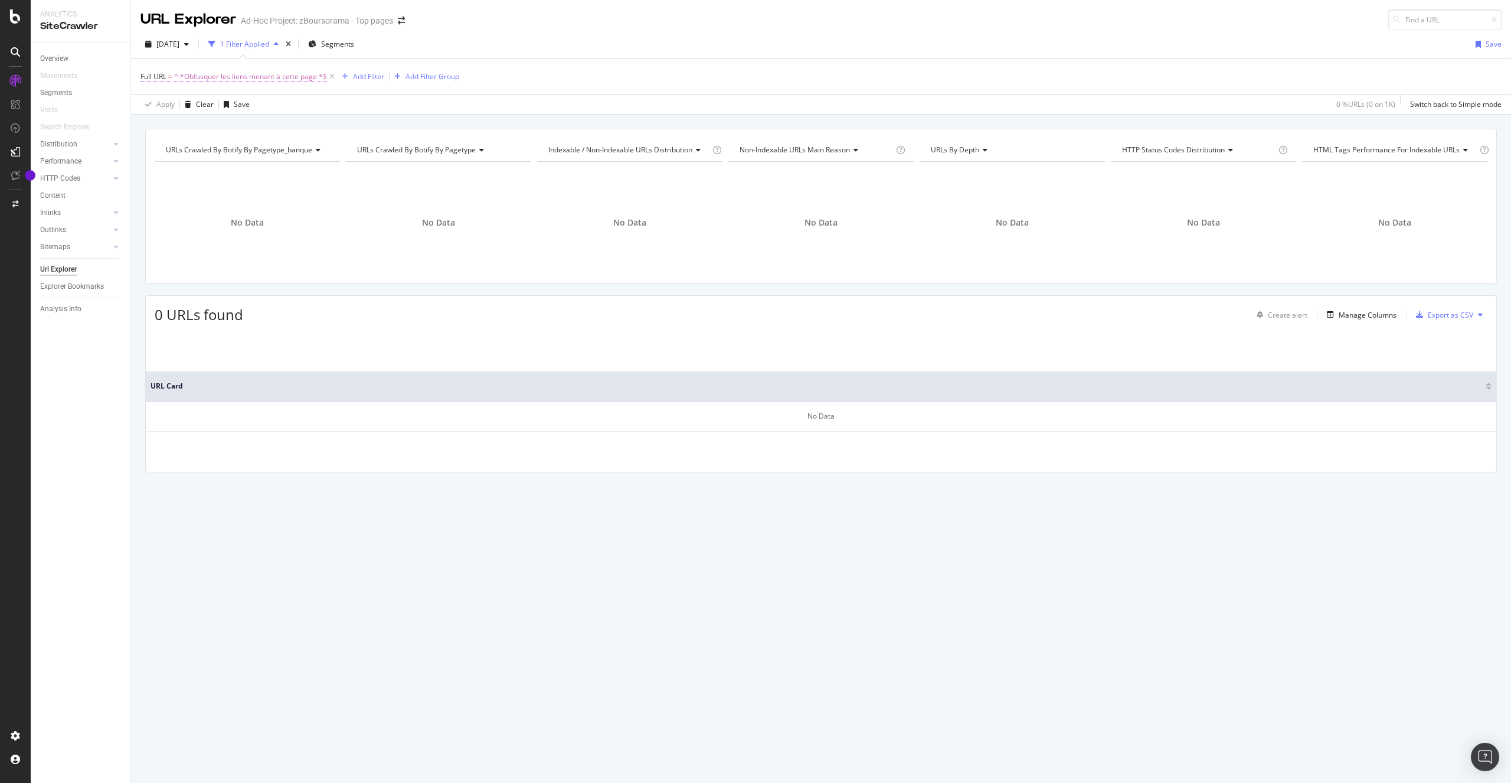
click at [162, 77] on span "Full URL" at bounding box center [153, 76] width 26 height 10
click at [271, 128] on icon at bounding box center [271, 126] width 6 height 8
click at [239, 126] on input "text" at bounding box center [215, 125] width 129 height 19
paste input "https://www.boursobank.com/credit/pret-personnel-ecoresponsable"
drag, startPoint x: 202, startPoint y: 126, endPoint x: 83, endPoint y: 117, distance: 119.5
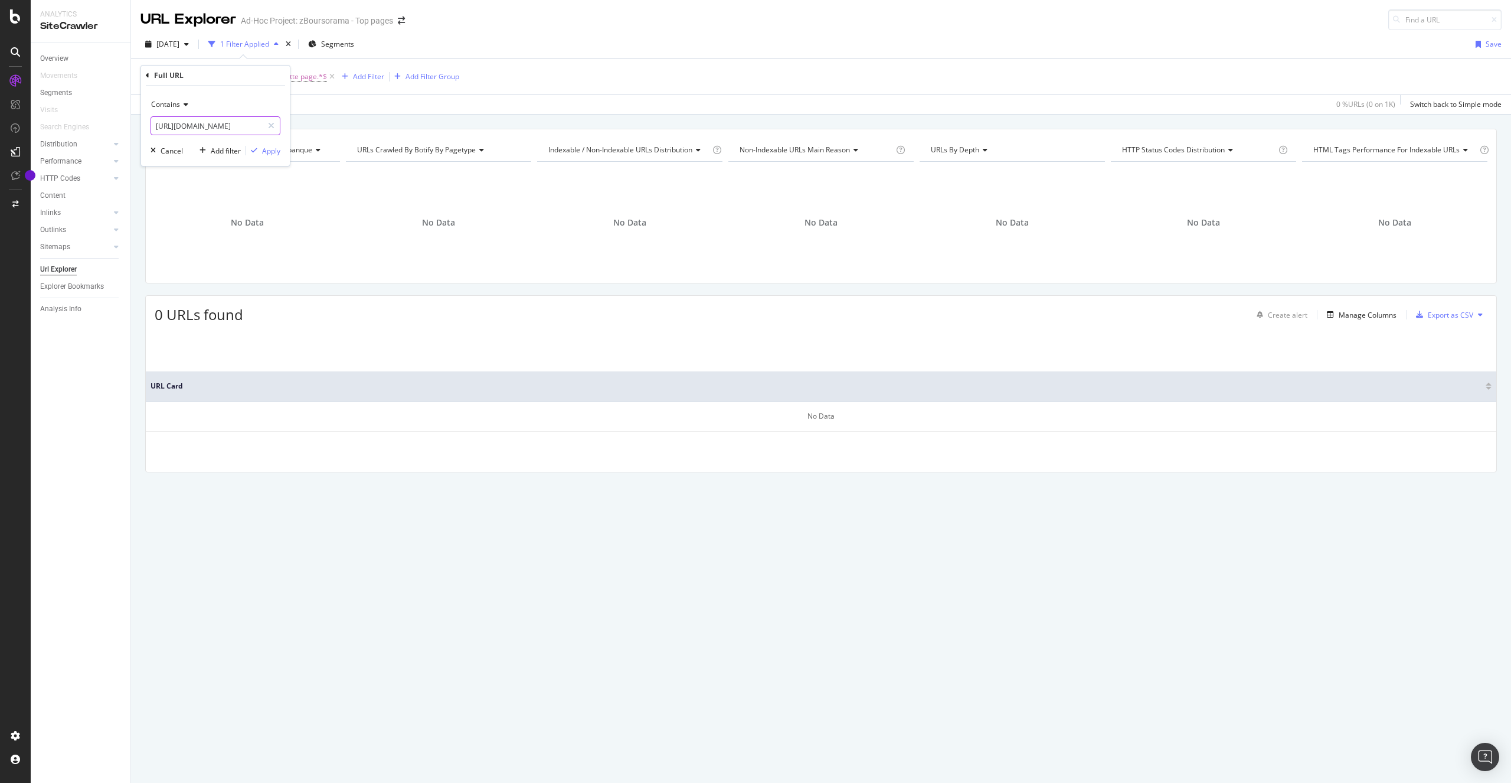
click at [83, 117] on body "Analytics SiteCrawler Overview Movements Segments Visits Search Engines Distrib…" at bounding box center [755, 391] width 1511 height 783
type input "https://www.boursobank.com/credit/pret-personnel-ecoresponsable"
click at [273, 149] on div "Apply" at bounding box center [271, 151] width 18 height 10
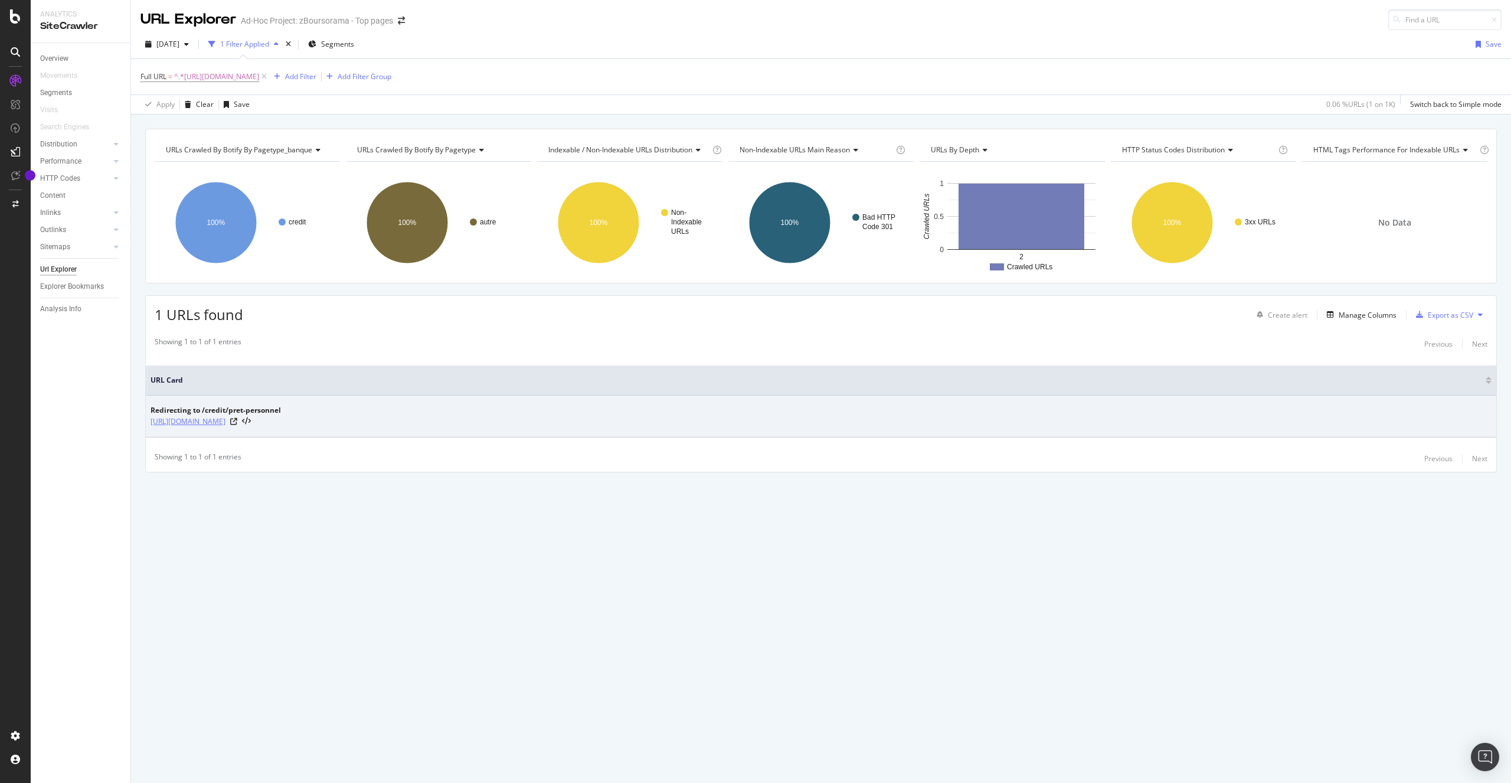
click at [226, 421] on link "https://www.boursobank.com/credit/pret-personnel-ecoresponsable" at bounding box center [188, 422] width 75 height 12
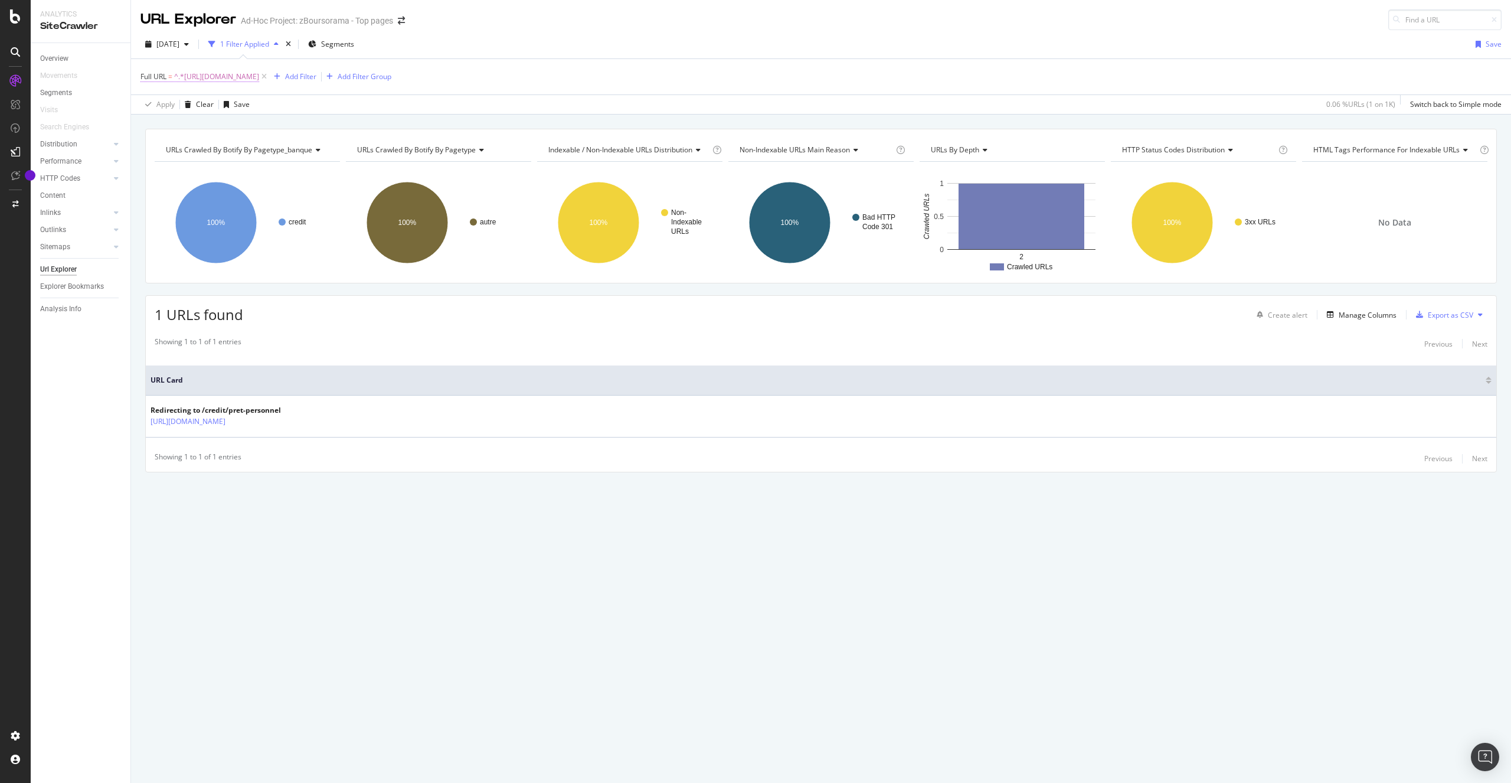
click at [259, 79] on span "^.*https://www.boursobank.com/credit/pret-personnel-ecoresponsable.*$" at bounding box center [216, 76] width 85 height 17
click at [269, 125] on icon at bounding box center [271, 126] width 6 height 8
click at [221, 125] on input "text" at bounding box center [215, 125] width 129 height 19
paste input "https://www.boursobank.com/aide-en-ligne/banque/virement/virement-hors-zone-sep…"
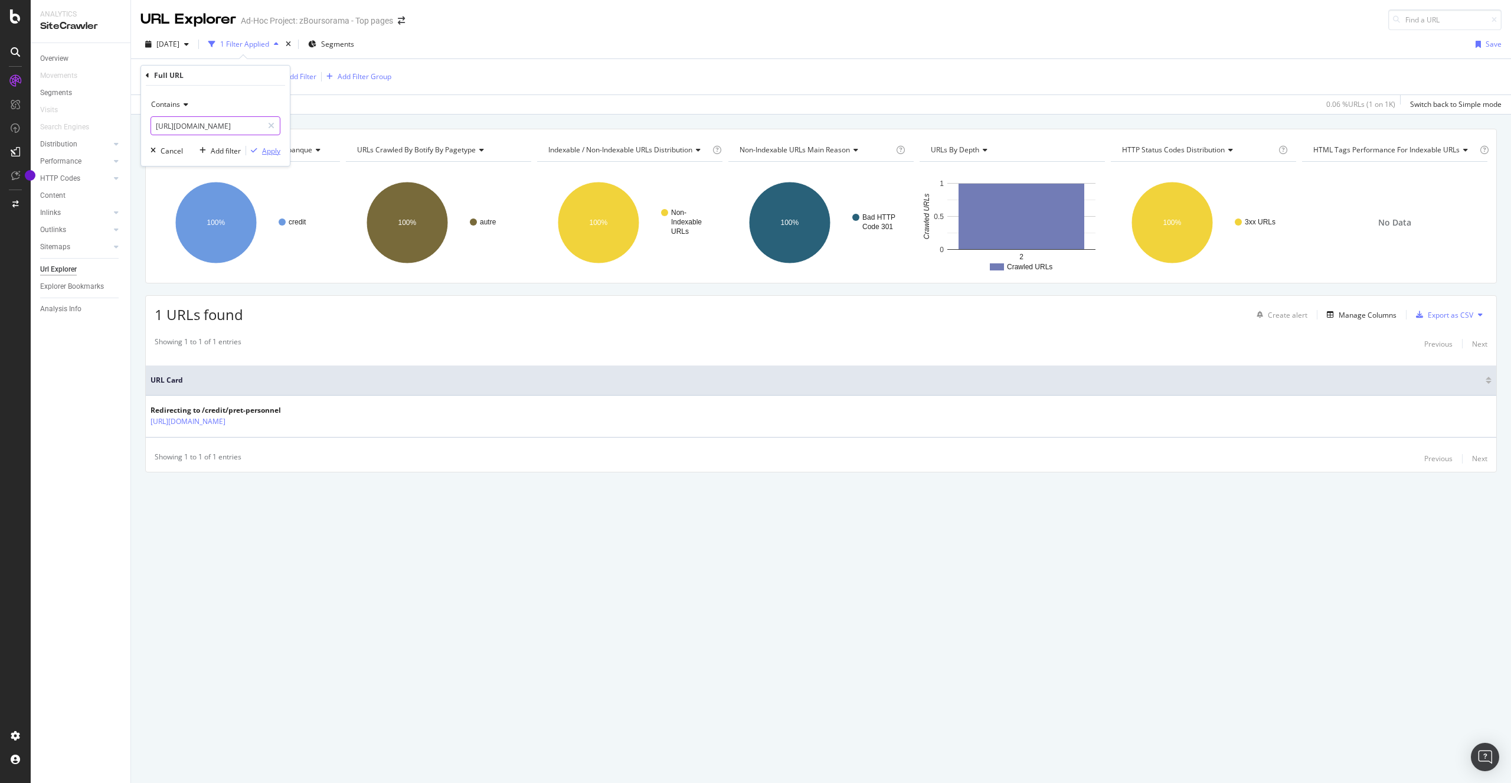
type input "https://www.boursobank.com/aide-en-ligne/banque/virement/virement-hors-zone-sep…"
click at [269, 148] on div "Apply" at bounding box center [271, 151] width 18 height 10
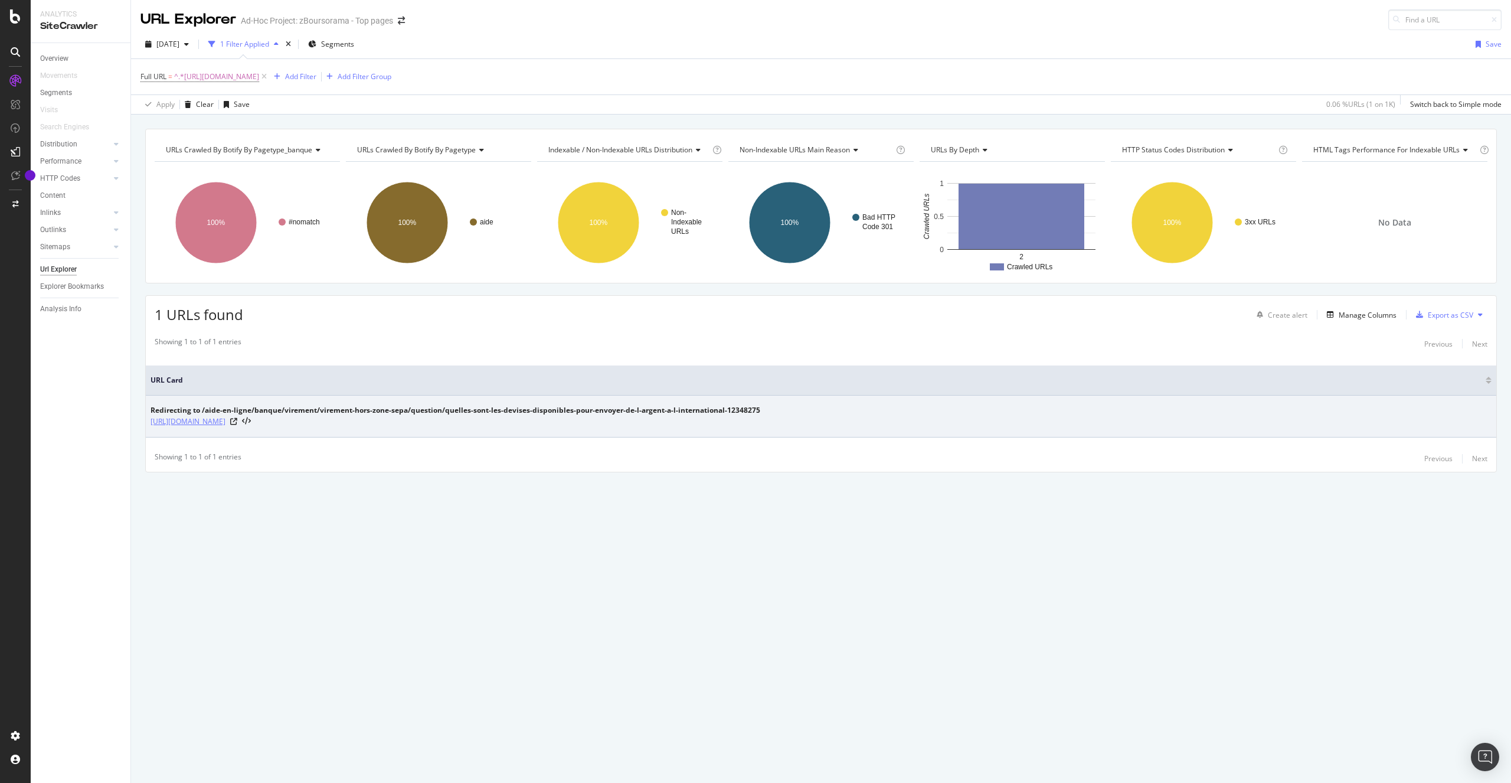
click at [226, 422] on link "https://www.boursobank.com/aide-en-ligne/banque/virement/virement-hors-zone-sep…" at bounding box center [188, 422] width 75 height 12
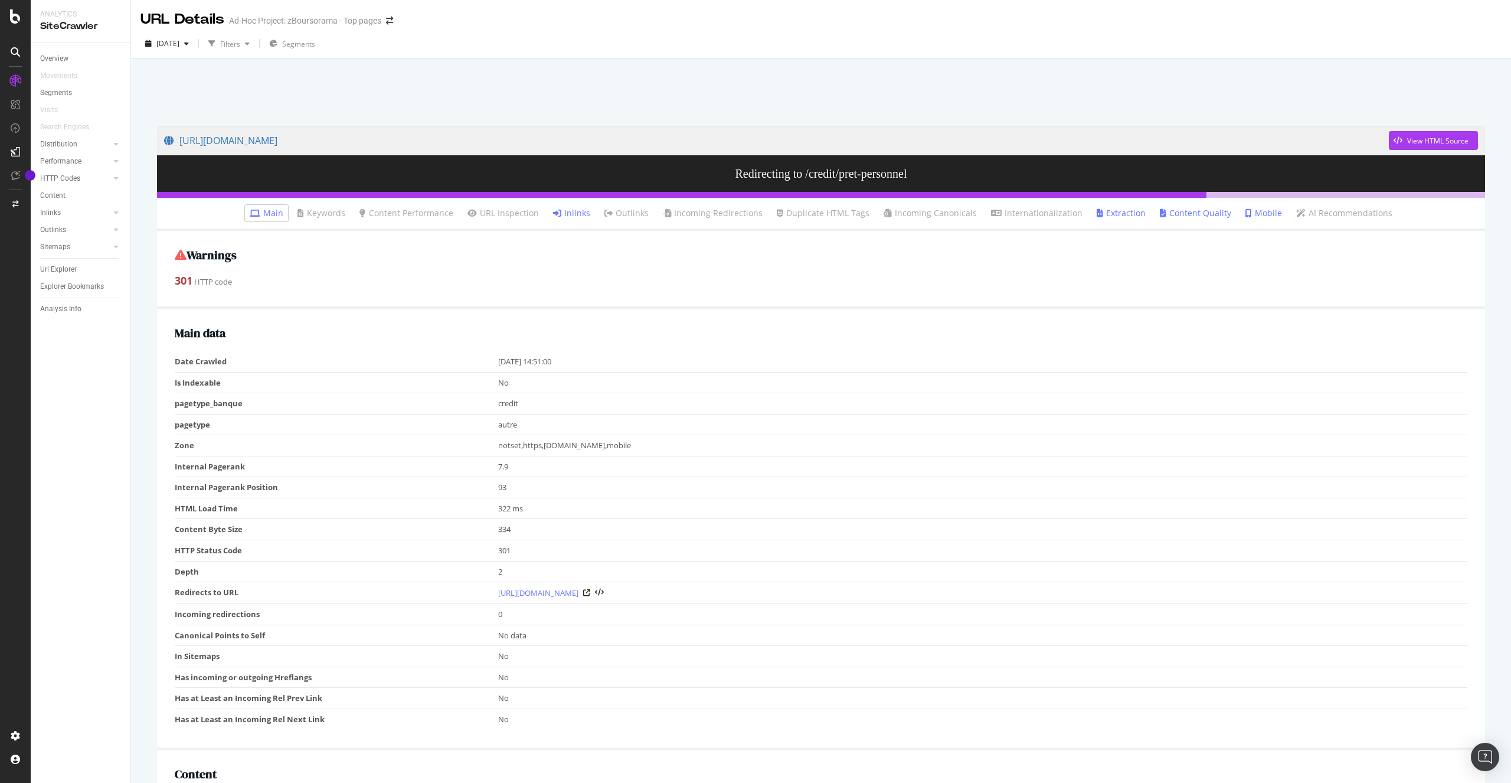
click at [576, 216] on link "Inlinks" at bounding box center [571, 213] width 37 height 12
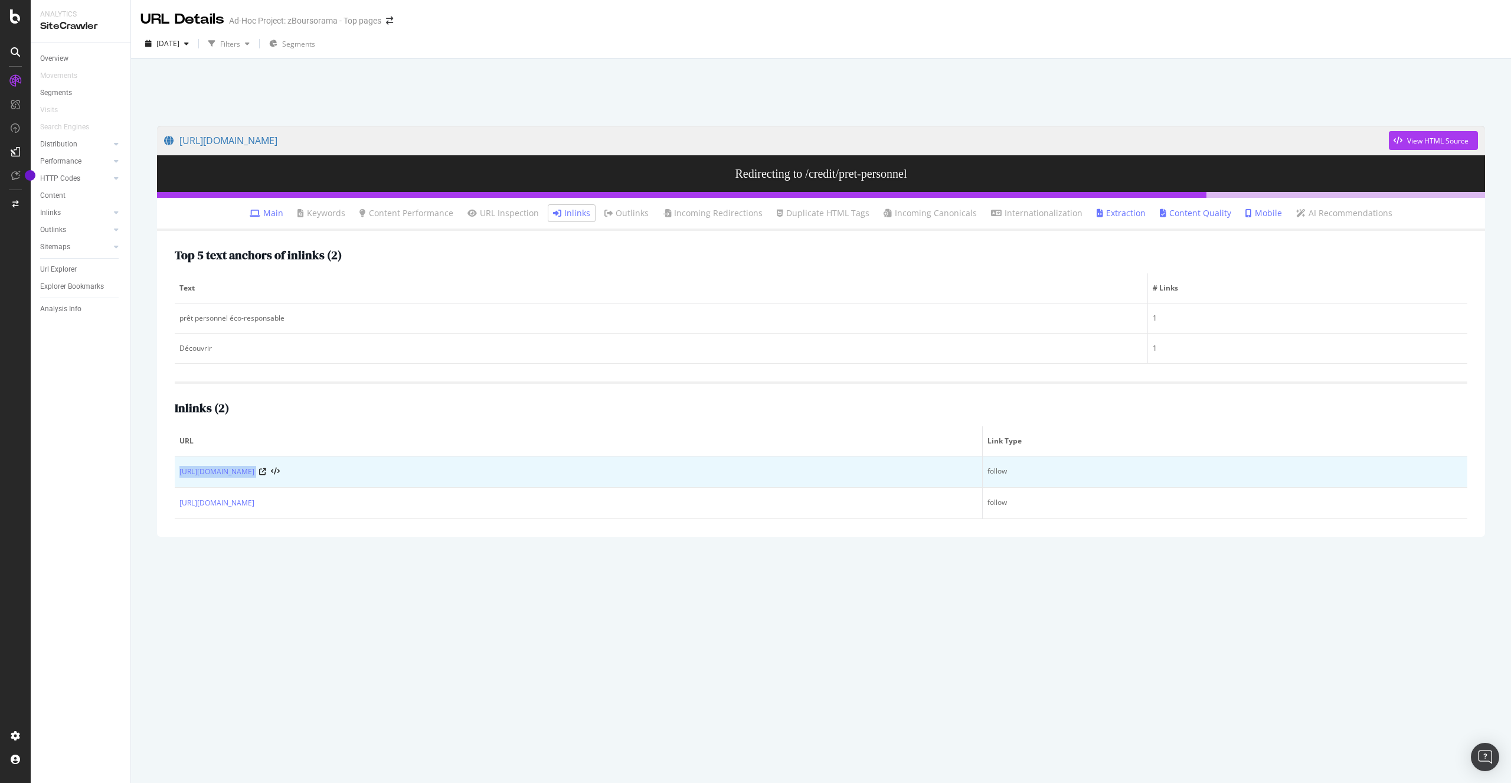
drag, startPoint x: 175, startPoint y: 473, endPoint x: 302, endPoint y: 470, distance: 127.0
click at [302, 470] on td "https://www.boursobank.com/credit" at bounding box center [579, 471] width 808 height 31
copy div "https://www.boursobank.com/credit"
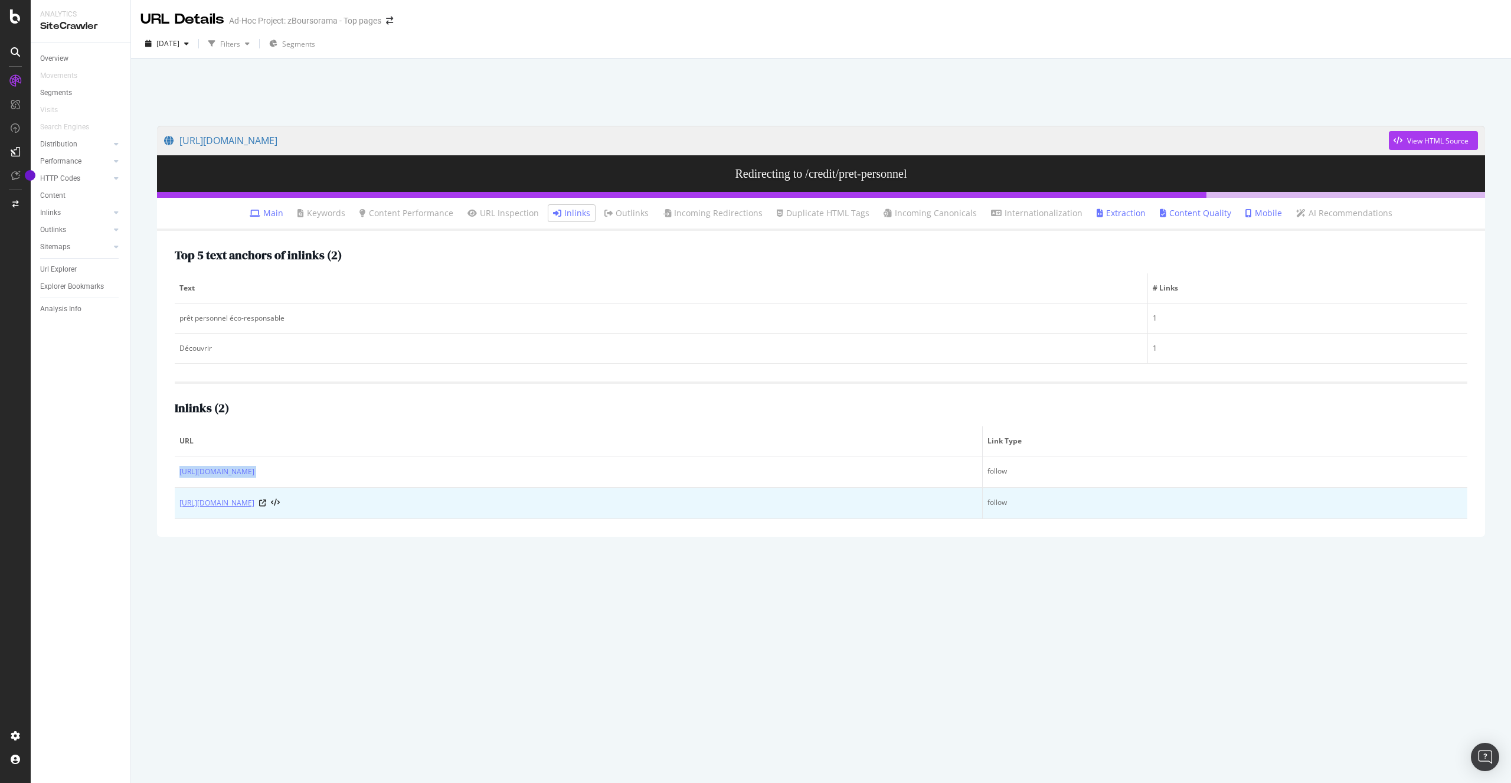
drag, startPoint x: 175, startPoint y: 501, endPoint x: 339, endPoint y: 501, distance: 164.1
click at [339, 501] on td "https://www.boursobank.com/engagements-rse/" at bounding box center [579, 503] width 808 height 31
copy link "https://www.boursobank.com/engagements-rse/"
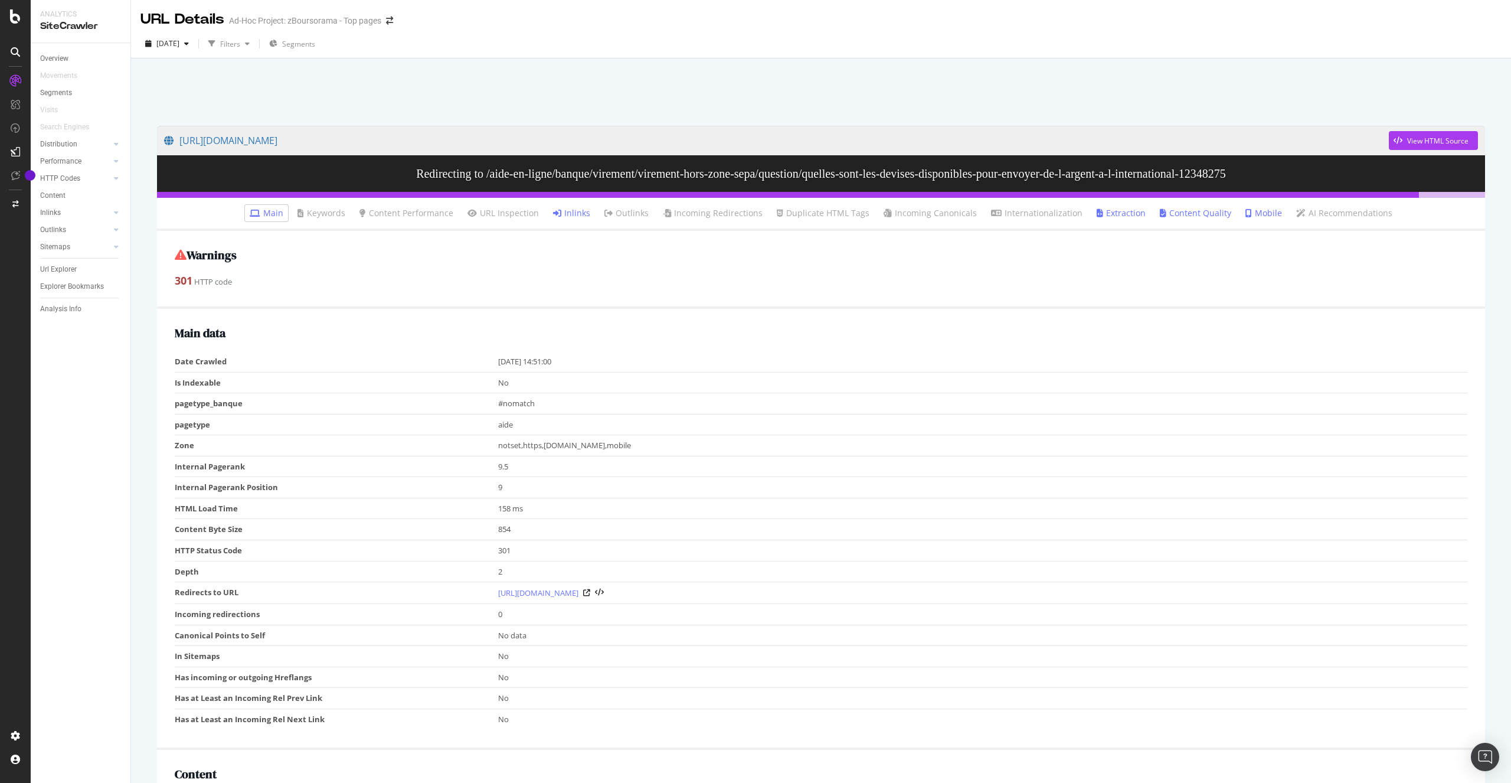
click at [576, 214] on link "Inlinks" at bounding box center [571, 213] width 37 height 12
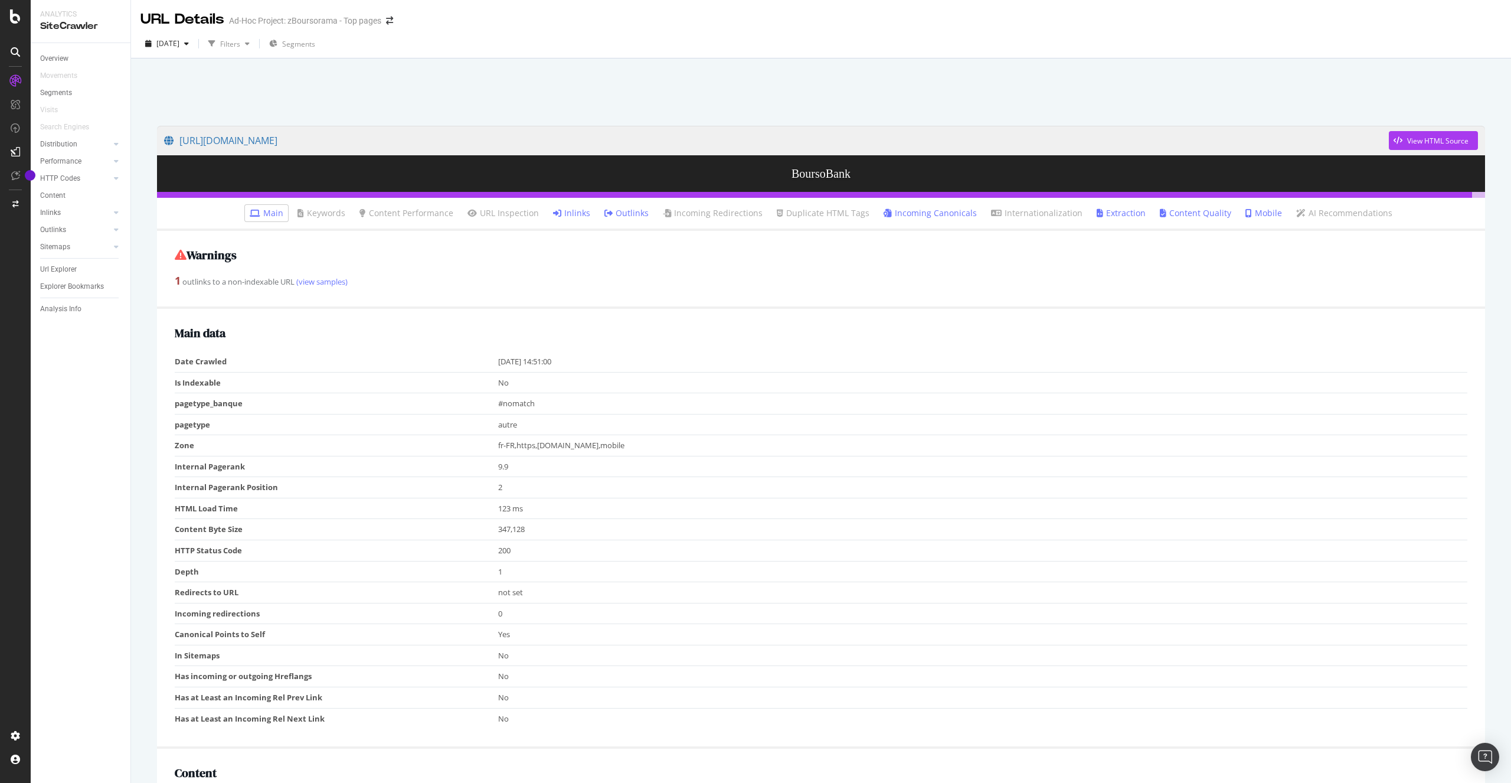
click at [578, 215] on link "Inlinks" at bounding box center [571, 213] width 37 height 12
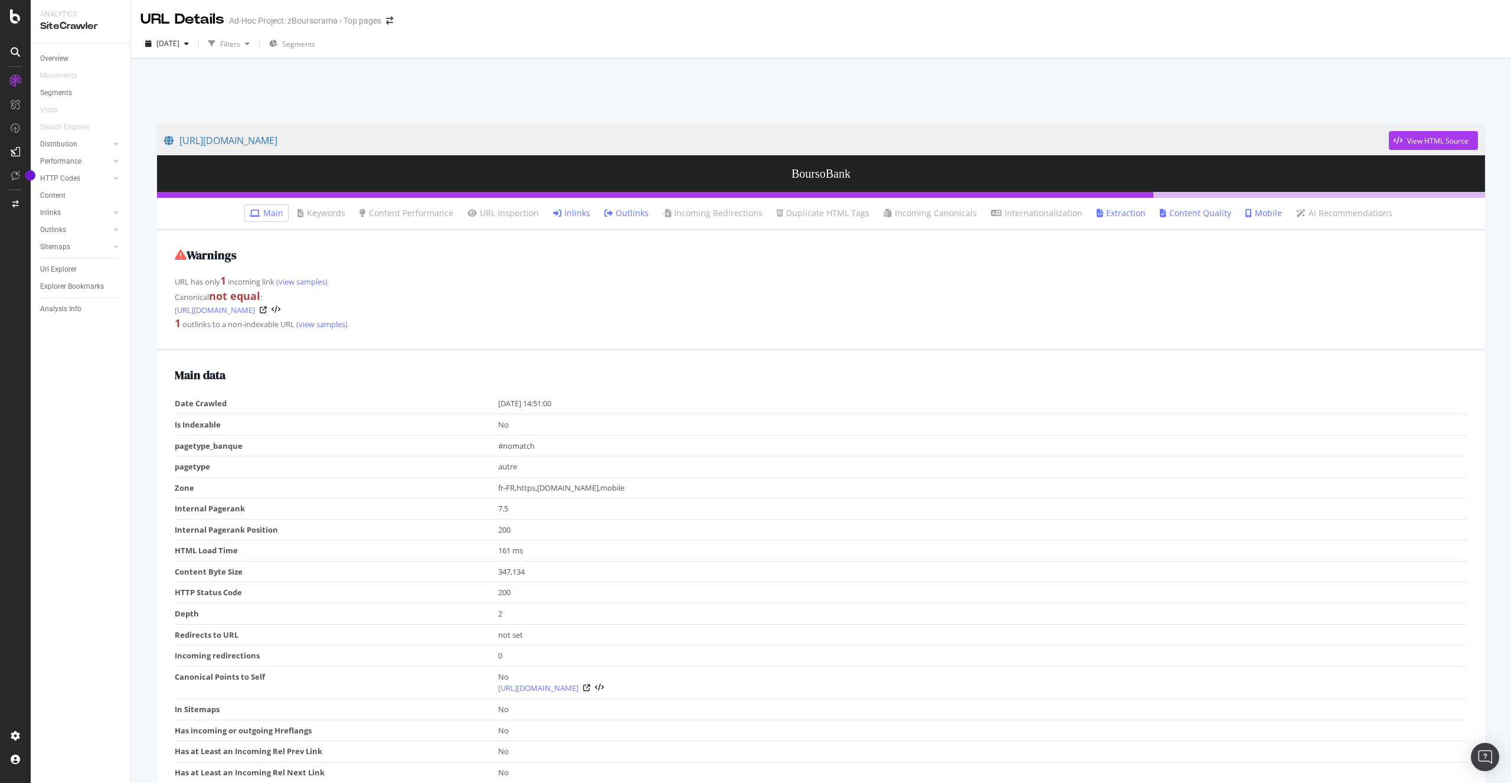
click at [567, 214] on link "Inlinks" at bounding box center [571, 213] width 37 height 12
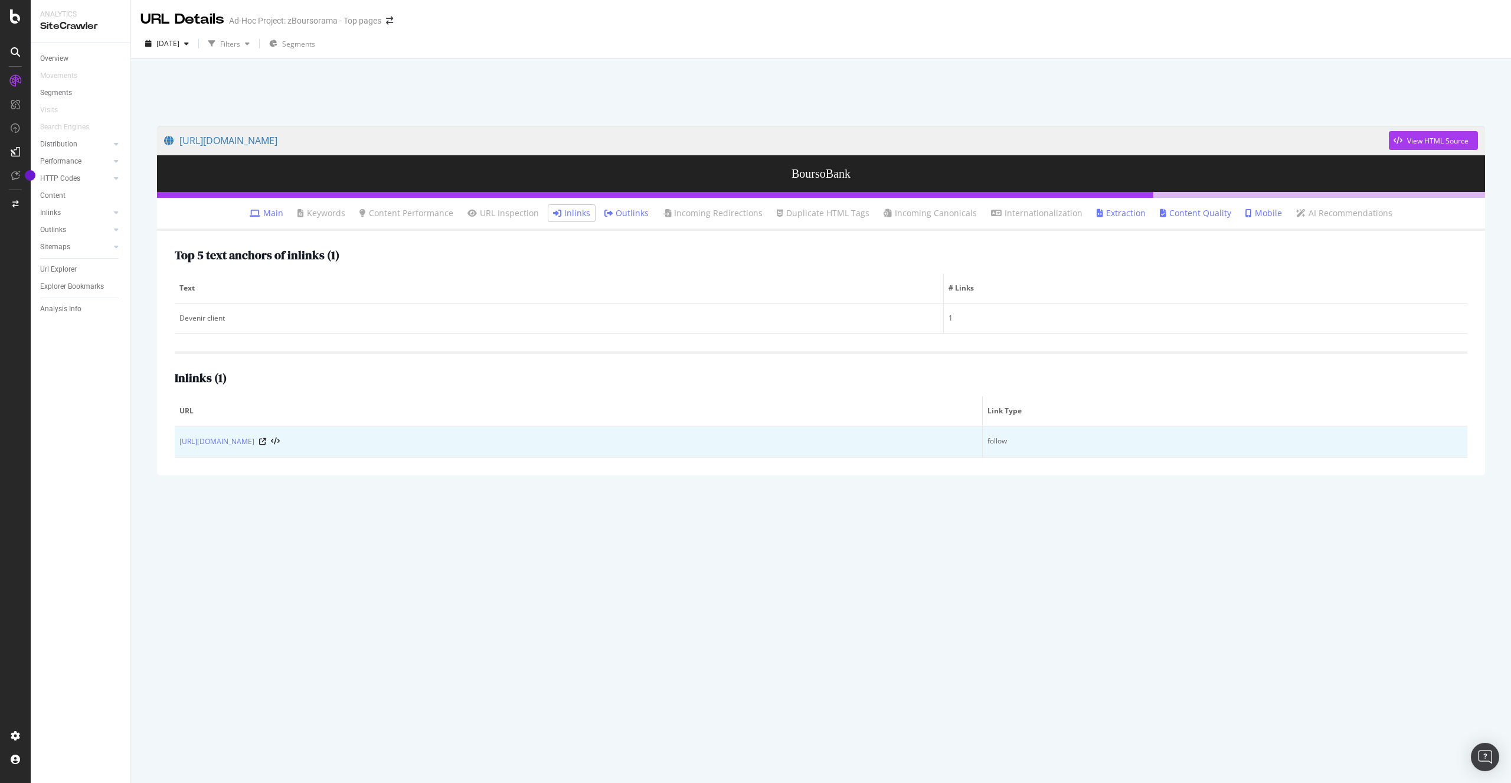
drag, startPoint x: 178, startPoint y: 442, endPoint x: 410, endPoint y: 437, distance: 232.0
click at [410, 437] on td "[URL][DOMAIN_NAME]" at bounding box center [579, 441] width 808 height 31
copy link "[URL][DOMAIN_NAME]"
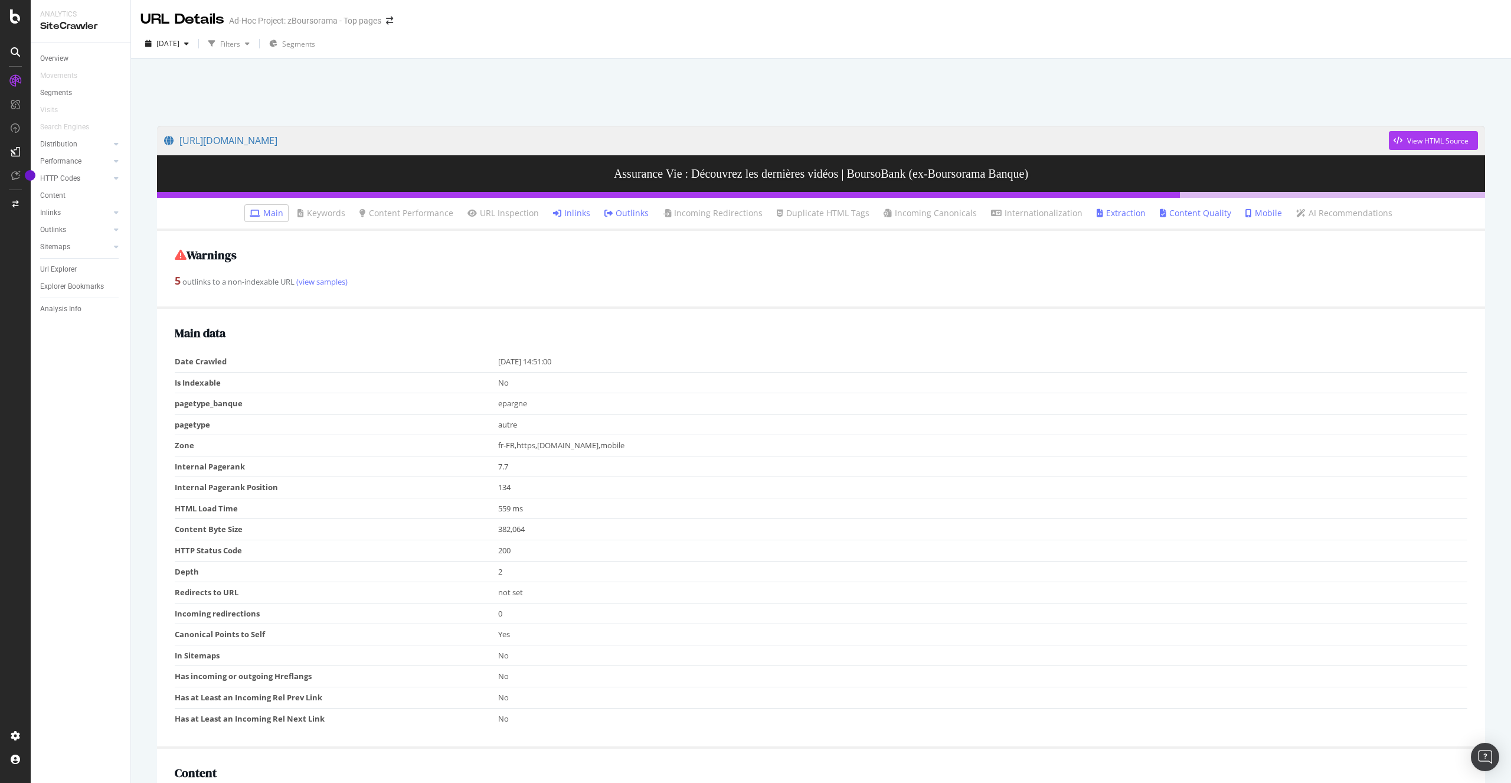
click at [573, 215] on link "Inlinks" at bounding box center [571, 213] width 37 height 12
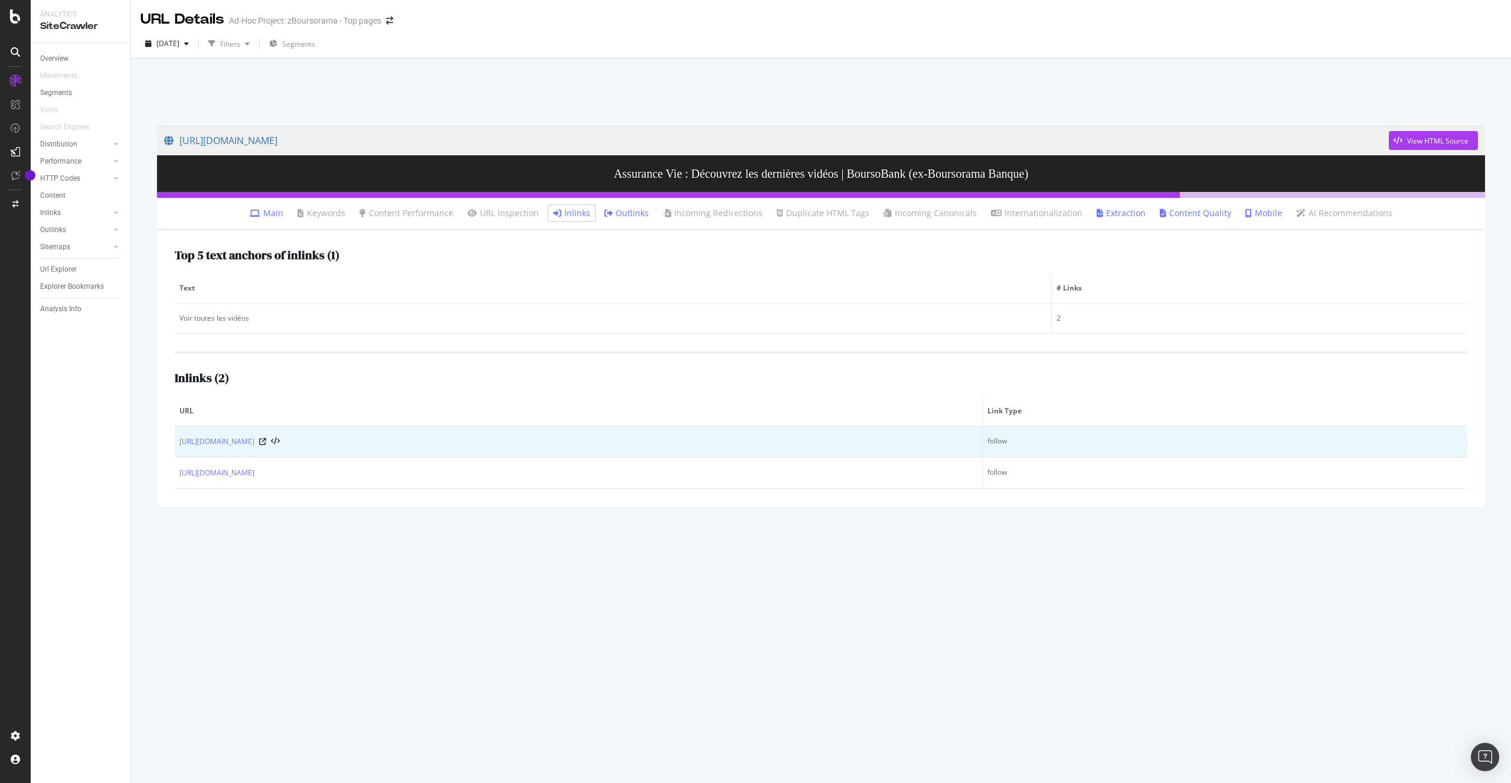
drag, startPoint x: 177, startPoint y: 442, endPoint x: 357, endPoint y: 443, distance: 180.0
click at [357, 443] on td "[URL][DOMAIN_NAME]" at bounding box center [579, 441] width 808 height 31
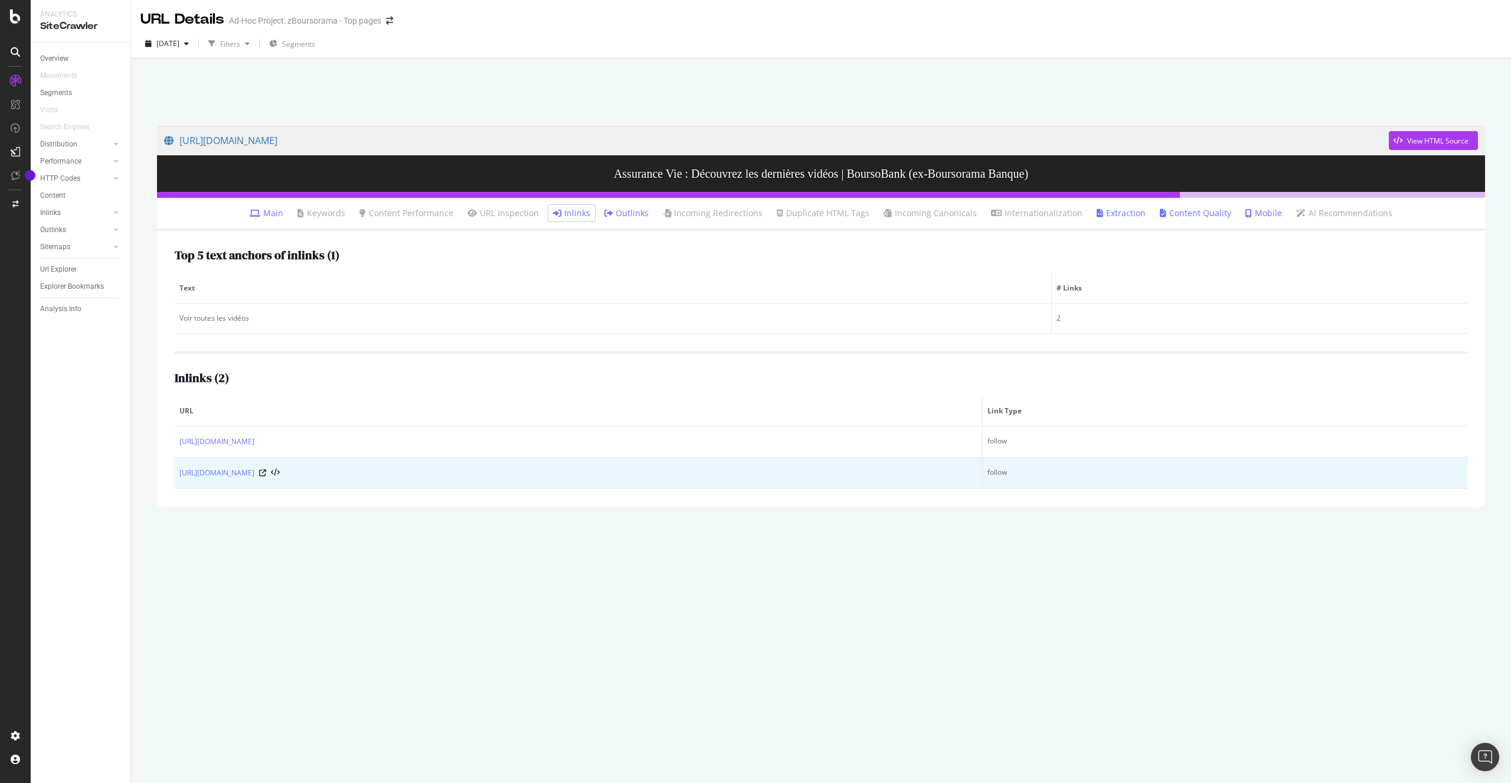
copy link "[URL][DOMAIN_NAME]"
drag, startPoint x: 179, startPoint y: 472, endPoint x: 375, endPoint y: 473, distance: 196.6
click at [375, 473] on td "[URL][DOMAIN_NAME]" at bounding box center [579, 472] width 808 height 31
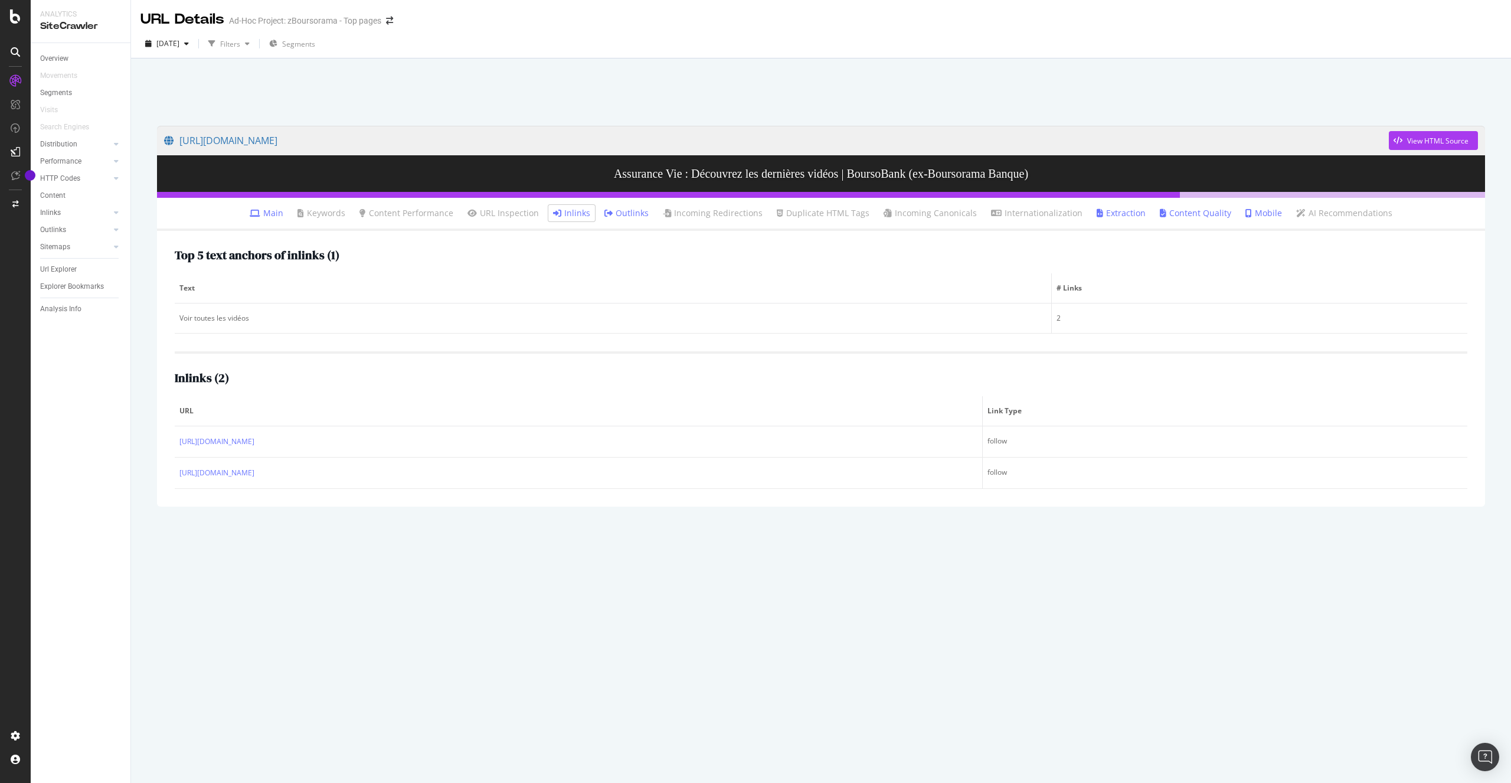
copy link "[URL][DOMAIN_NAME]"
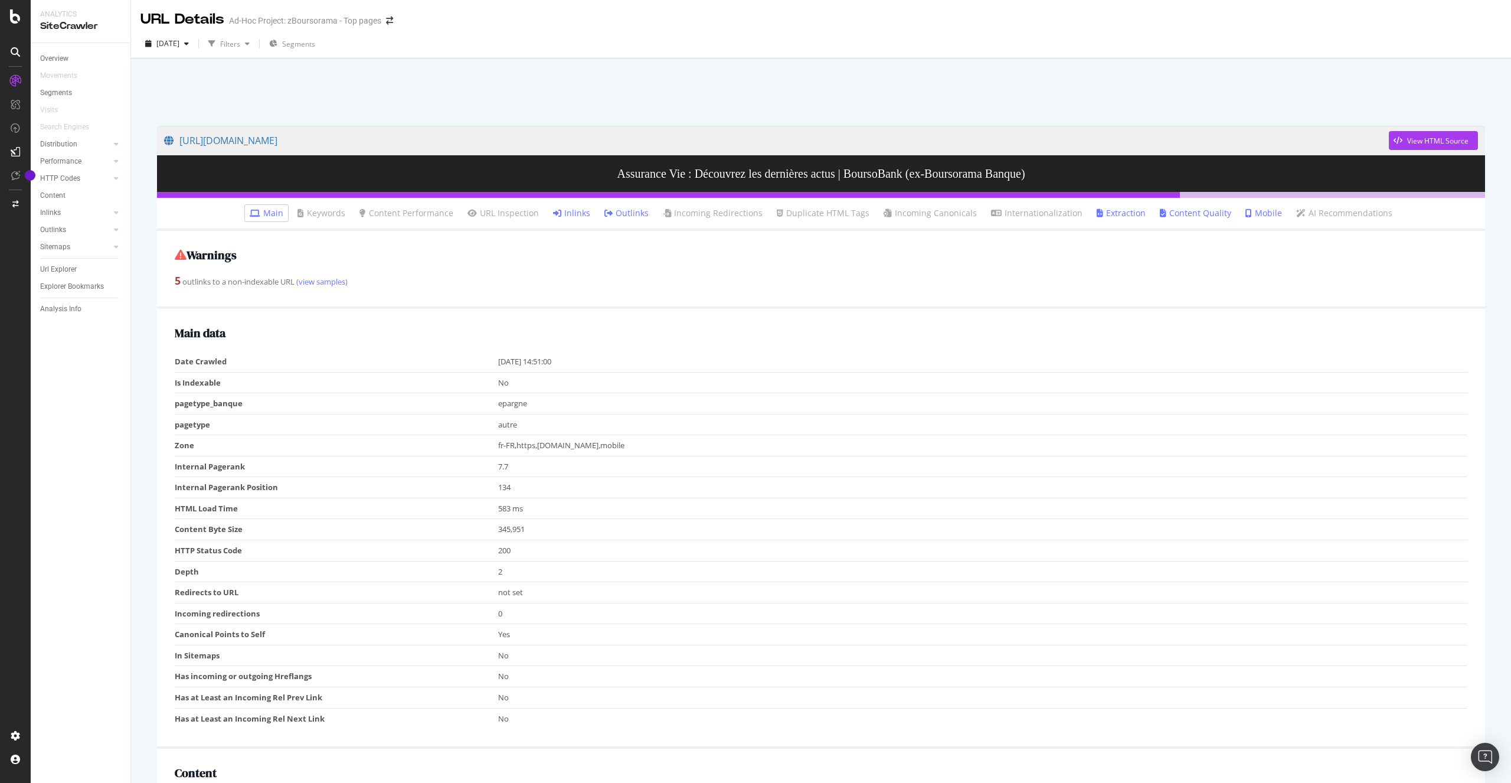
click at [575, 214] on link "Inlinks" at bounding box center [571, 213] width 37 height 12
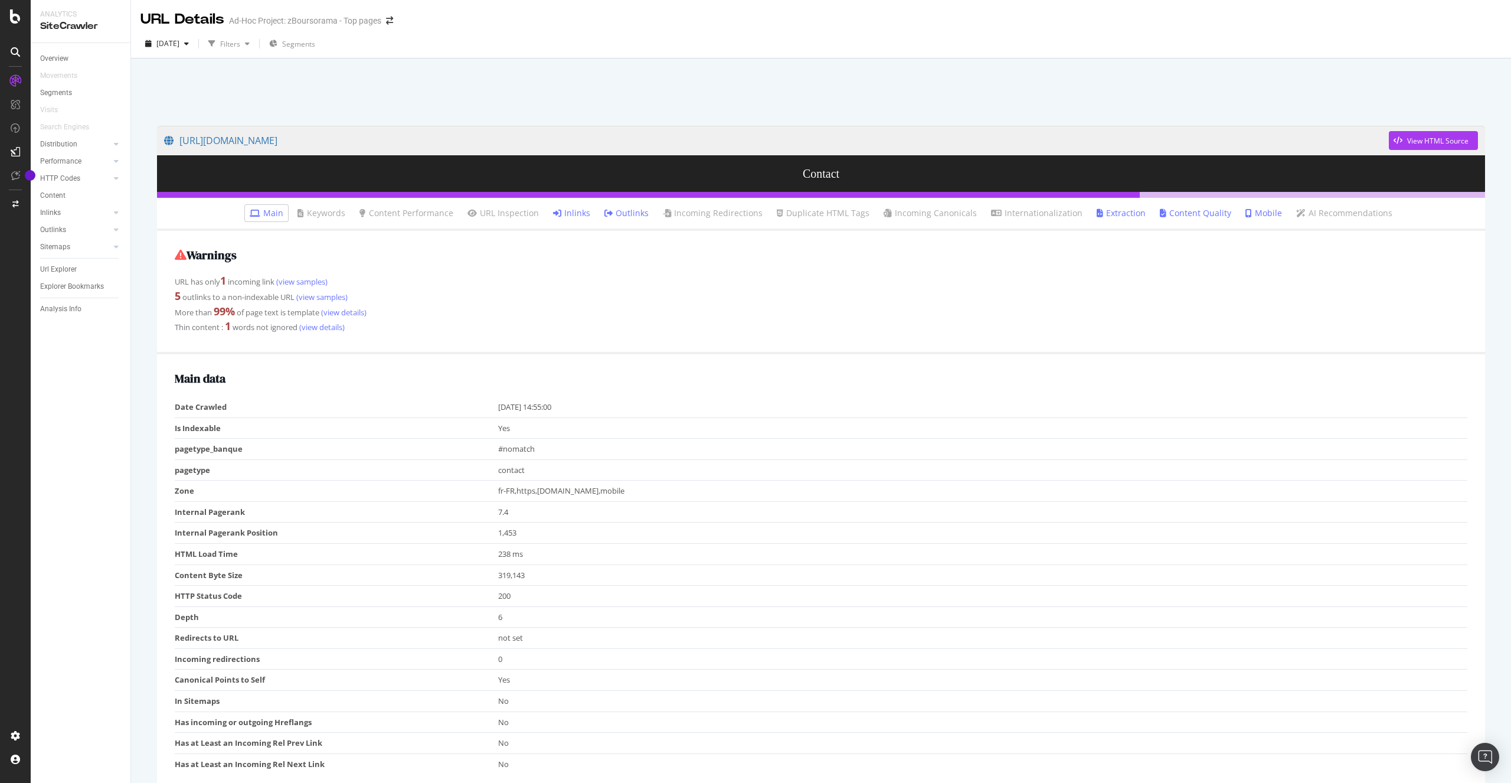
click at [569, 214] on link "Inlinks" at bounding box center [571, 213] width 37 height 12
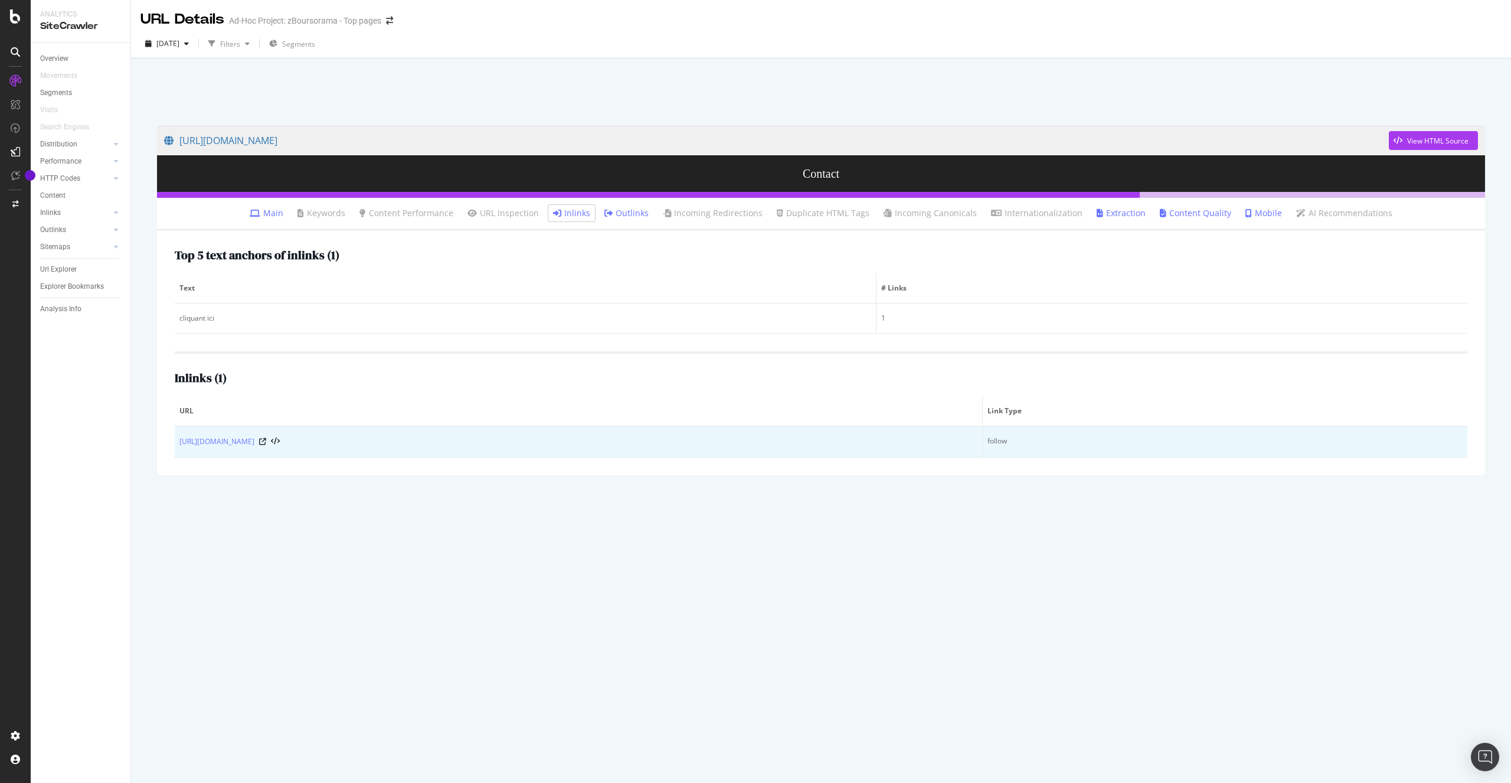
drag, startPoint x: 177, startPoint y: 440, endPoint x: 699, endPoint y: 444, distance: 521.9
click at [699, 444] on td "[URL][DOMAIN_NAME]" at bounding box center [579, 441] width 808 height 31
copy link "[URL][DOMAIN_NAME]"
click at [266, 441] on icon at bounding box center [262, 441] width 7 height 7
